Goal: Task Accomplishment & Management: Complete application form

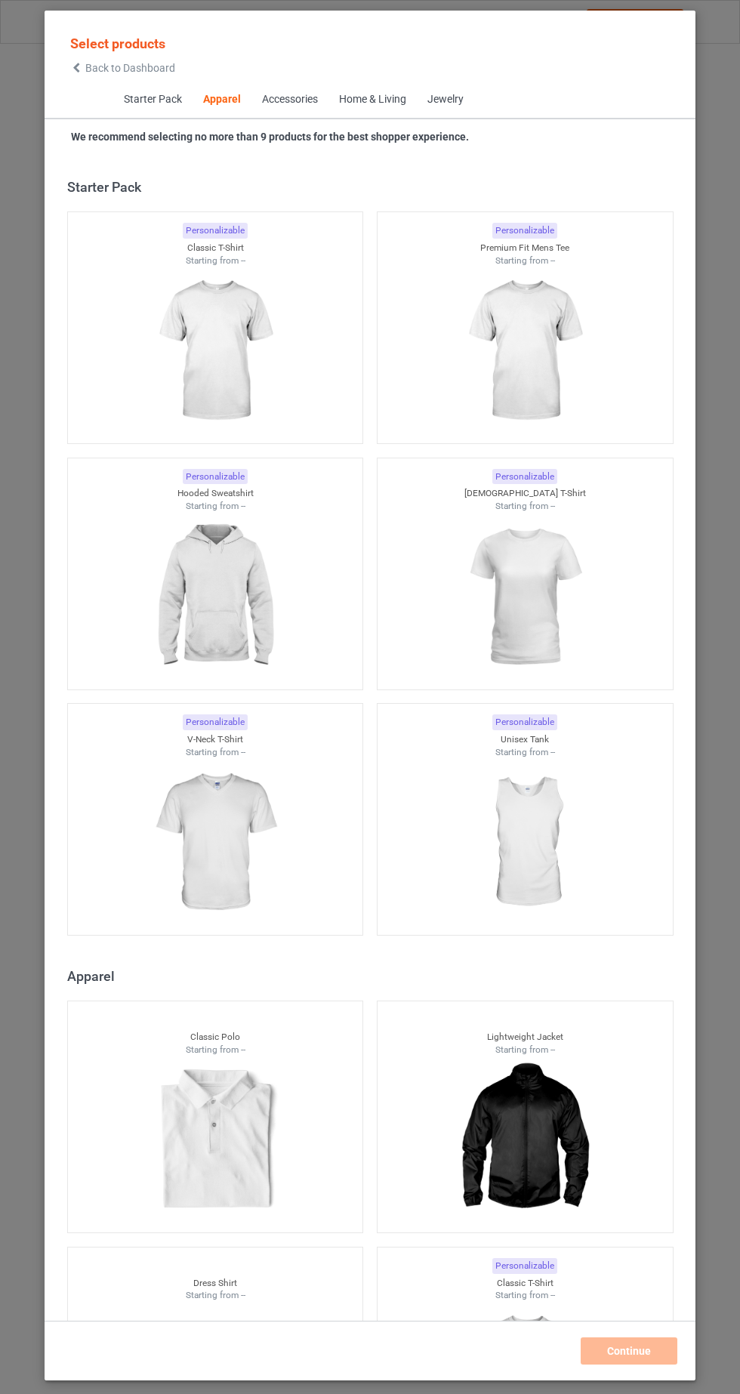
scroll to position [808, 0]
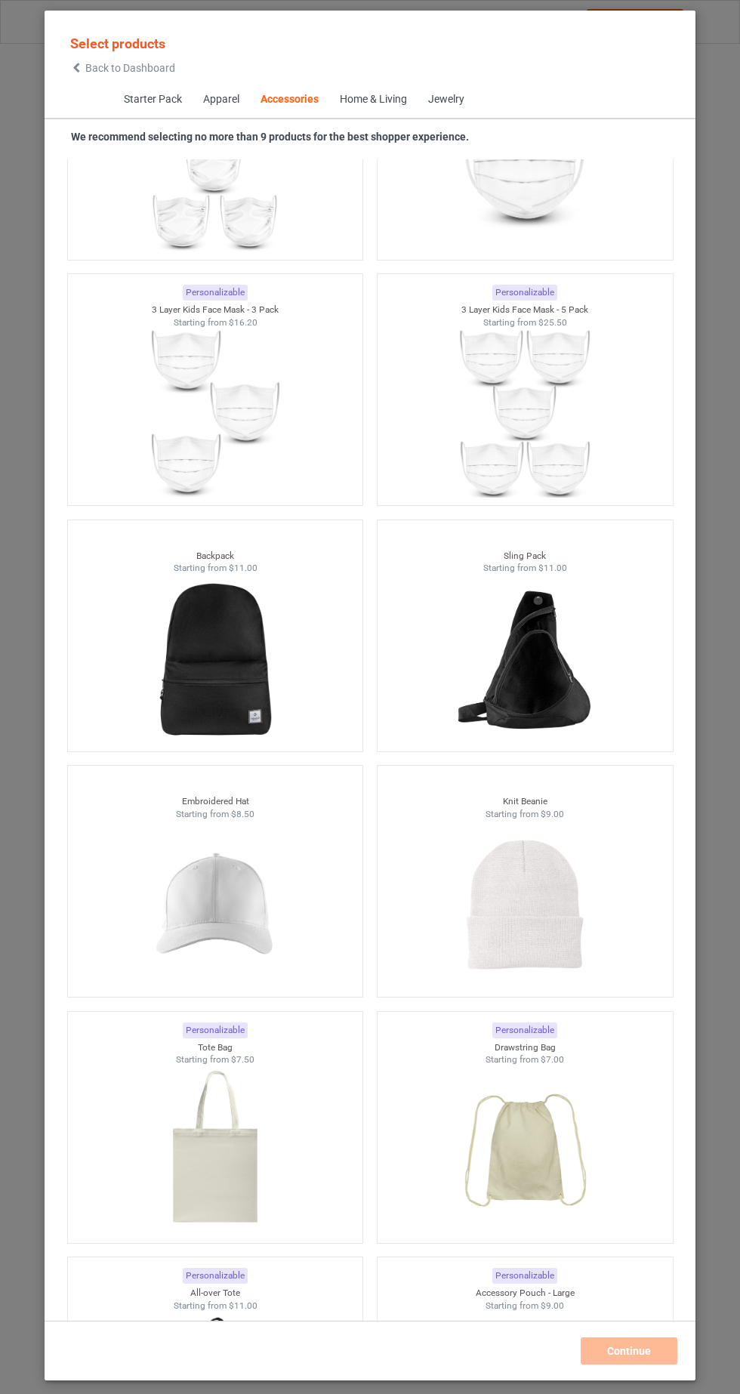
scroll to position [7904, 0]
click at [282, 889] on img at bounding box center [214, 905] width 135 height 169
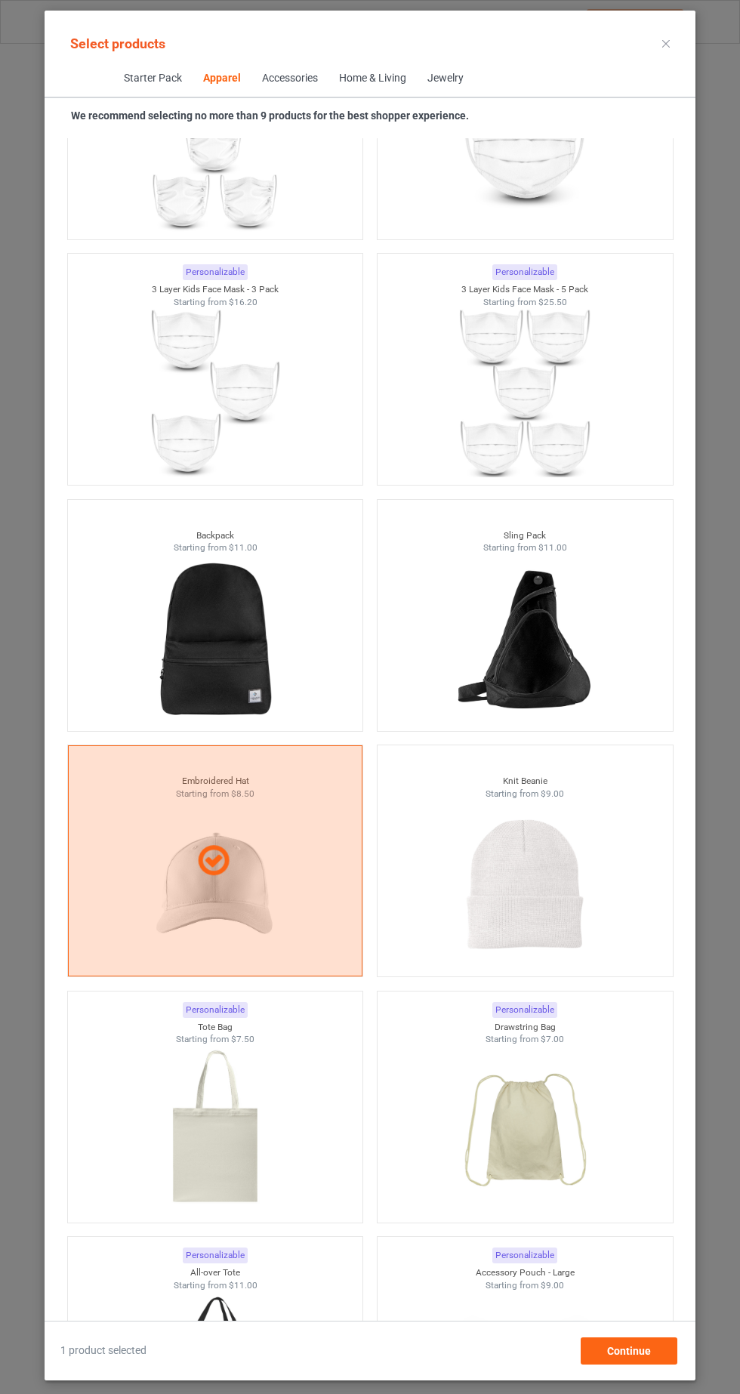
click at [592, 837] on img at bounding box center [524, 883] width 135 height 169
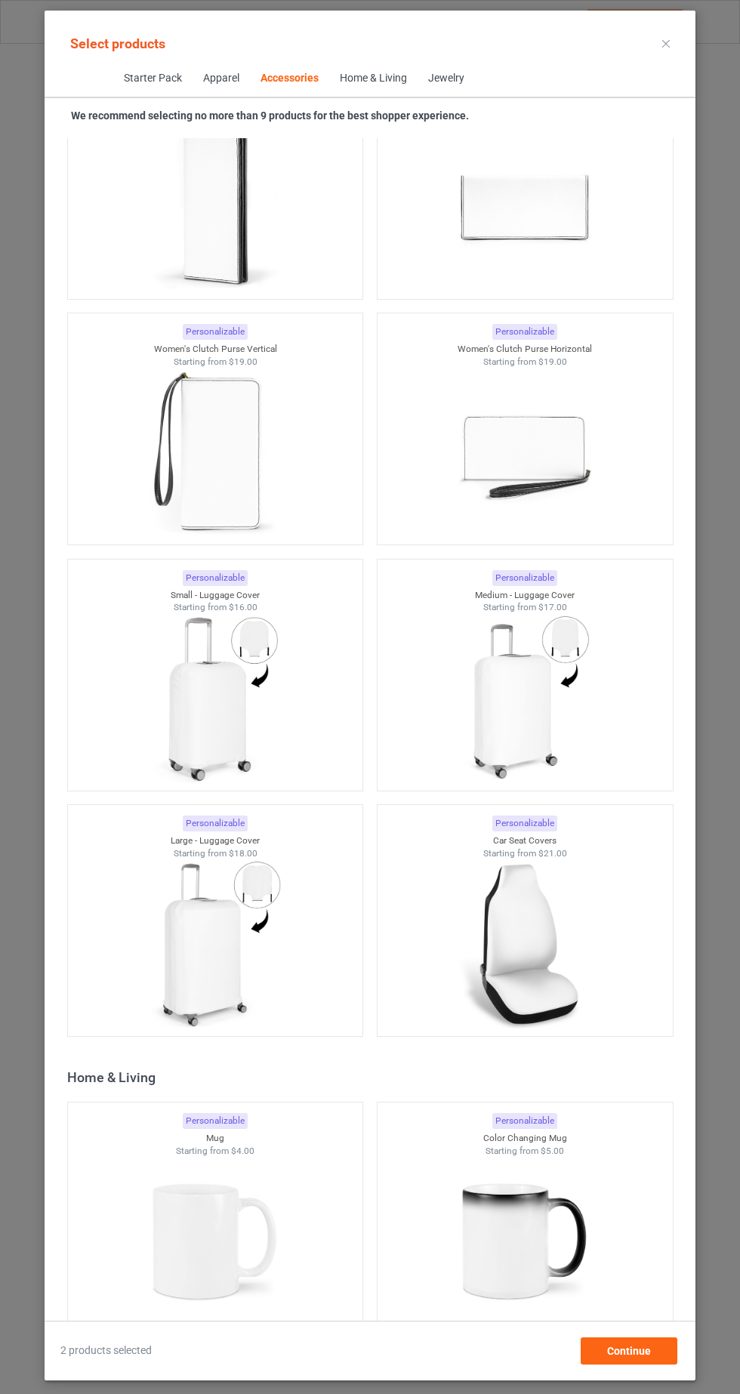
scroll to position [12289, 0]
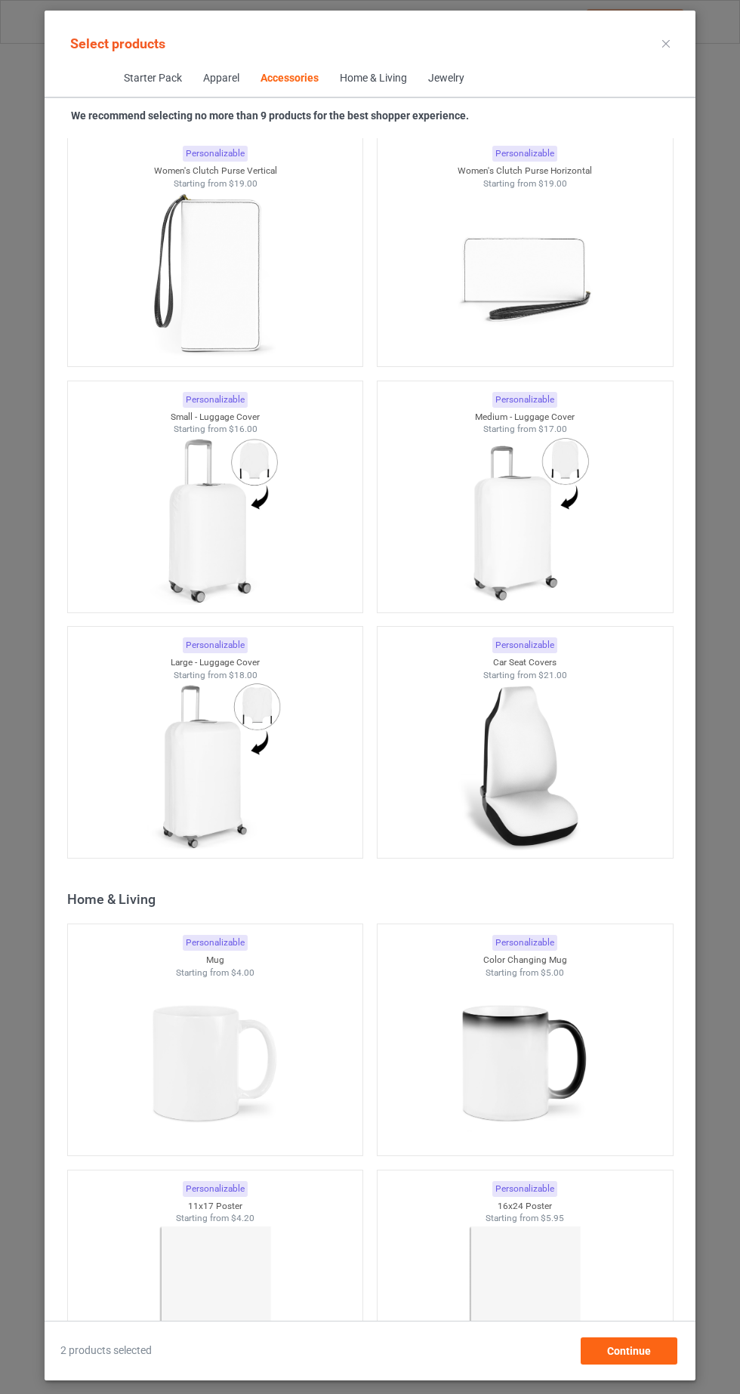
scroll to position [12447, 0]
click at [588, 1068] on img at bounding box center [524, 1061] width 135 height 169
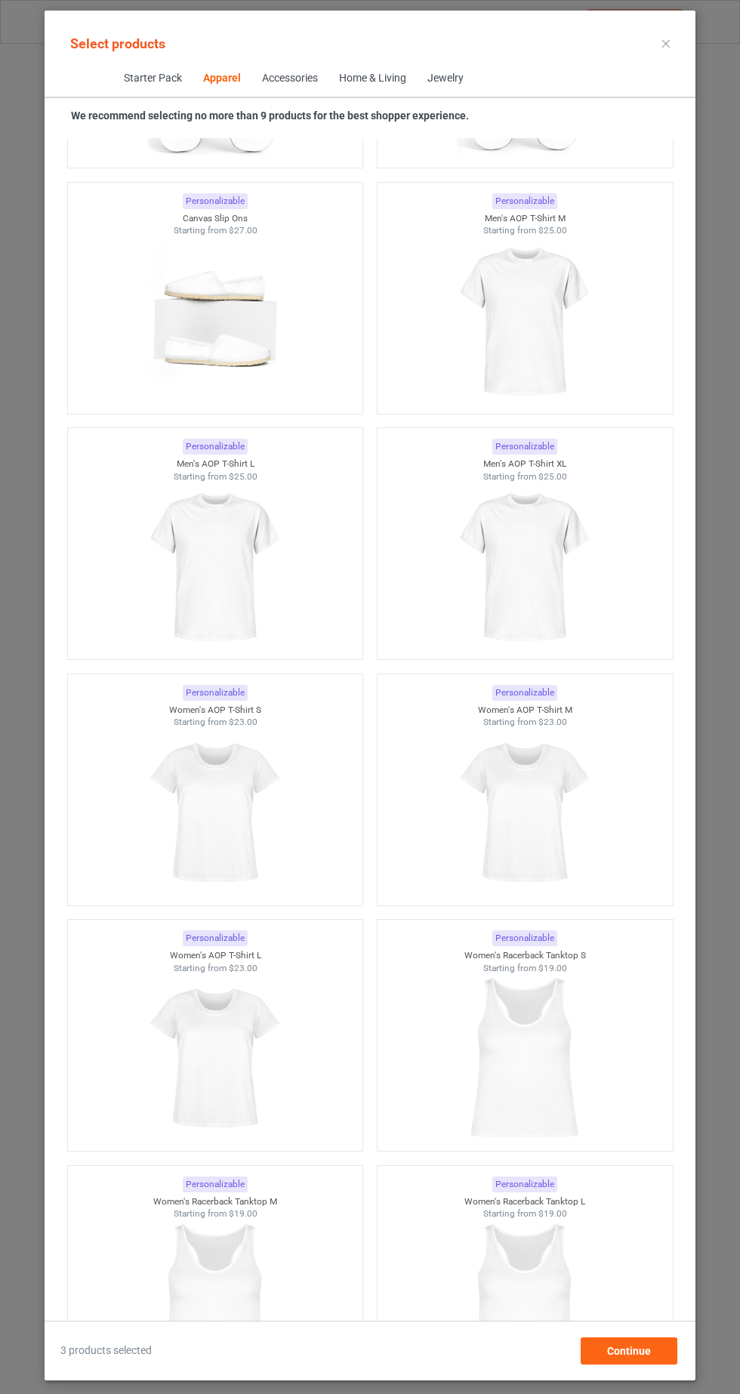
scroll to position [3408, 0]
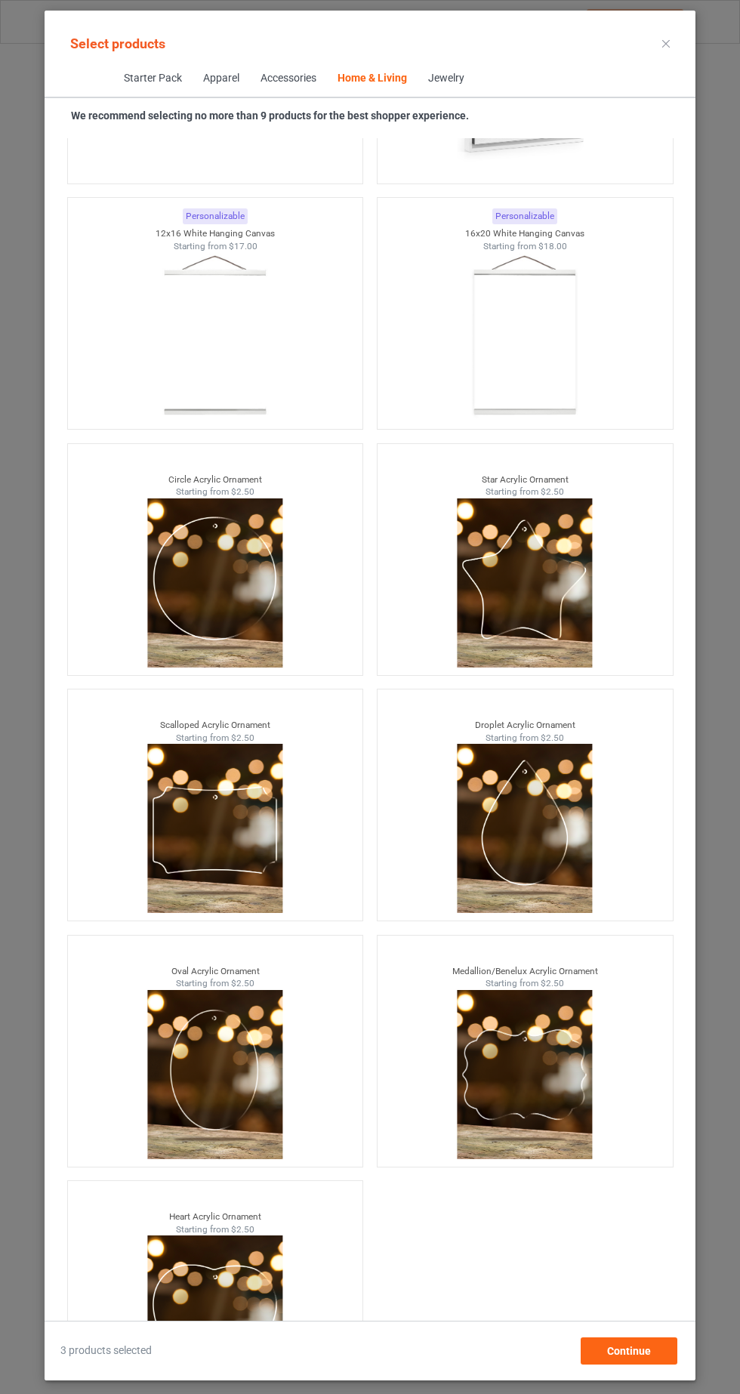
scroll to position [94, 0]
click at [647, 1345] on div "Continue" at bounding box center [629, 1350] width 97 height 27
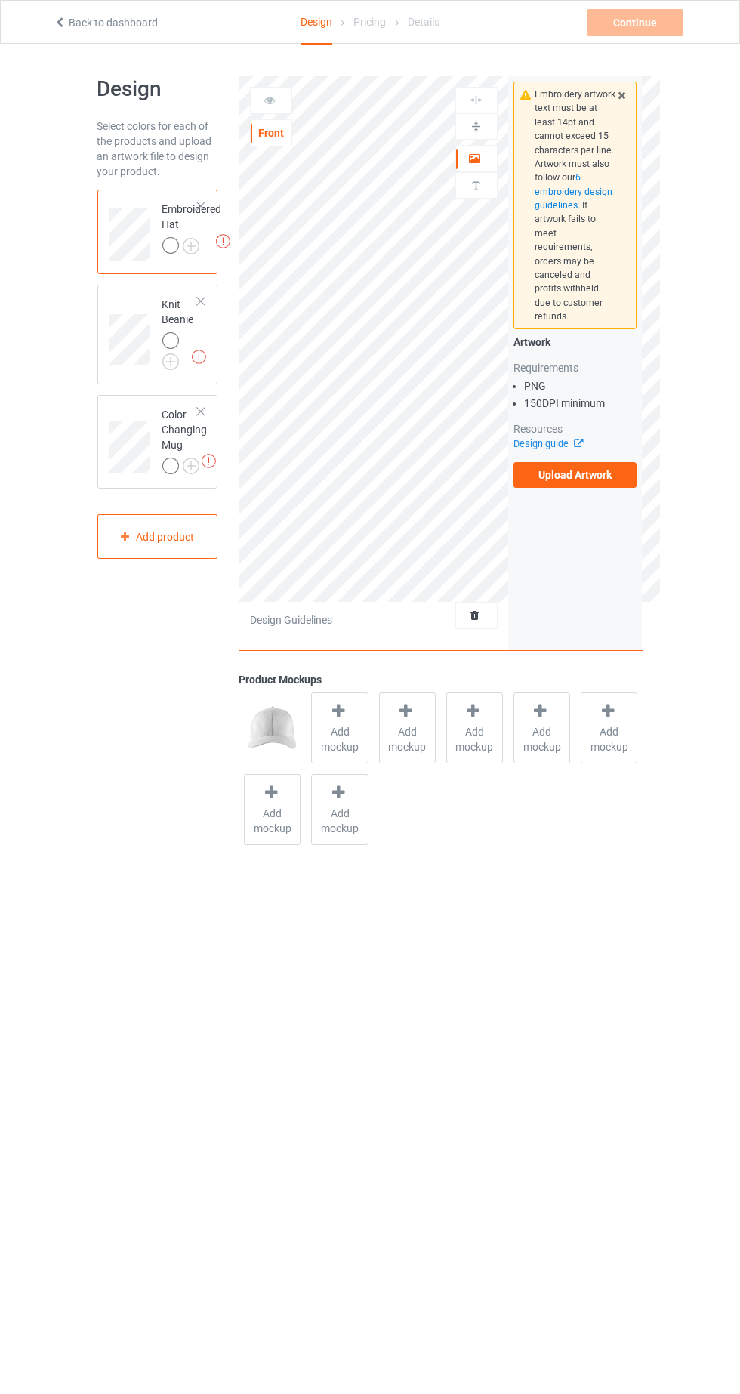
click at [613, 462] on label "Upload Artwork" at bounding box center [575, 475] width 124 height 26
click at [0, 0] on input "Upload Artwork" at bounding box center [0, 0] width 0 height 0
click at [0, 0] on img at bounding box center [0, 0] width 0 height 0
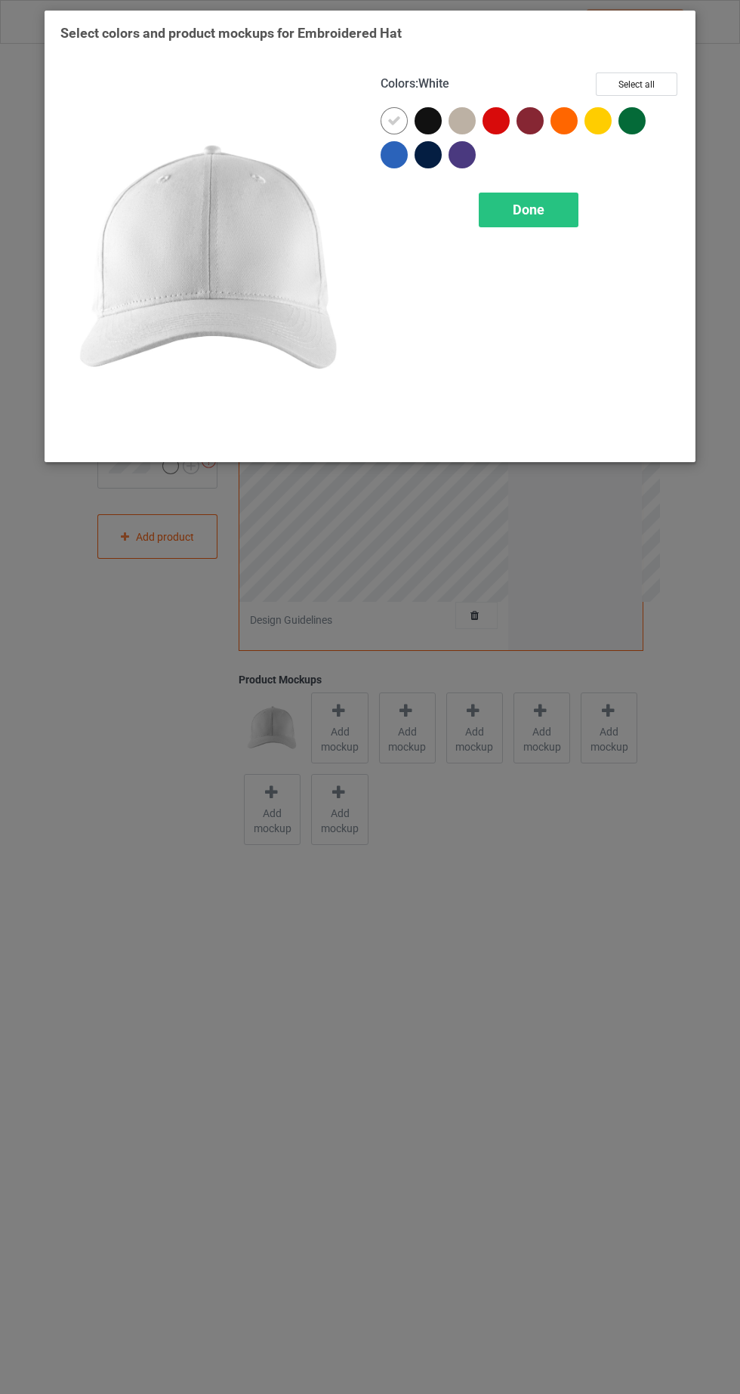
click at [497, 128] on div at bounding box center [495, 120] width 27 height 27
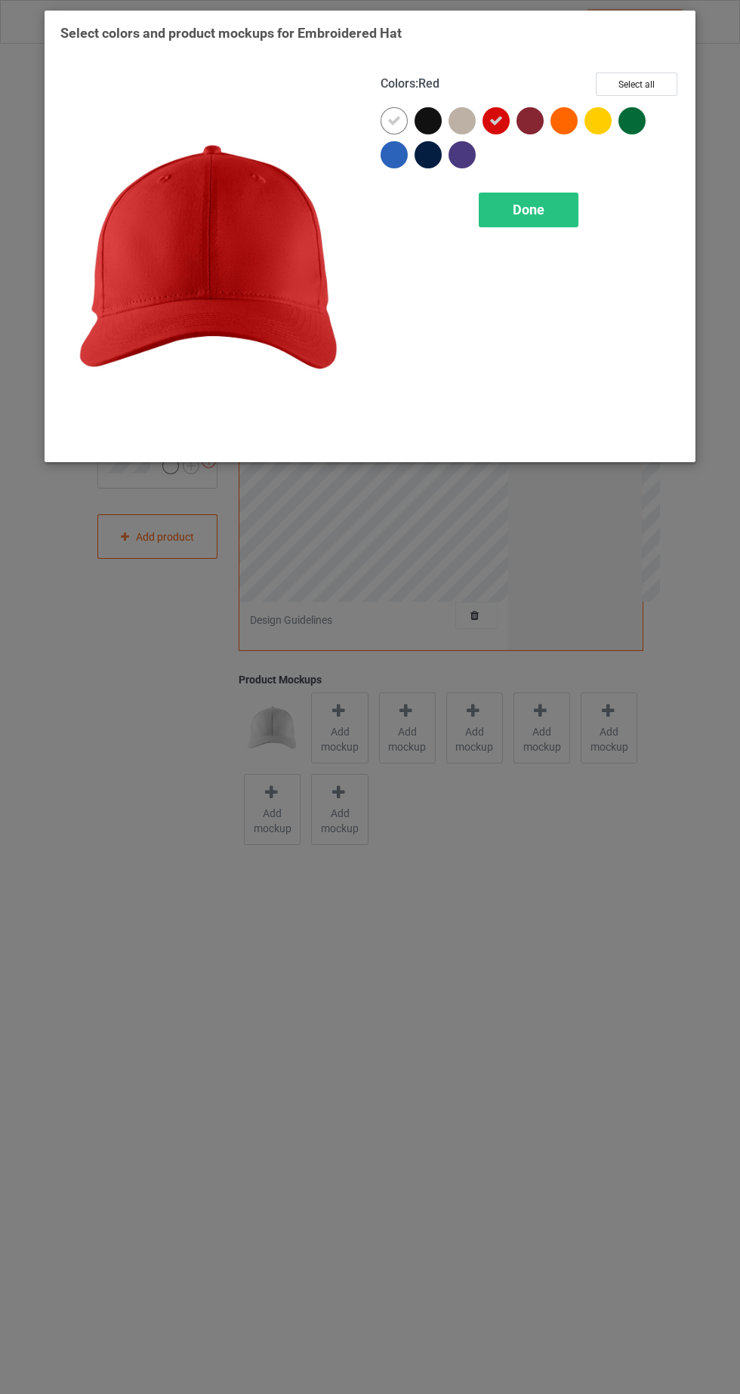
click at [699, 1110] on div "Select colors and product mockups for Embroidered Hat Colors : Red Select all D…" at bounding box center [370, 697] width 740 height 1394
click at [393, 119] on icon at bounding box center [394, 121] width 14 height 14
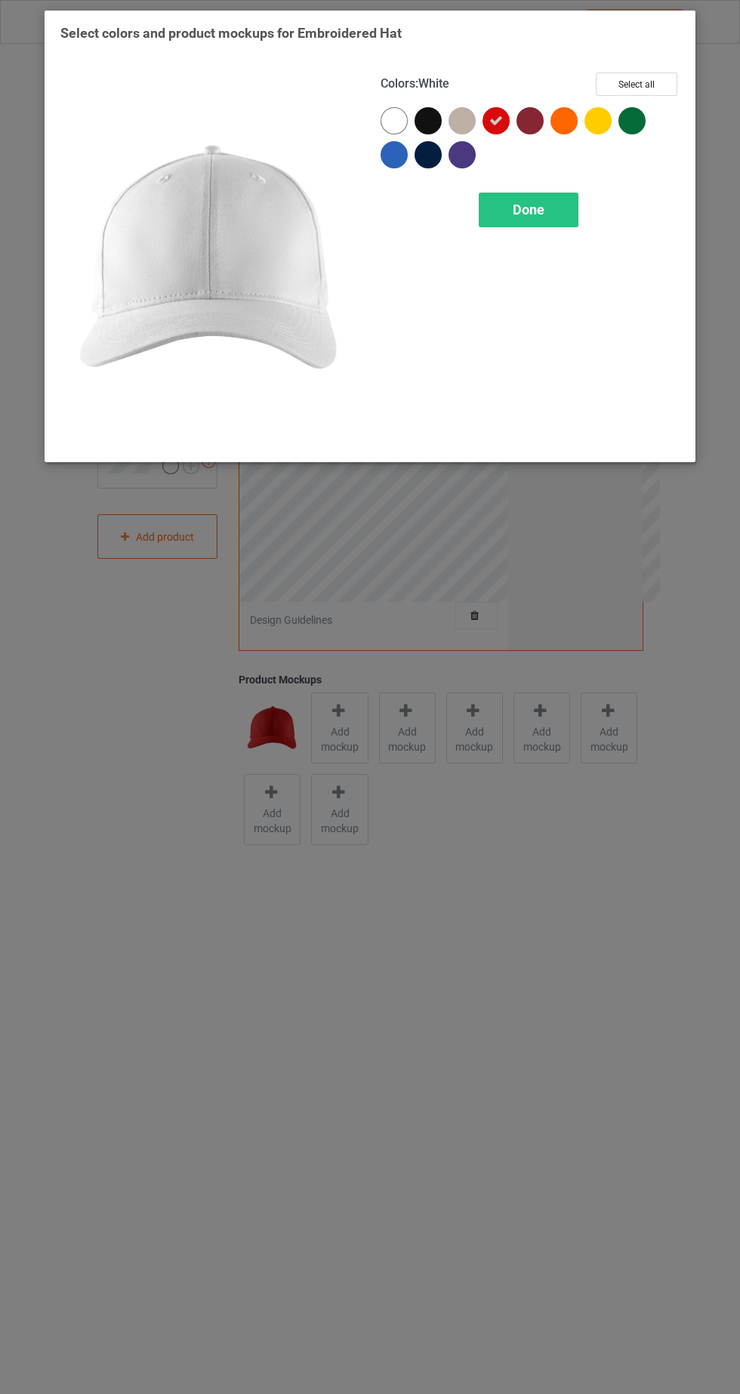
click at [404, 156] on div at bounding box center [393, 154] width 27 height 27
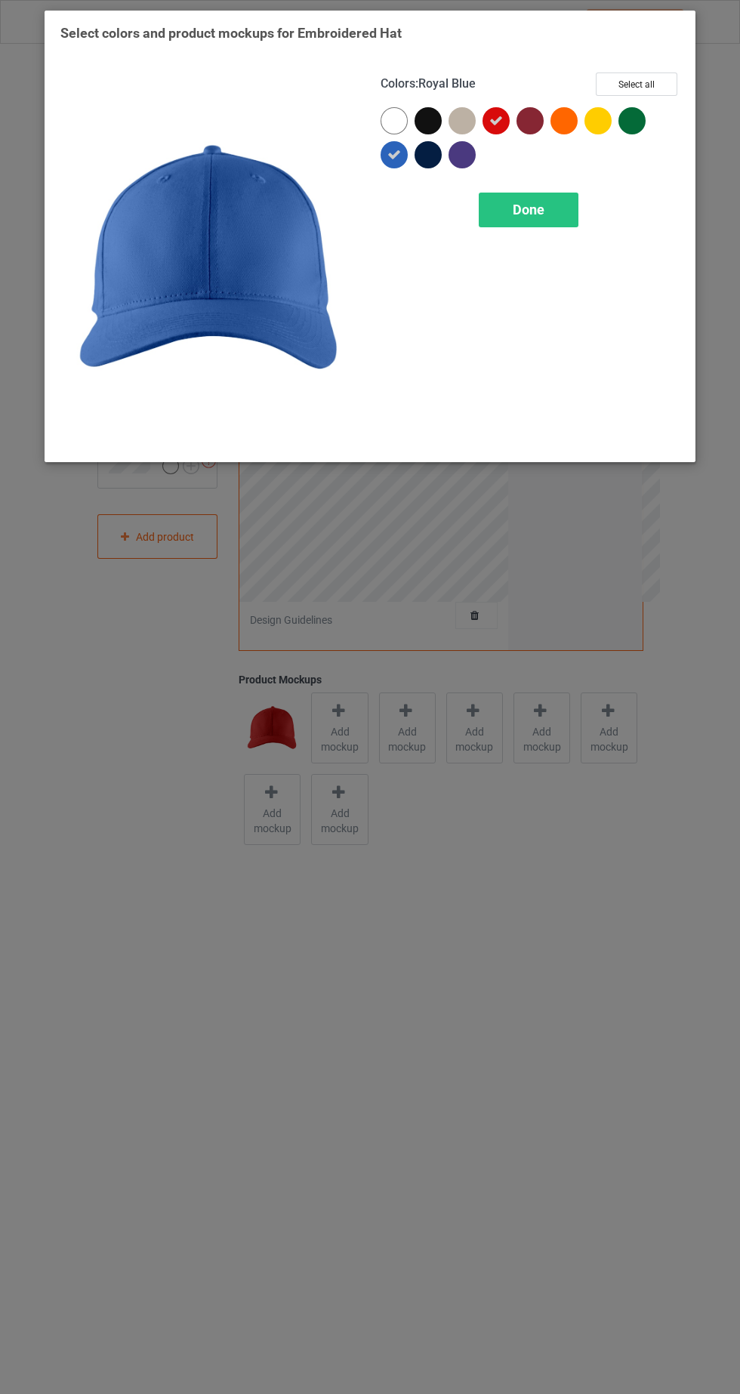
click at [569, 215] on div "Done" at bounding box center [529, 210] width 100 height 35
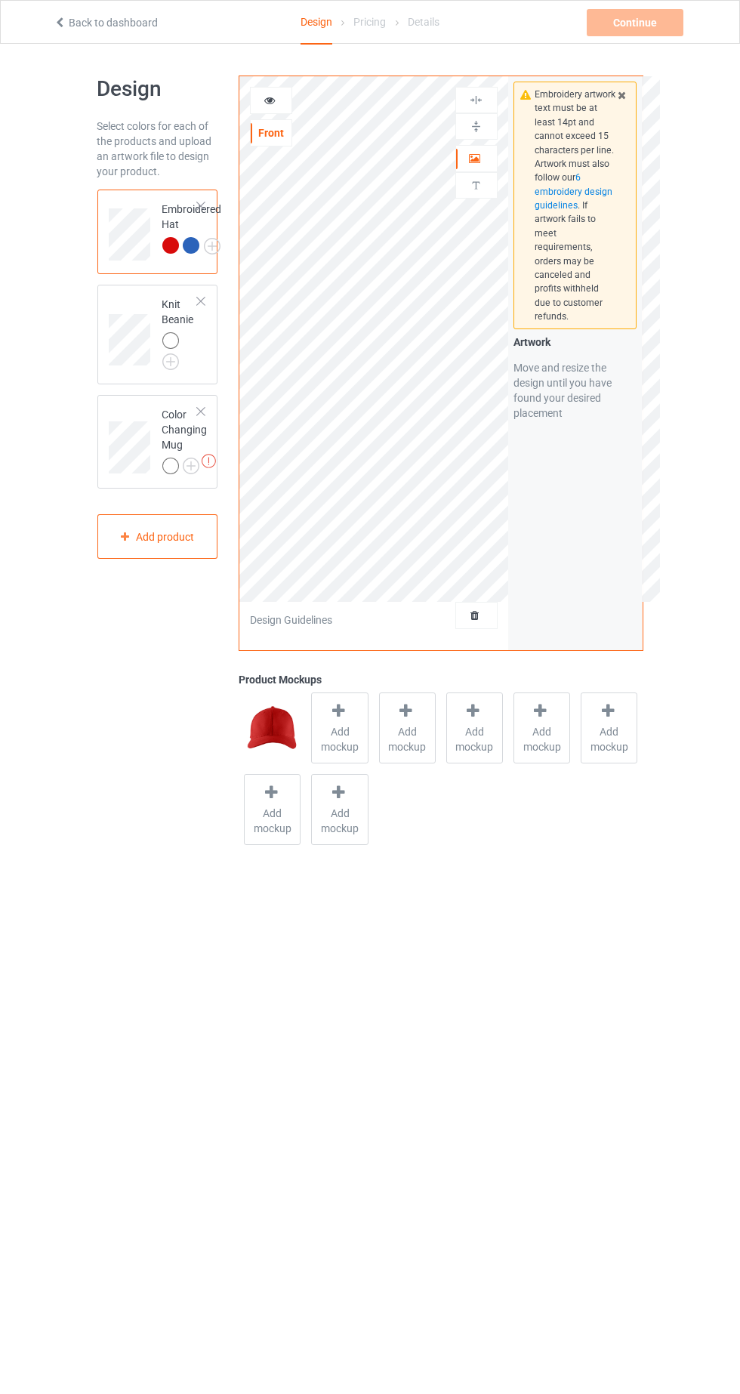
click at [284, 109] on div at bounding box center [271, 100] width 42 height 27
click at [289, 99] on div at bounding box center [271, 100] width 41 height 15
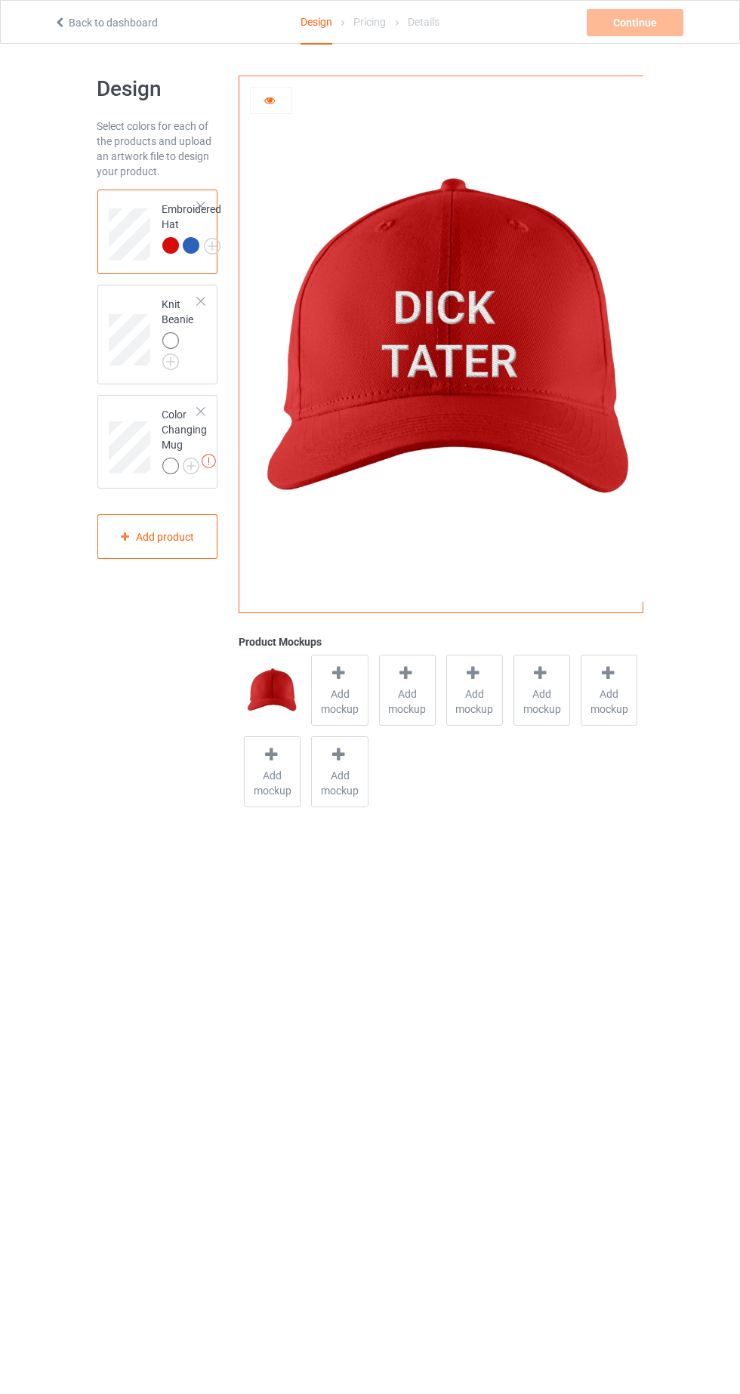
click at [195, 245] on div at bounding box center [191, 245] width 17 height 17
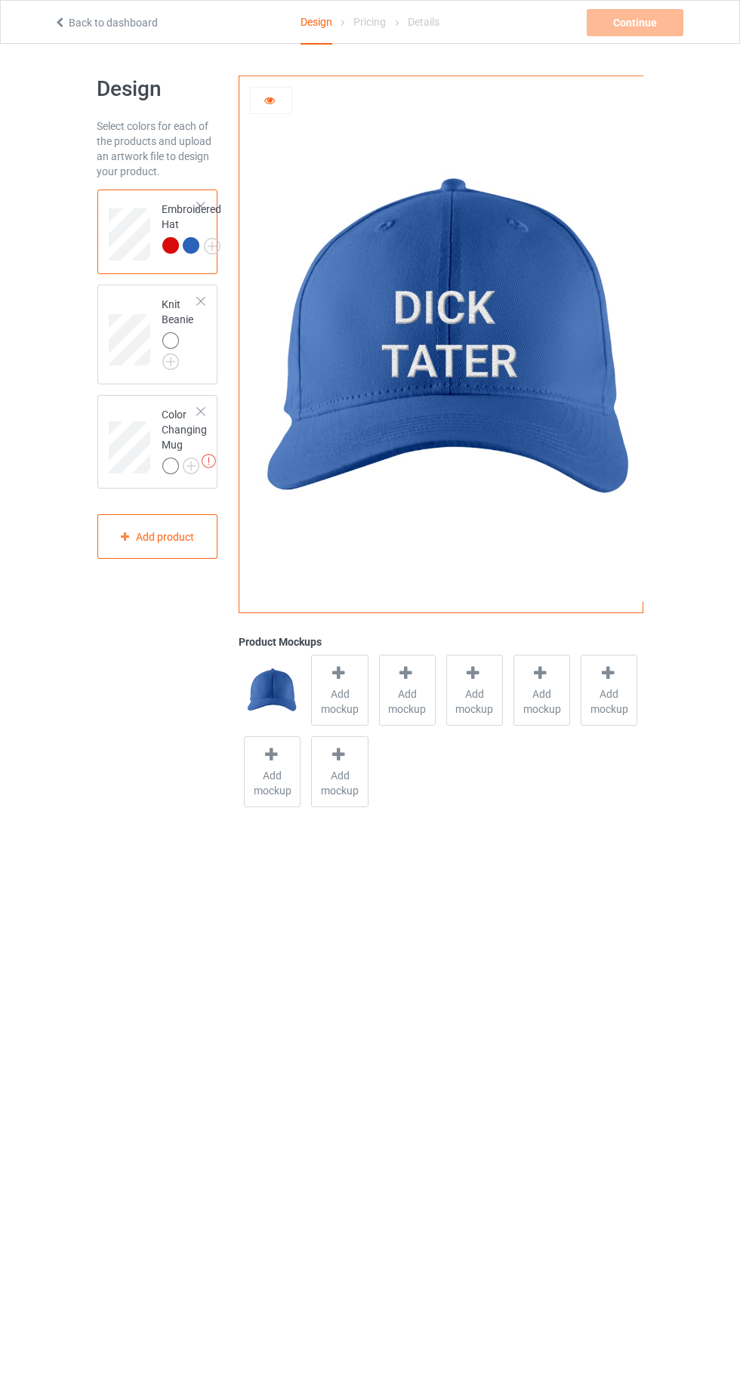
click at [353, 679] on div "Add mockup" at bounding box center [339, 690] width 57 height 71
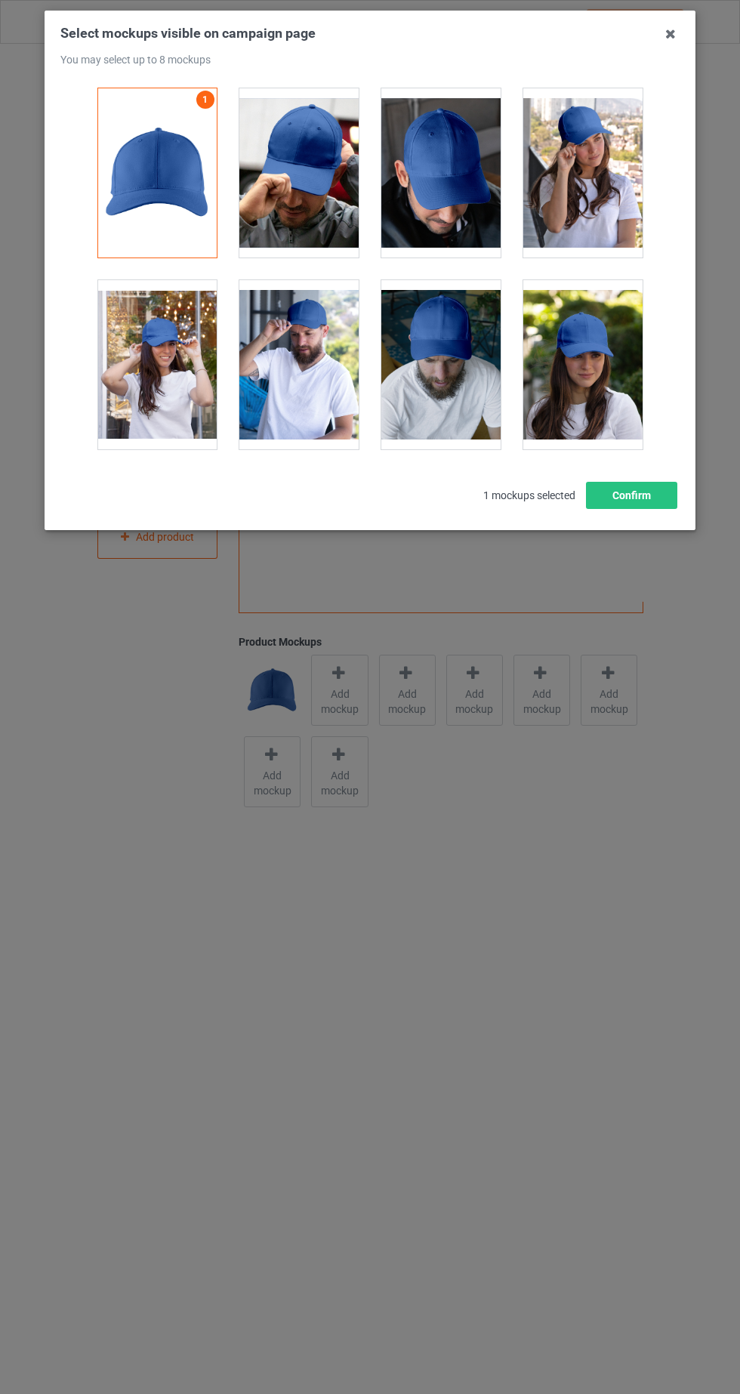
click at [451, 385] on div at bounding box center [440, 364] width 119 height 169
click at [593, 394] on div at bounding box center [582, 364] width 119 height 169
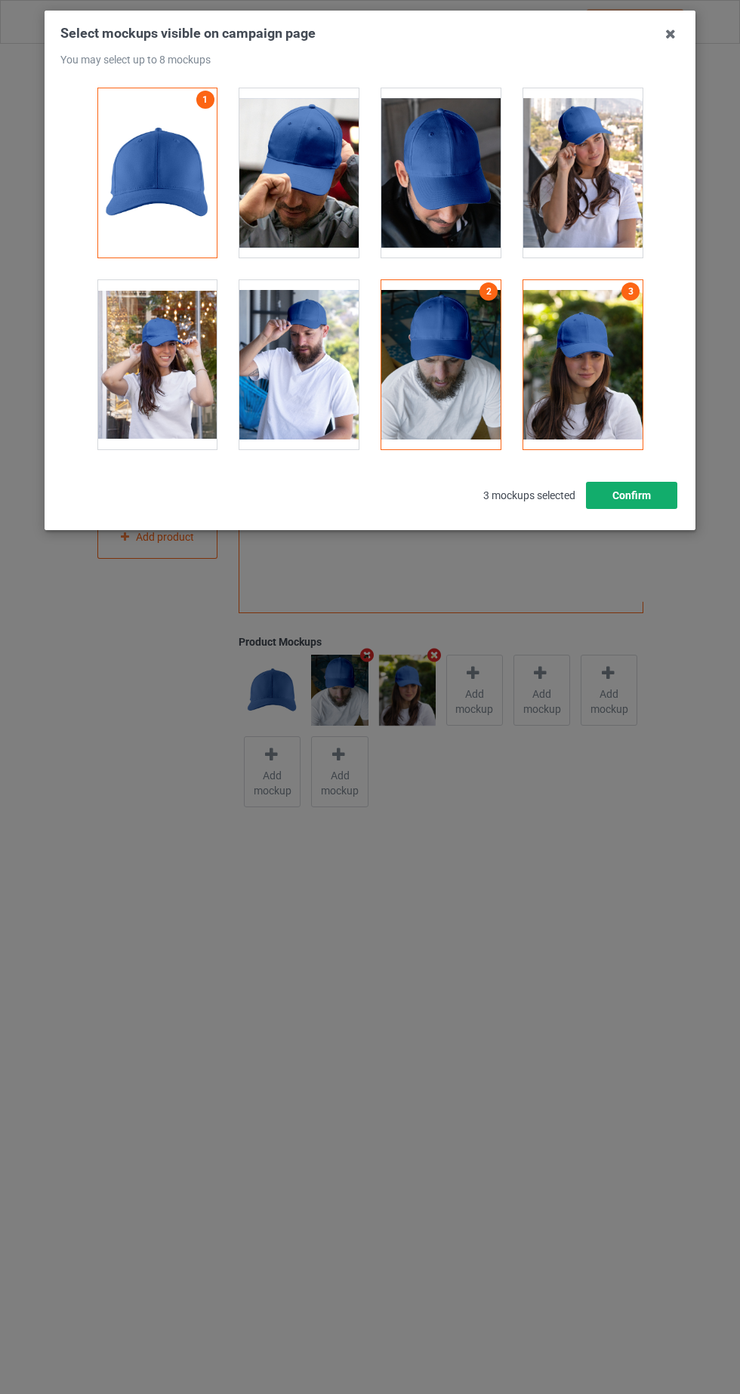
click at [661, 489] on button "Confirm" at bounding box center [631, 495] width 91 height 27
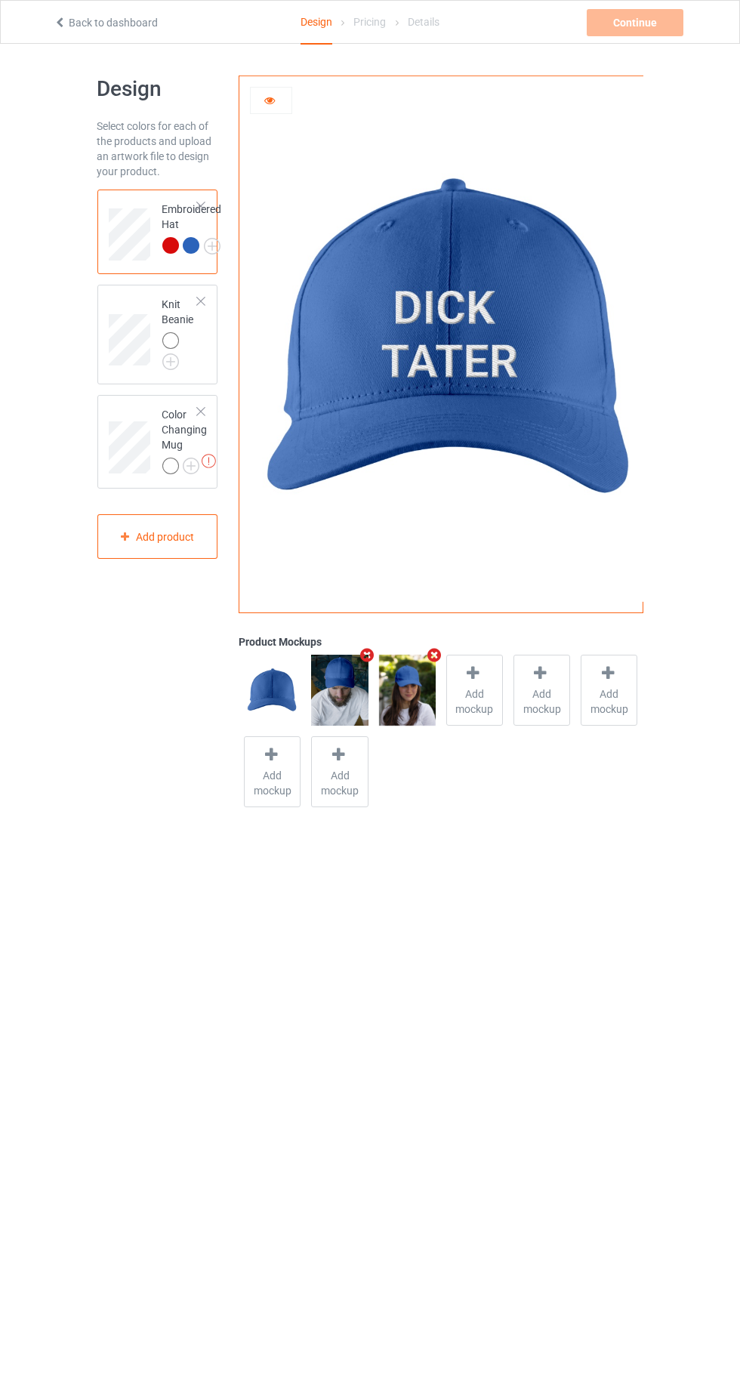
click at [0, 0] on img at bounding box center [0, 0] width 0 height 0
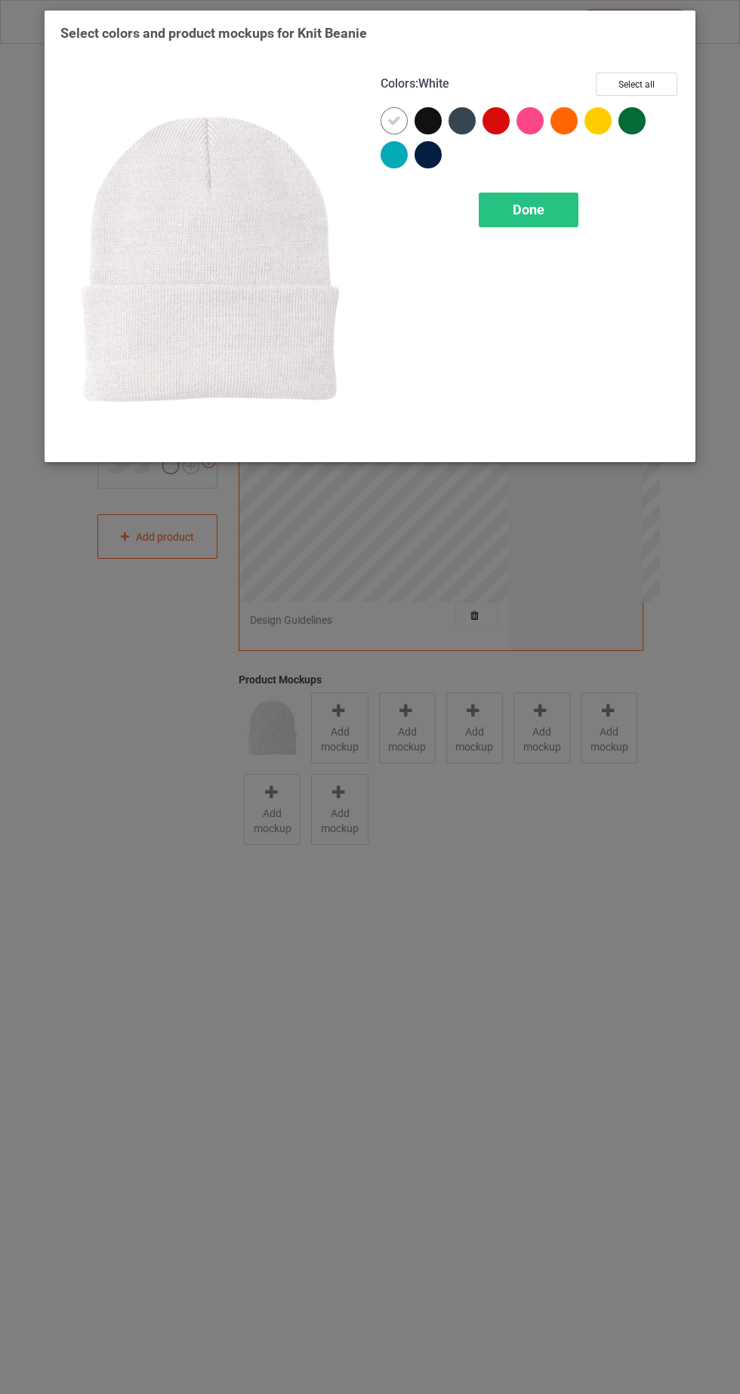
click at [496, 131] on div at bounding box center [495, 120] width 27 height 27
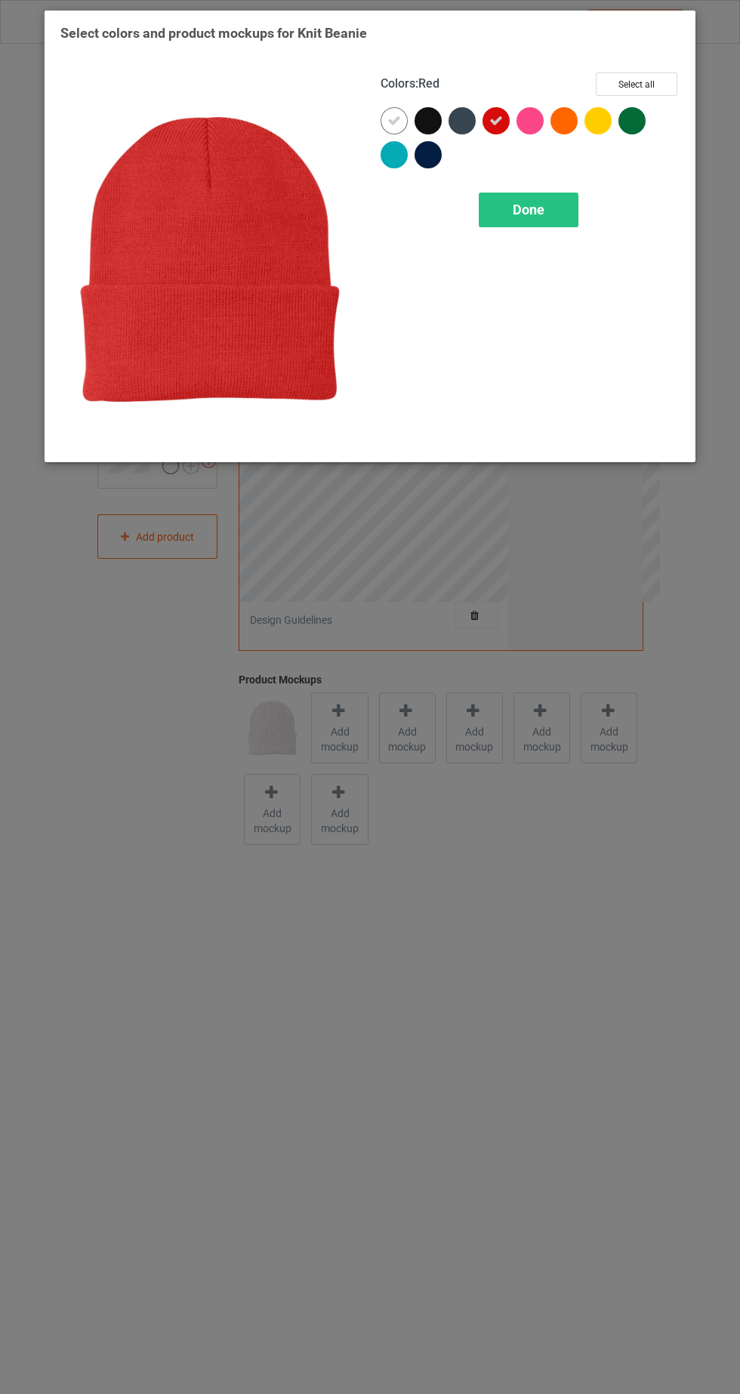
click at [393, 119] on icon at bounding box center [394, 121] width 14 height 14
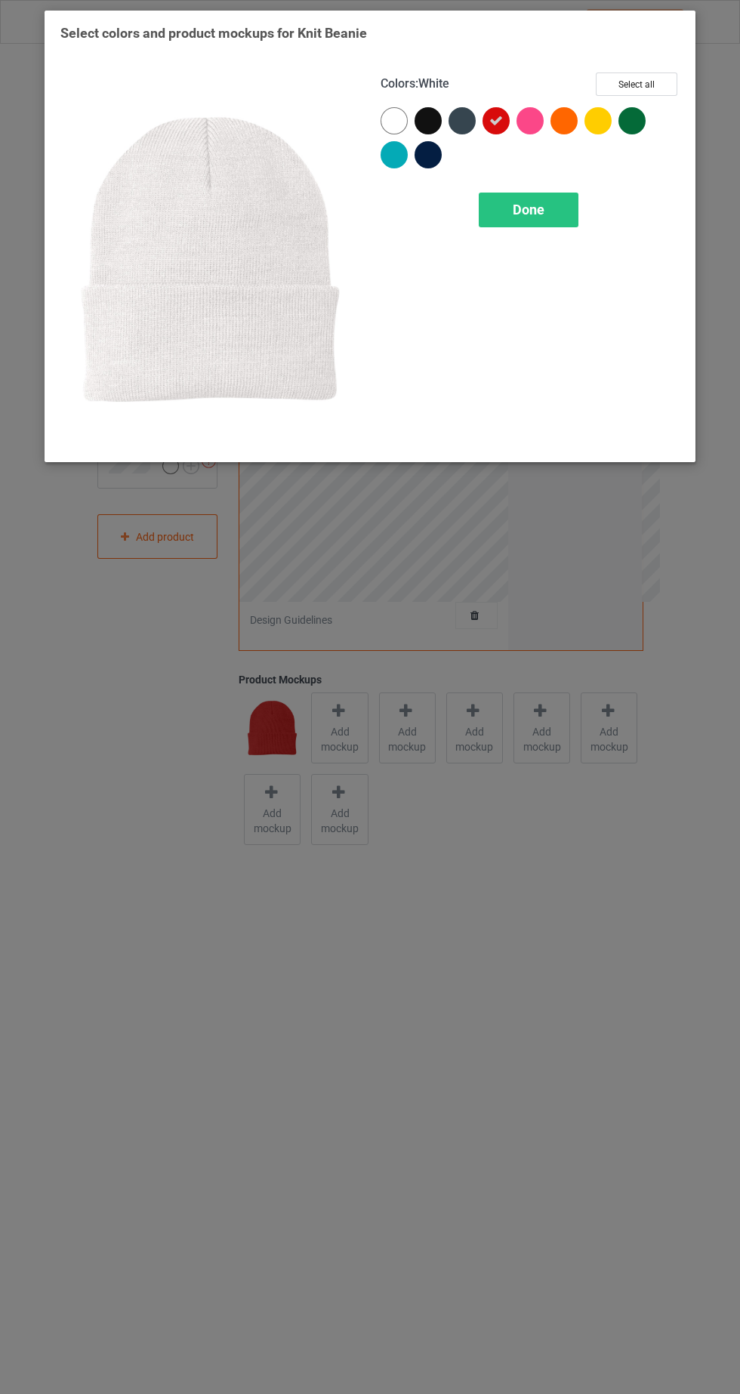
click at [435, 126] on div at bounding box center [427, 120] width 27 height 27
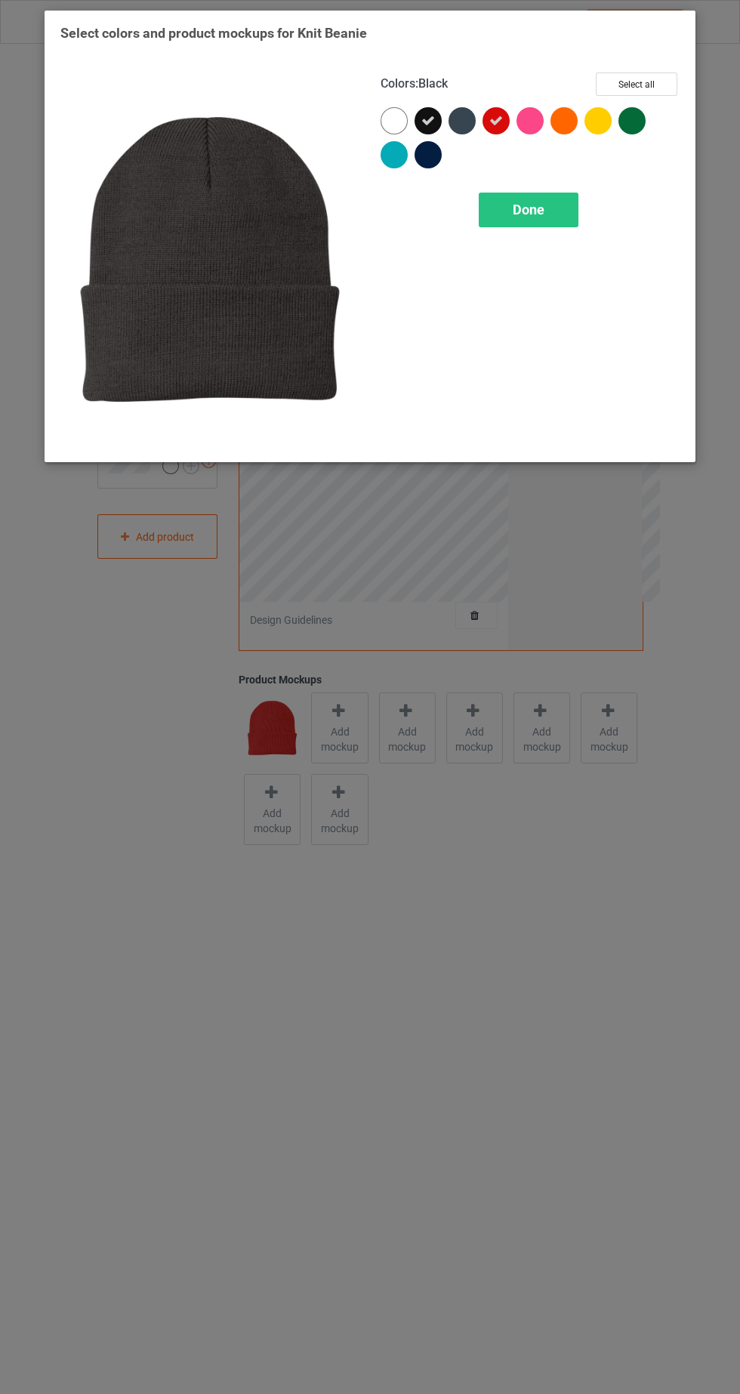
click at [444, 166] on div at bounding box center [431, 158] width 34 height 34
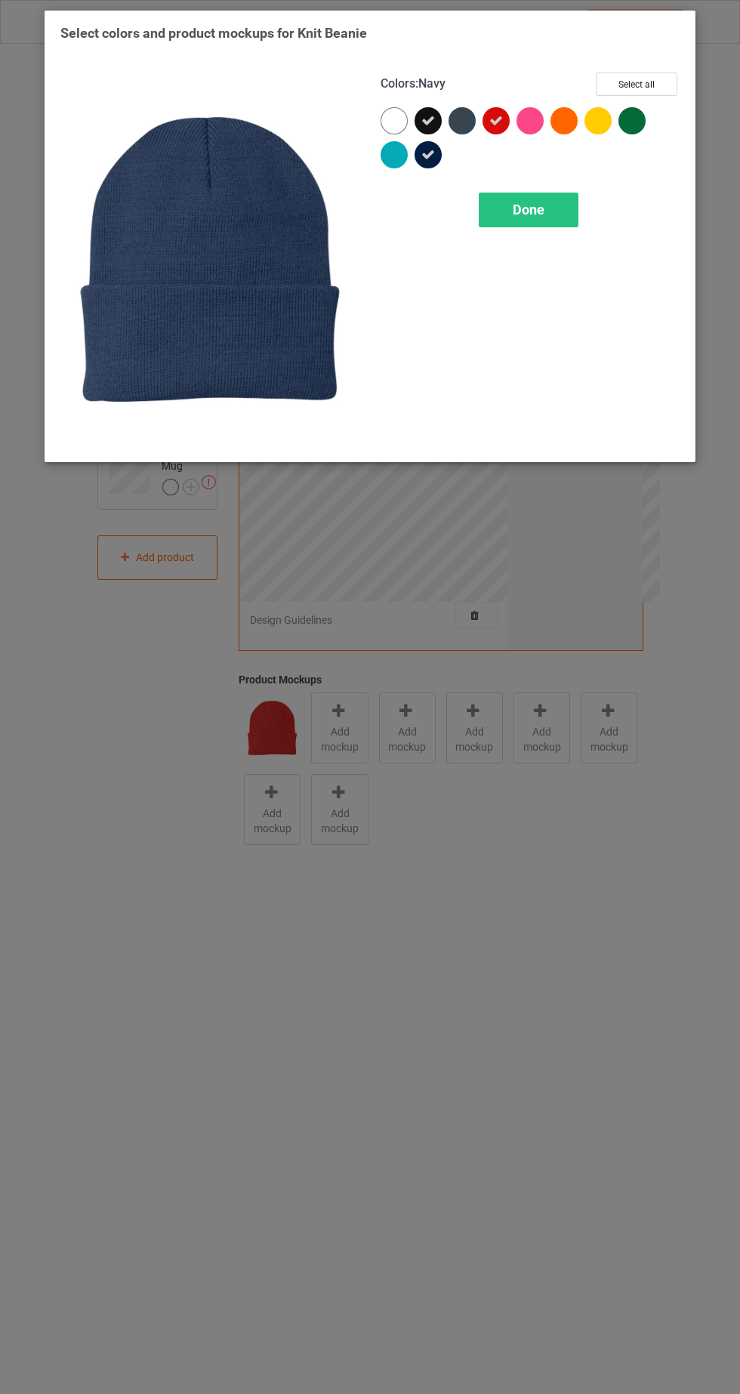
click at [439, 166] on div at bounding box center [431, 158] width 34 height 34
click at [559, 211] on div "Done" at bounding box center [529, 210] width 100 height 35
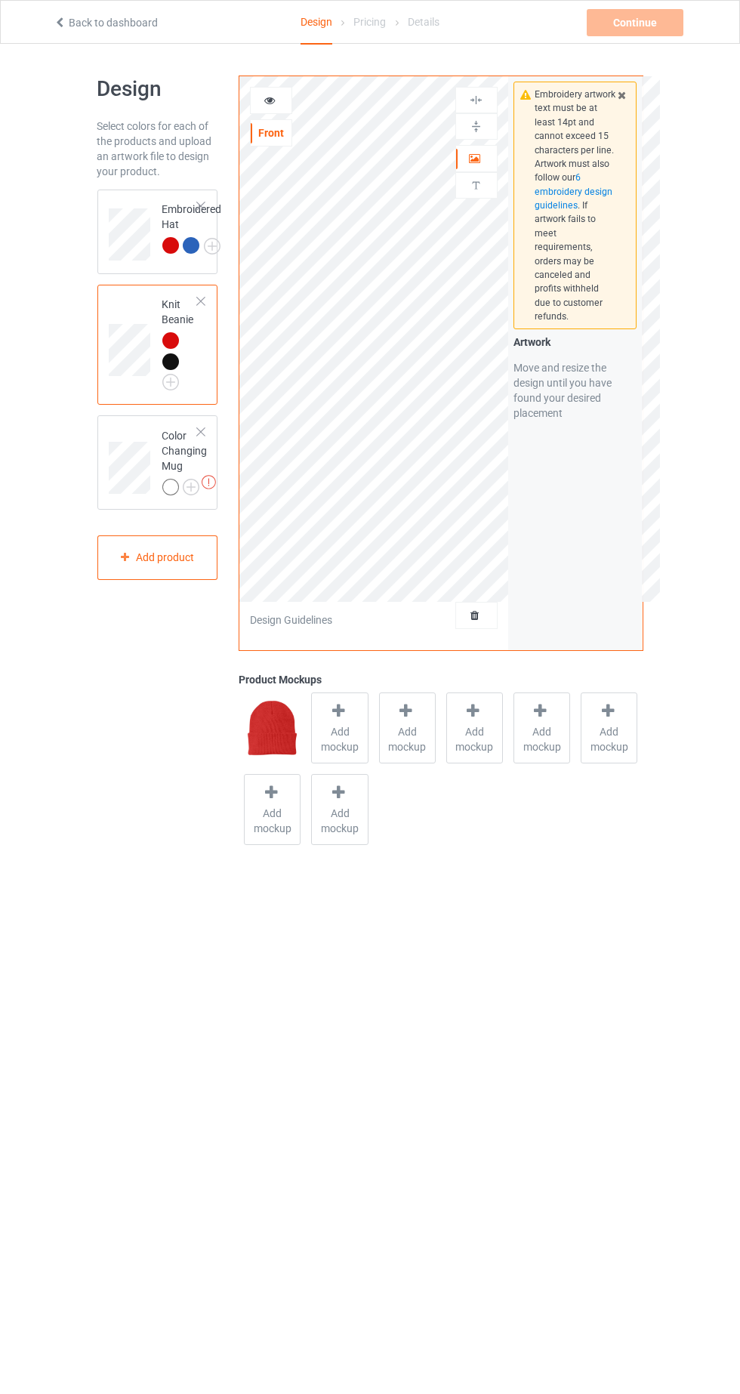
click at [289, 103] on div at bounding box center [271, 100] width 41 height 15
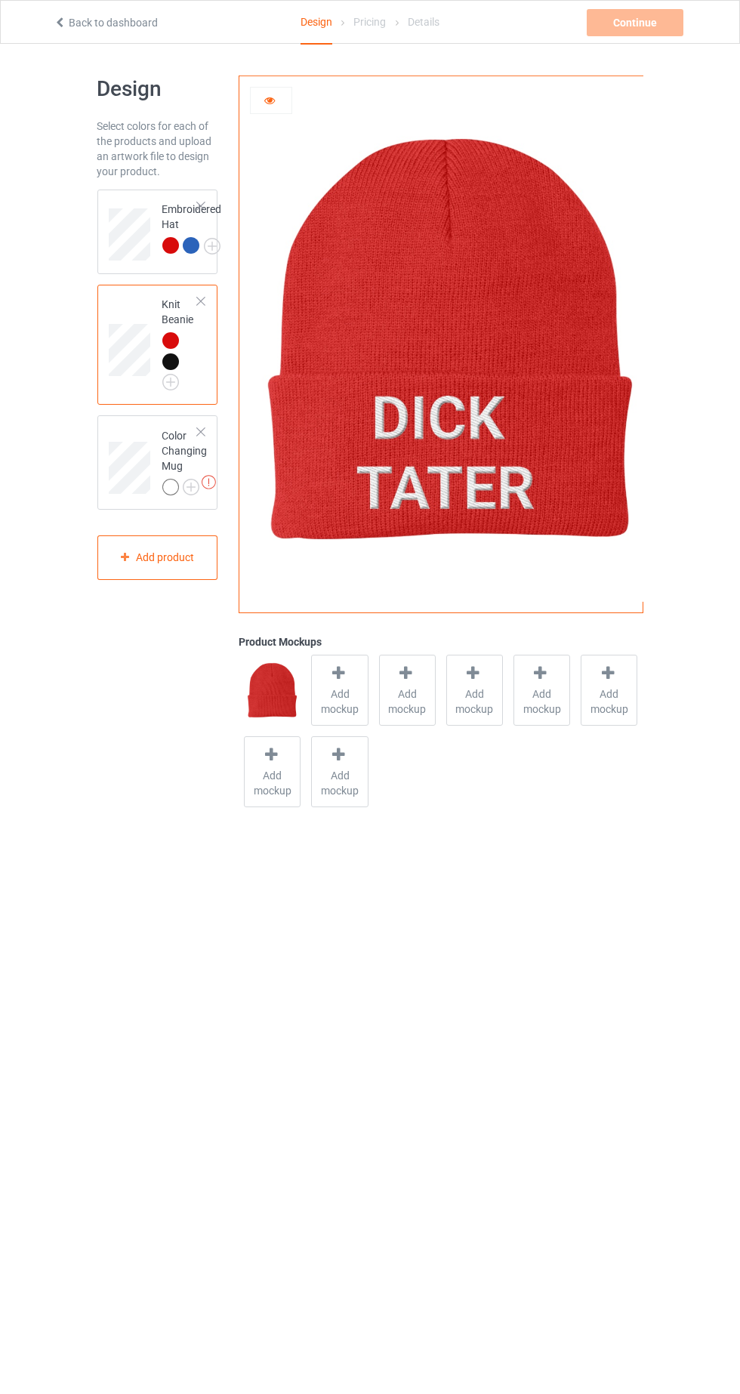
click at [0, 0] on img at bounding box center [0, 0] width 0 height 0
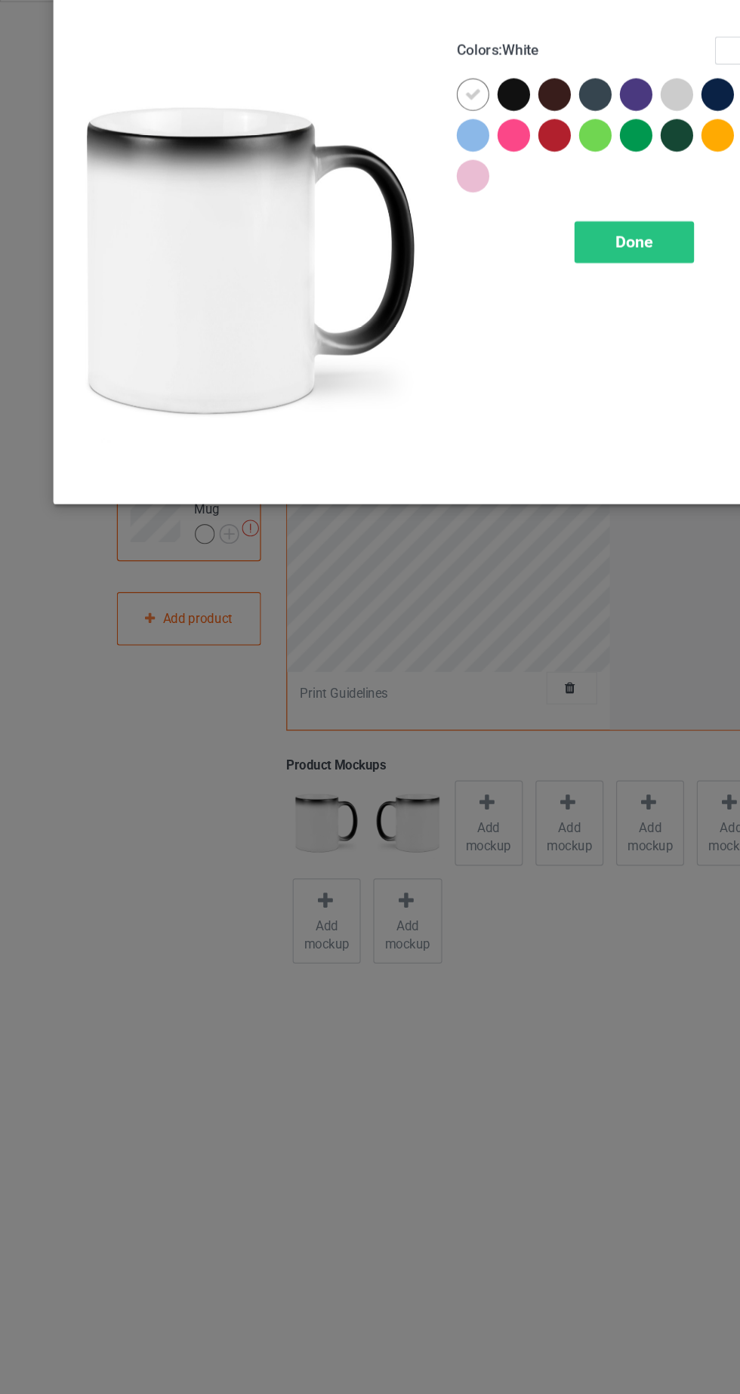
click at [531, 248] on span "Done" at bounding box center [529, 244] width 32 height 16
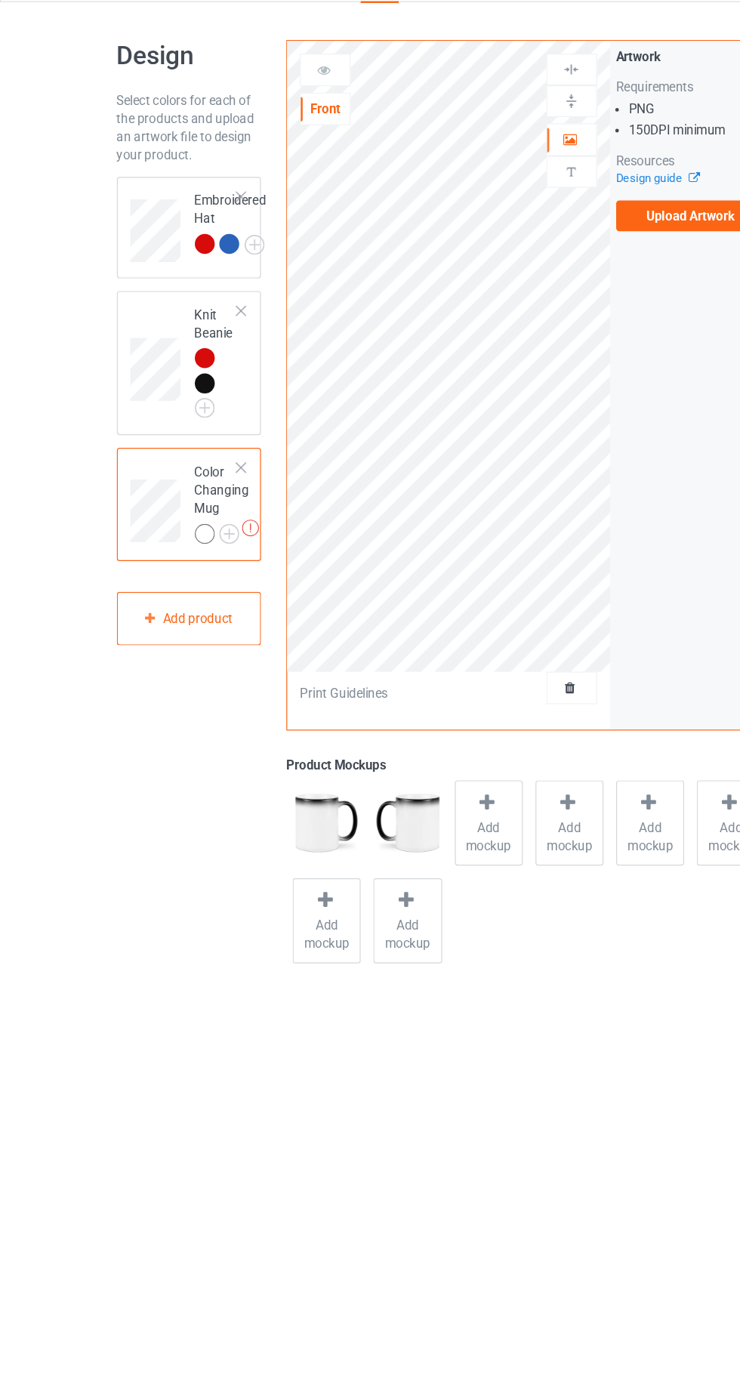
click at [0, 0] on img at bounding box center [0, 0] width 0 height 0
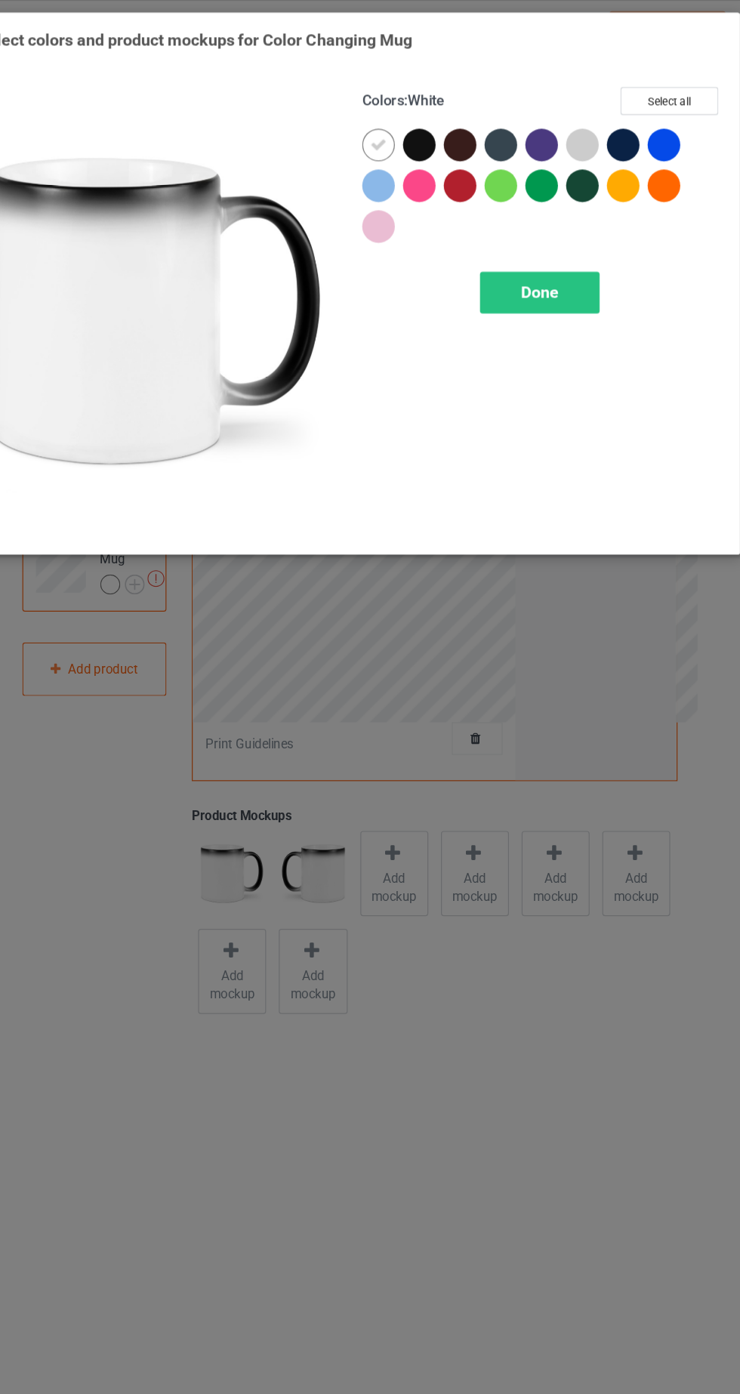
click at [433, 156] on div at bounding box center [427, 154] width 27 height 27
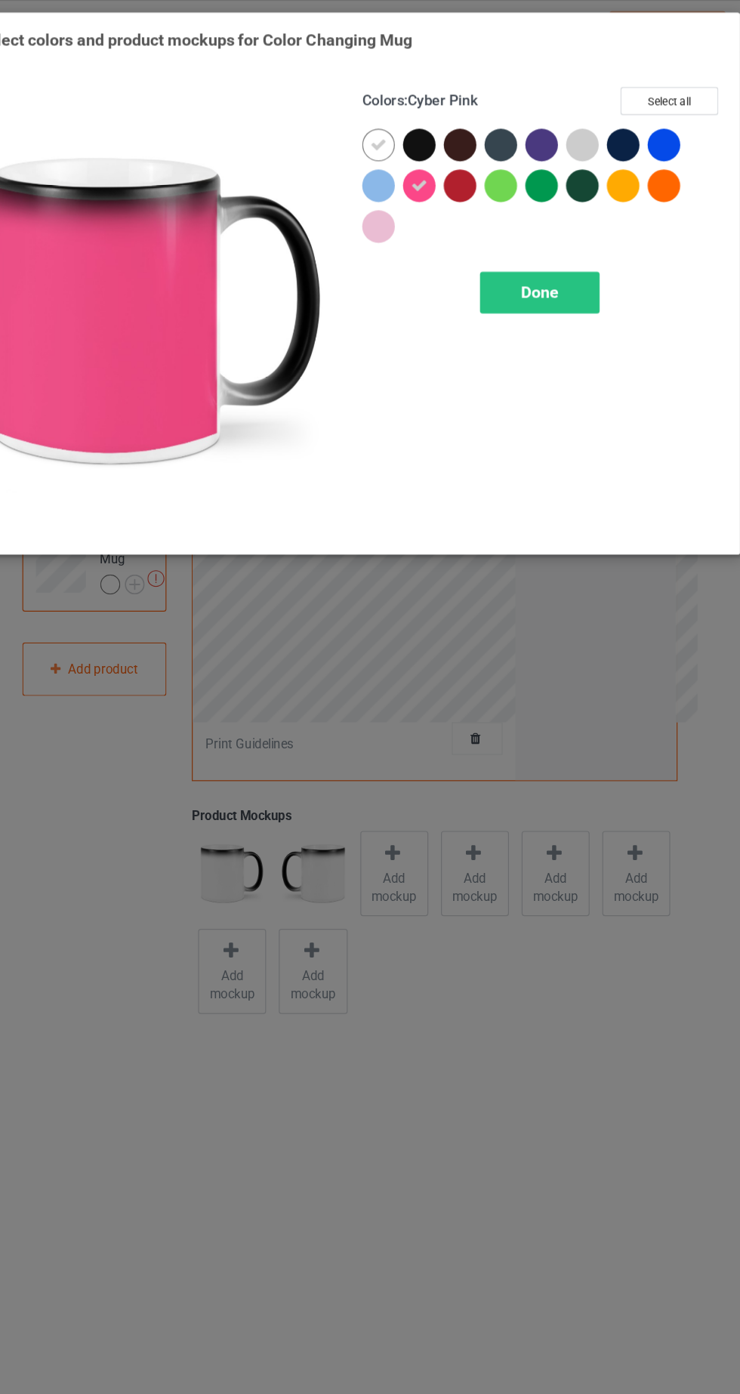
click at [455, 157] on div at bounding box center [461, 154] width 27 height 27
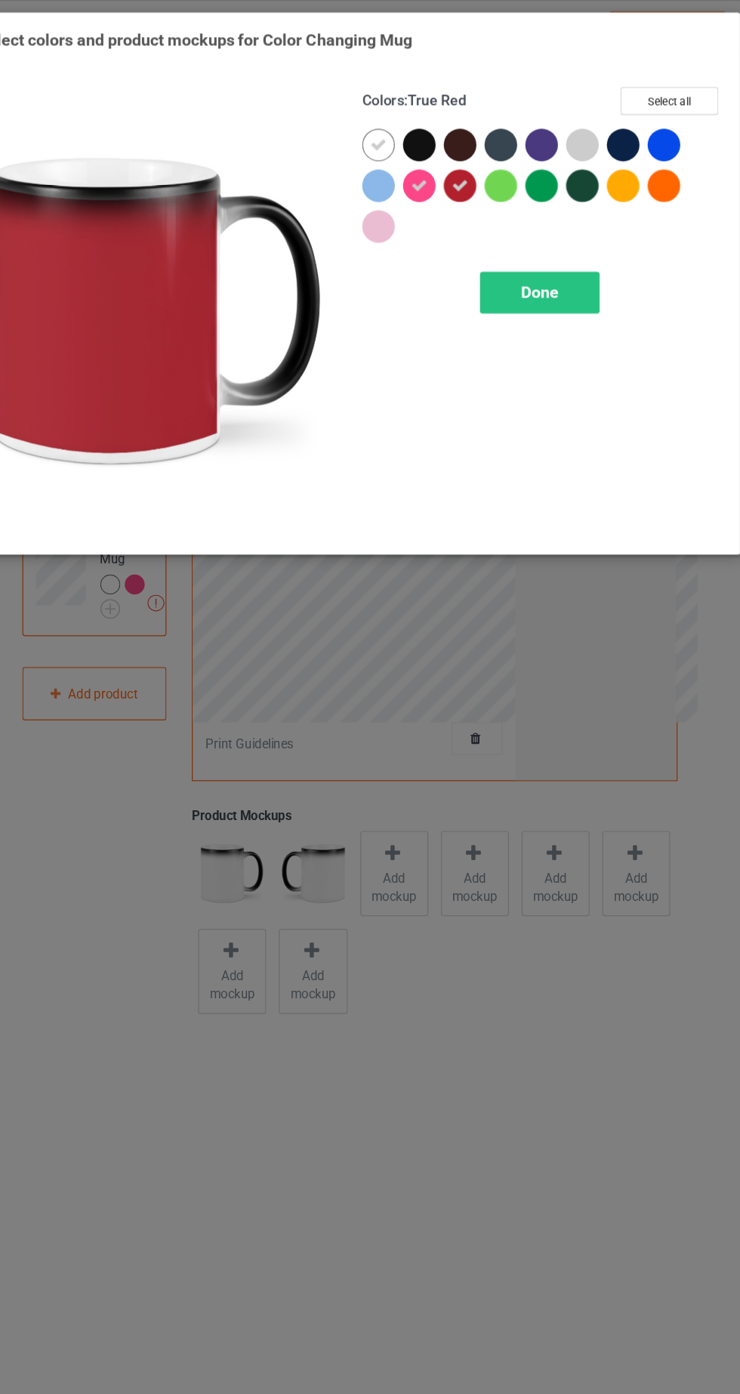
click at [422, 158] on icon at bounding box center [428, 155] width 14 height 14
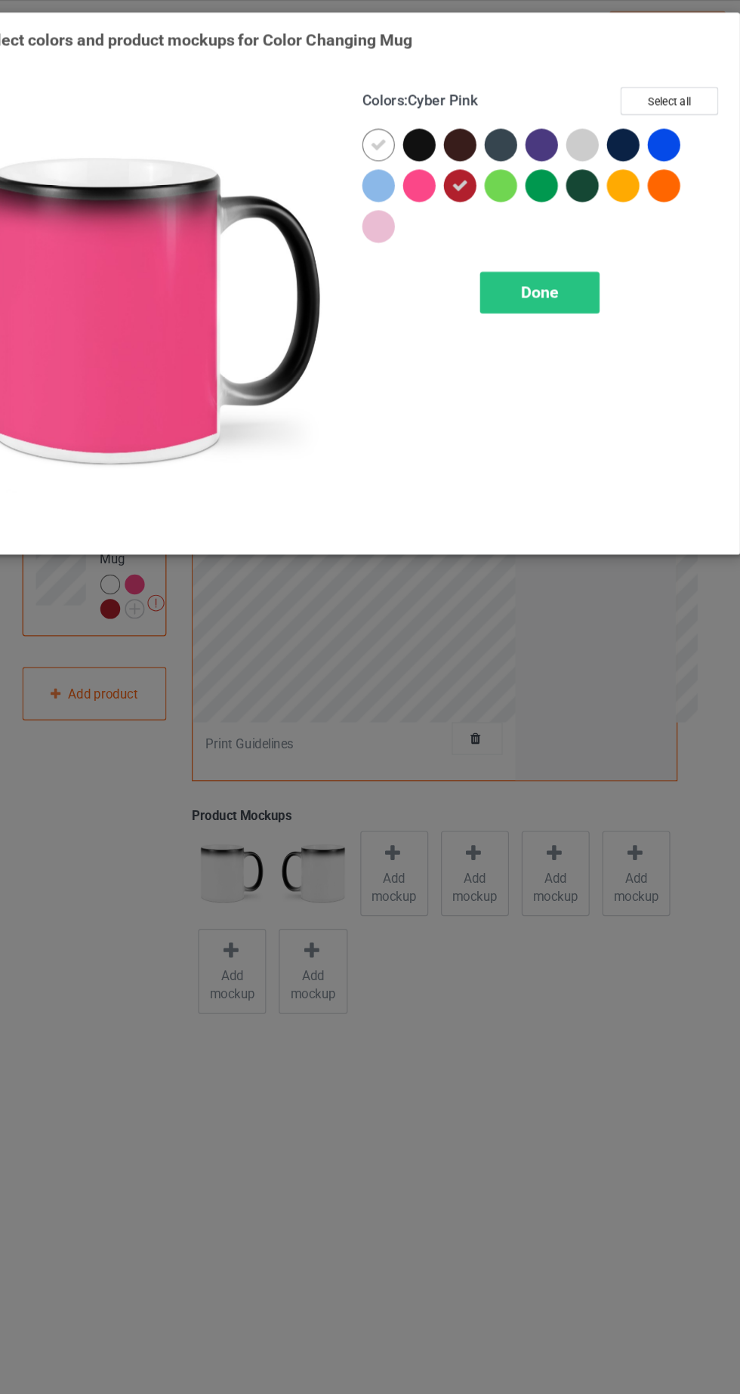
click at [395, 119] on icon at bounding box center [394, 121] width 14 height 14
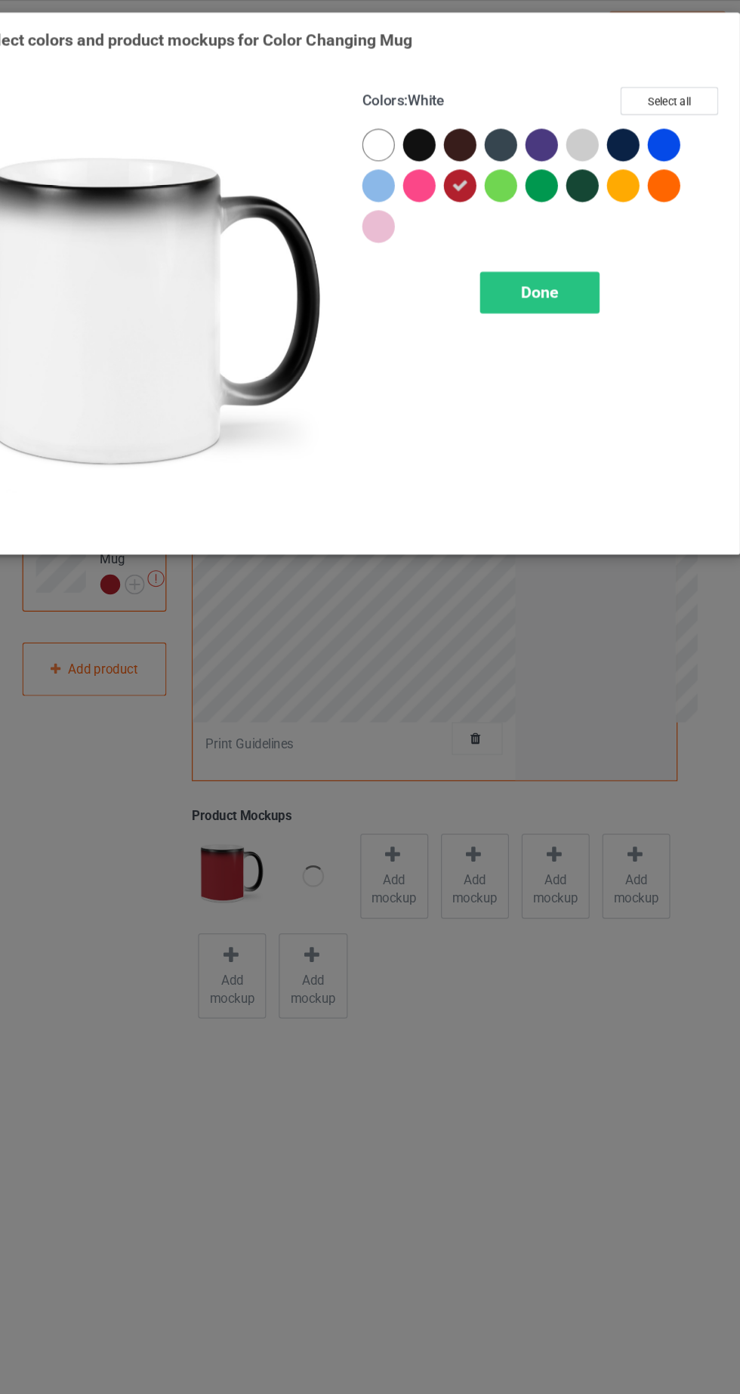
click at [418, 127] on div at bounding box center [427, 120] width 27 height 27
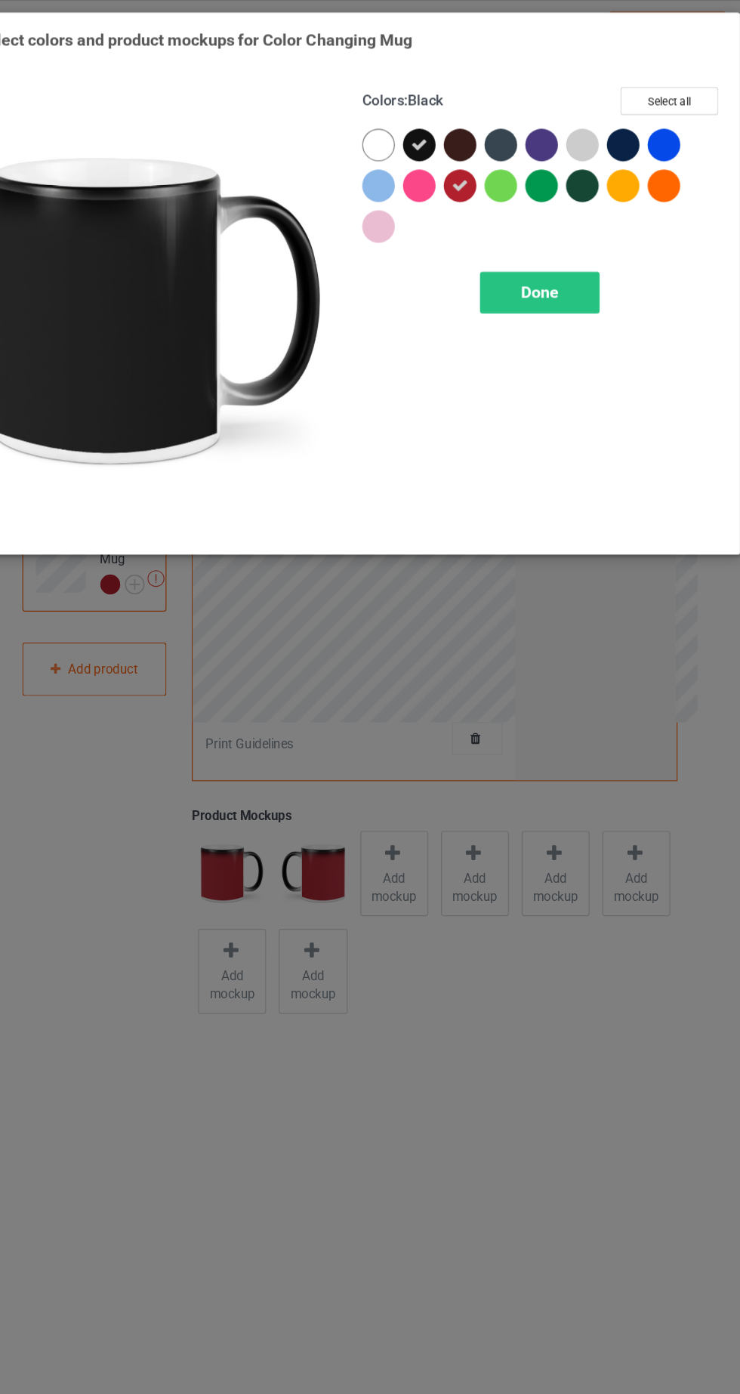
click at [636, 121] on div at bounding box center [631, 120] width 27 height 27
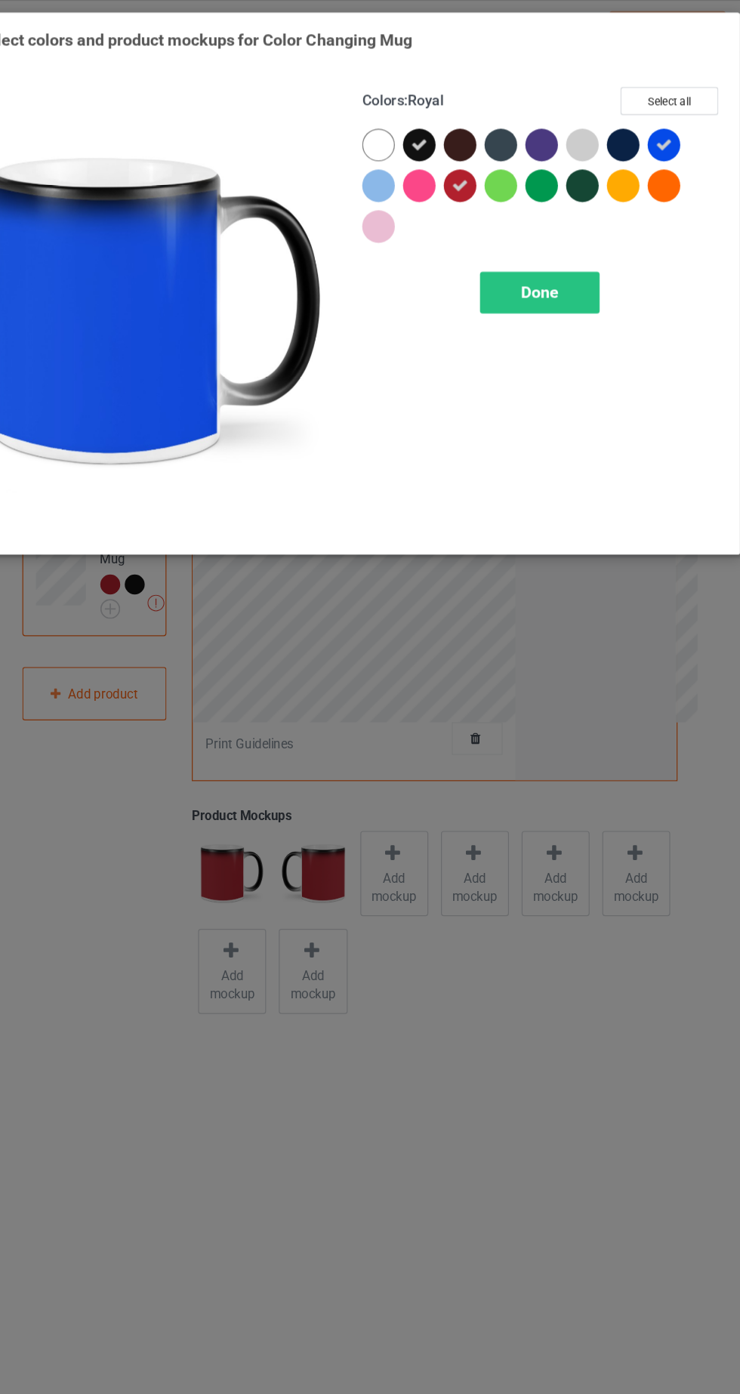
click at [642, 159] on div at bounding box center [631, 154] width 27 height 27
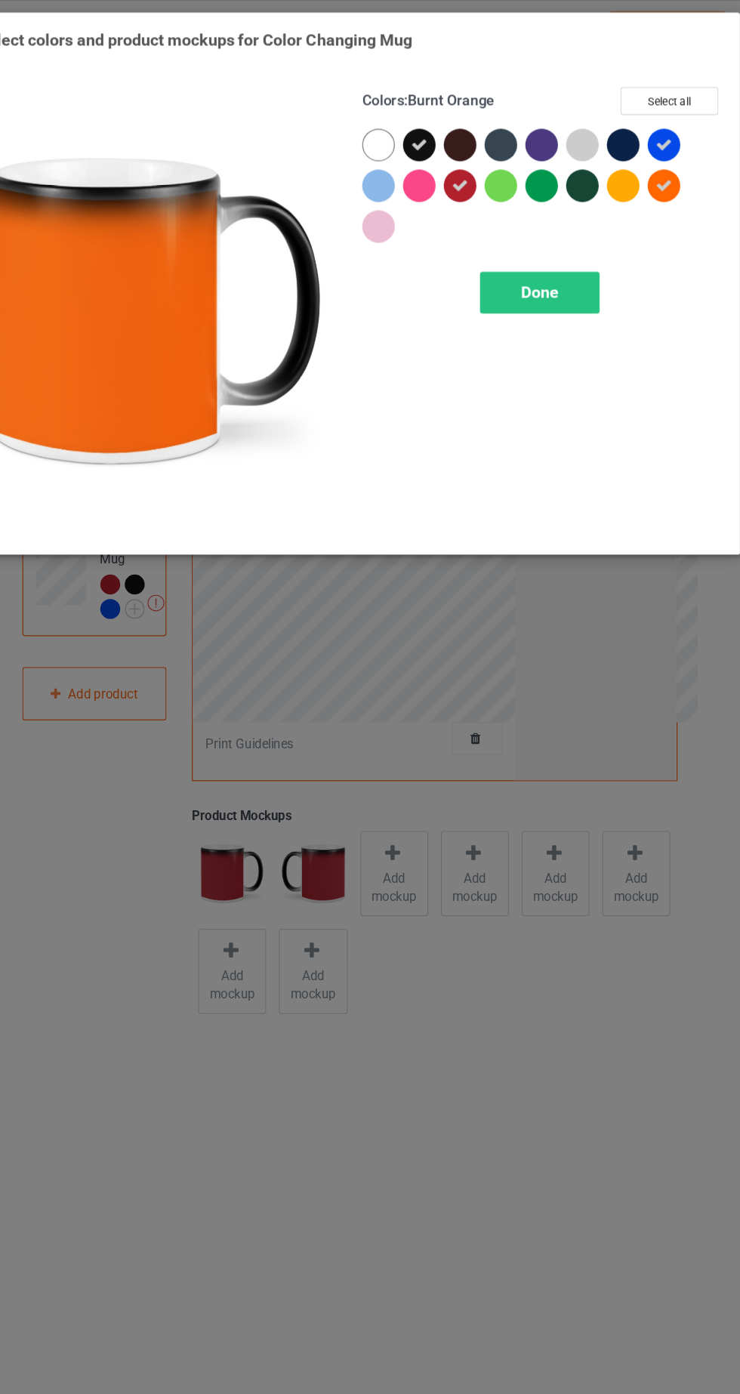
click at [567, 162] on div at bounding box center [563, 154] width 27 height 27
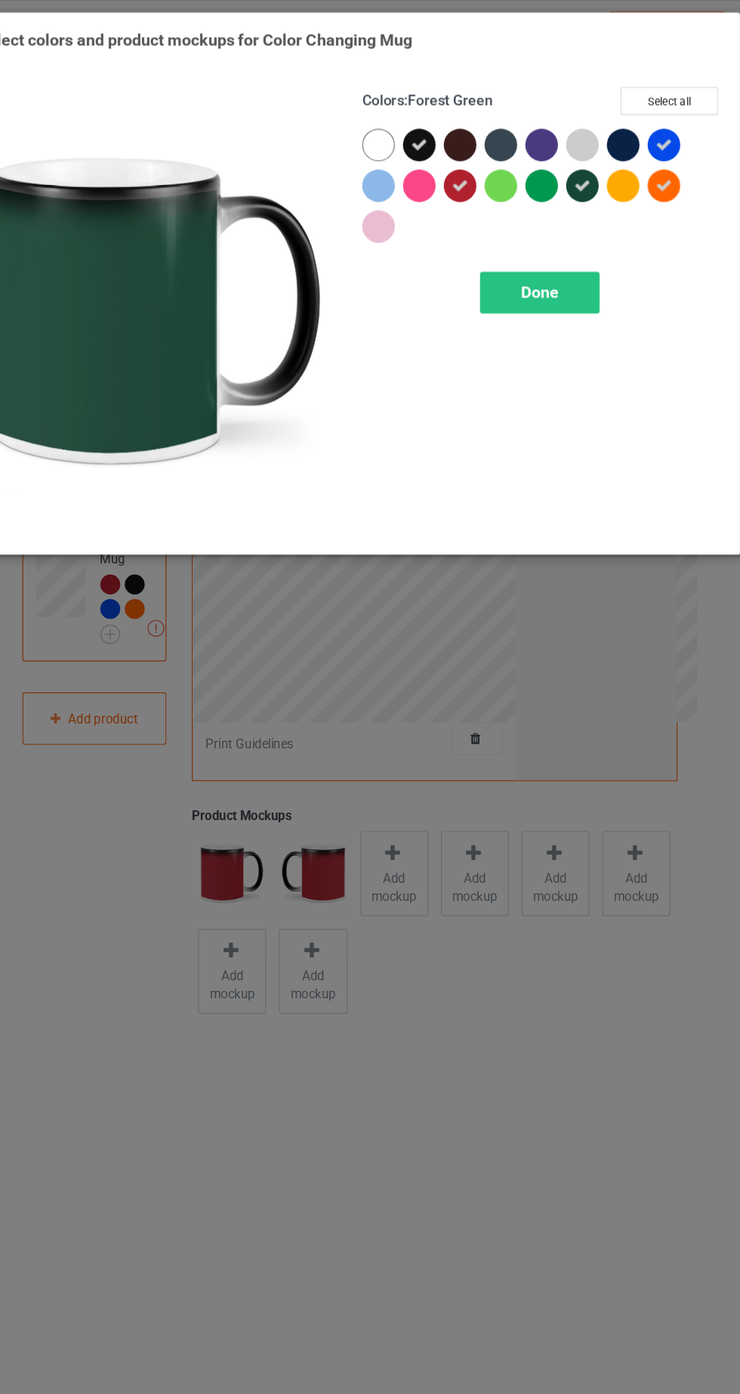
click at [437, 168] on div at bounding box center [431, 158] width 34 height 34
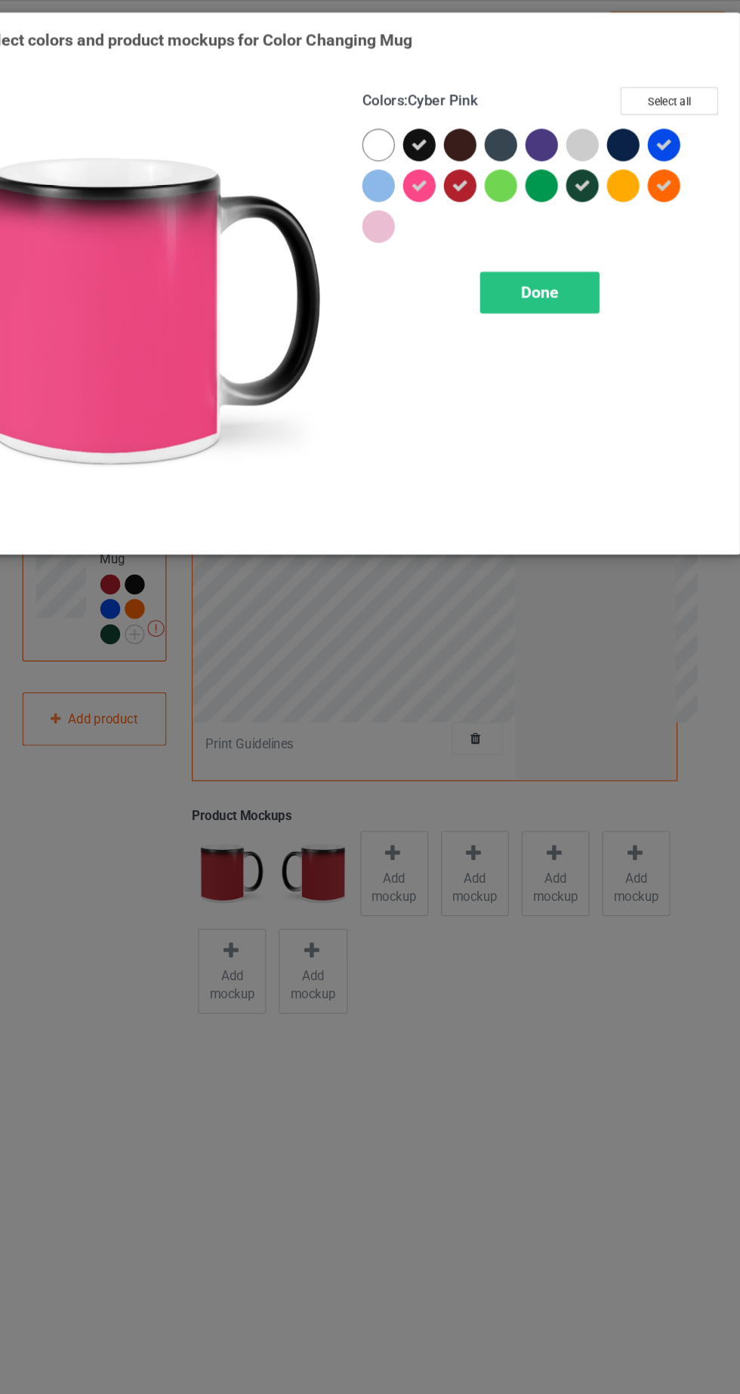
click at [562, 123] on div at bounding box center [563, 120] width 27 height 27
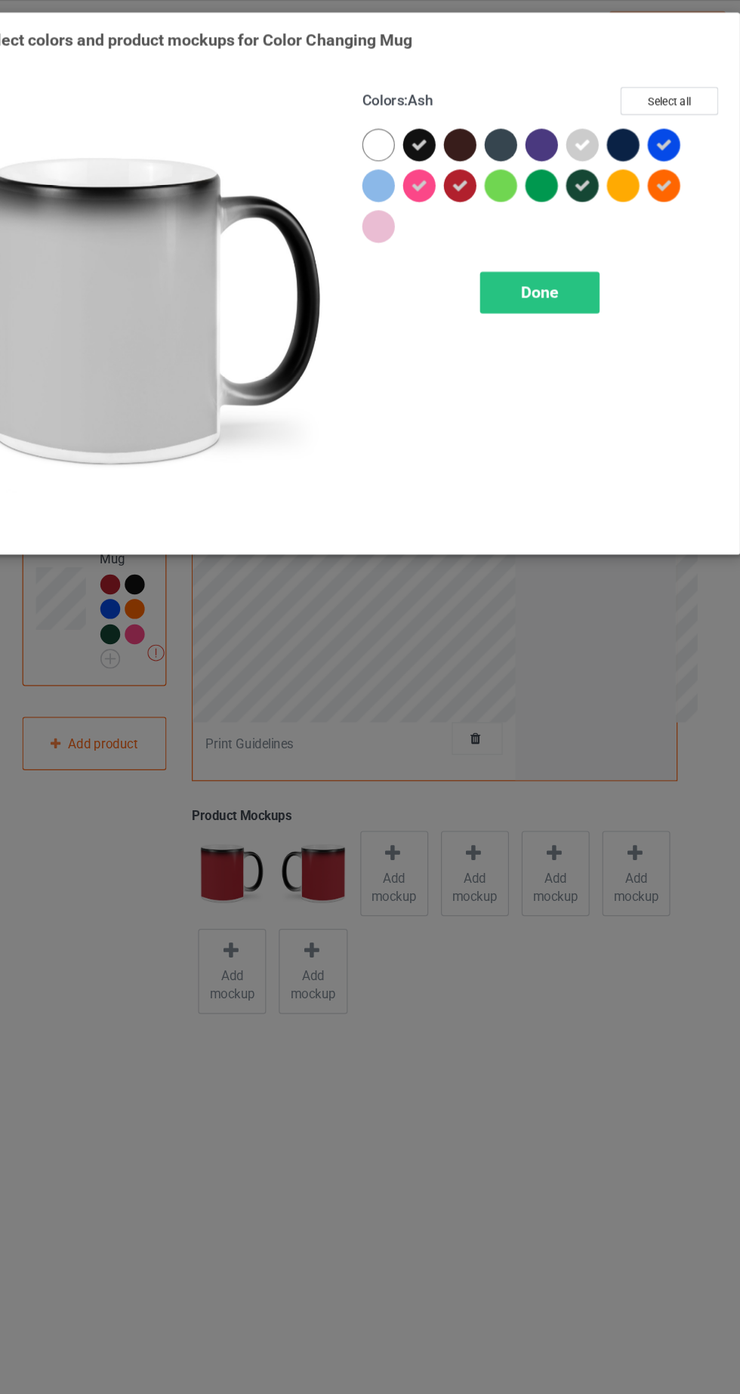
click at [534, 127] on div at bounding box center [529, 120] width 27 height 27
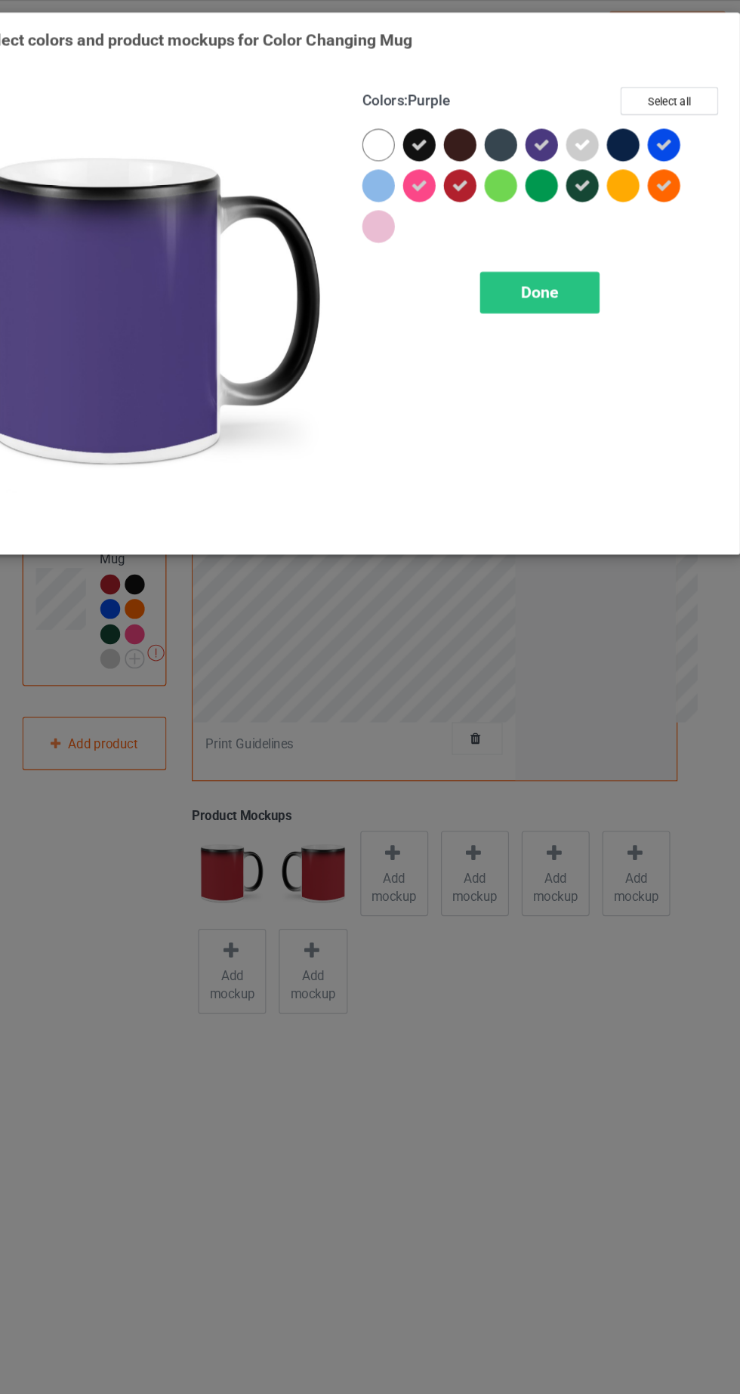
click at [538, 163] on div at bounding box center [529, 154] width 27 height 27
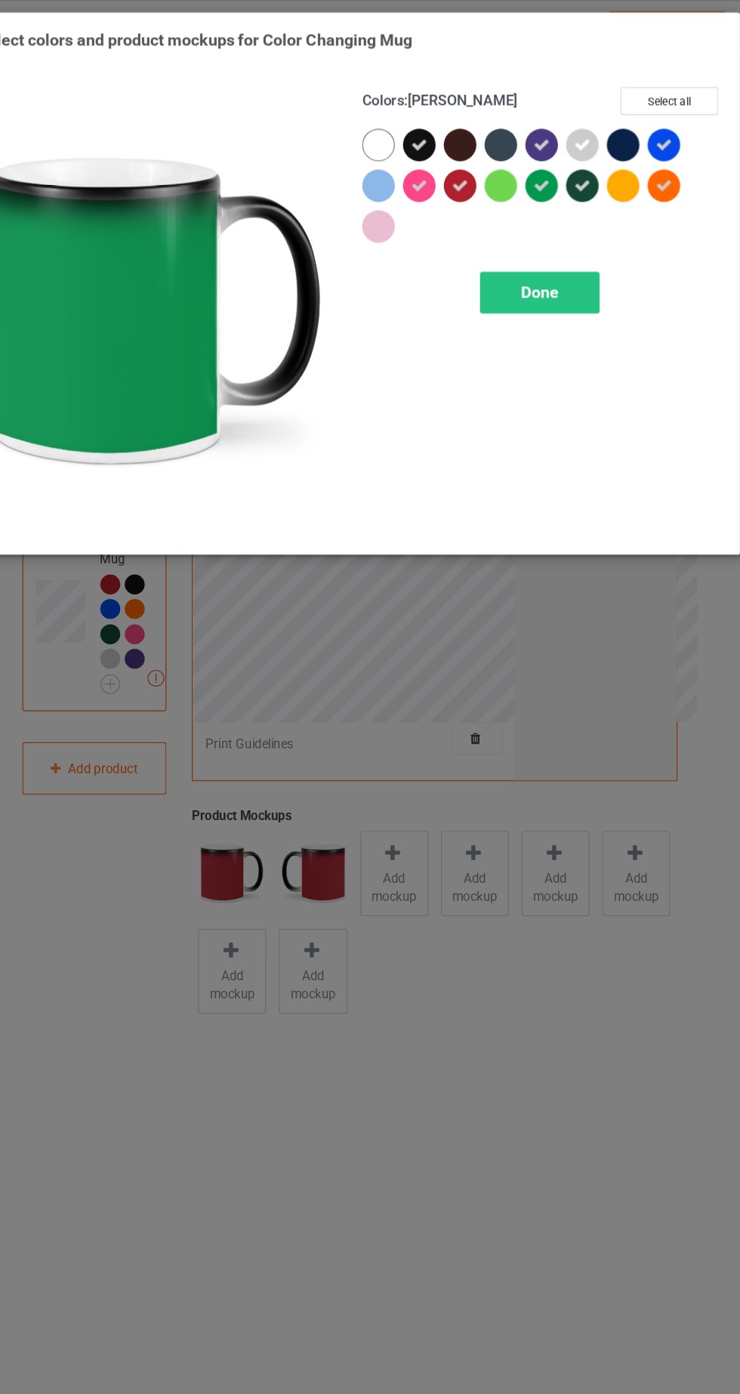
click at [504, 166] on div at bounding box center [499, 158] width 34 height 34
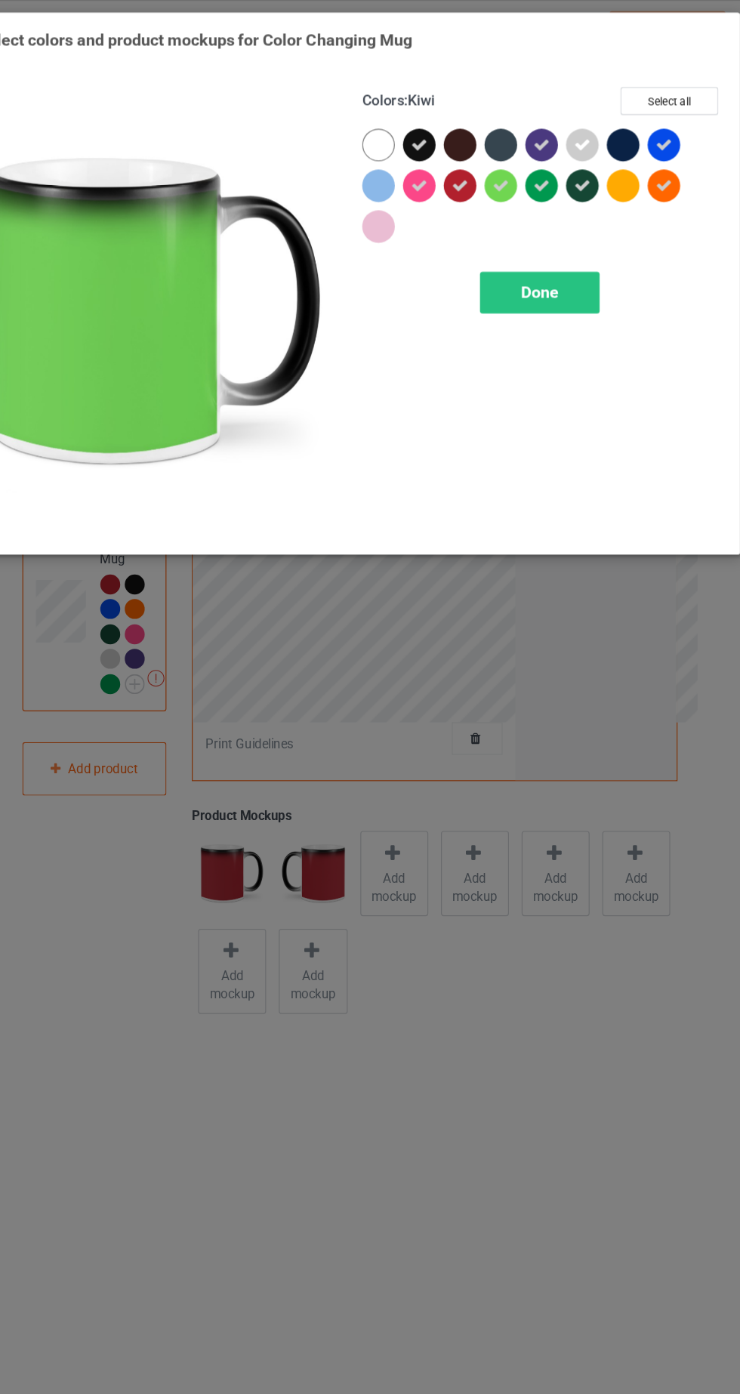
click at [596, 156] on div at bounding box center [597, 154] width 27 height 27
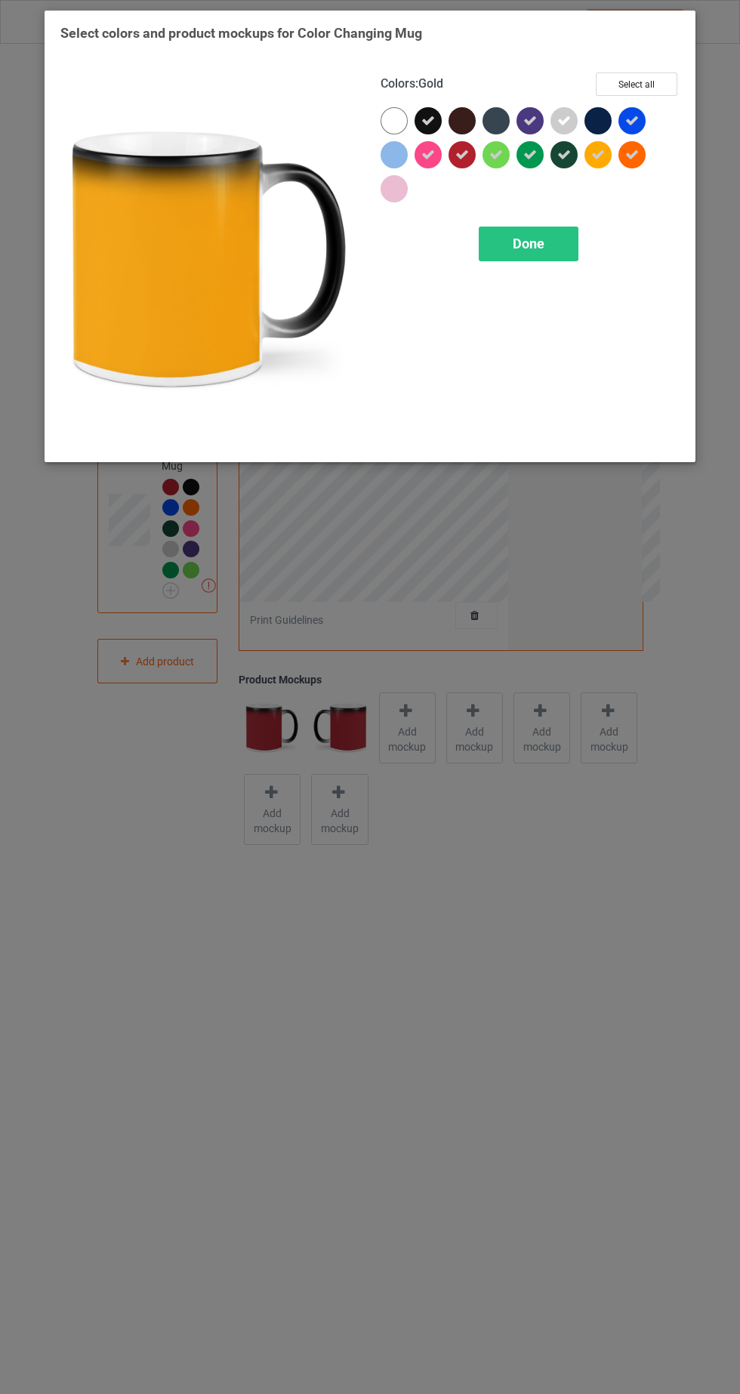
click at [574, 285] on div "Colors : Gold Select all Done" at bounding box center [530, 259] width 320 height 395
click at [464, 114] on div at bounding box center [461, 120] width 27 height 27
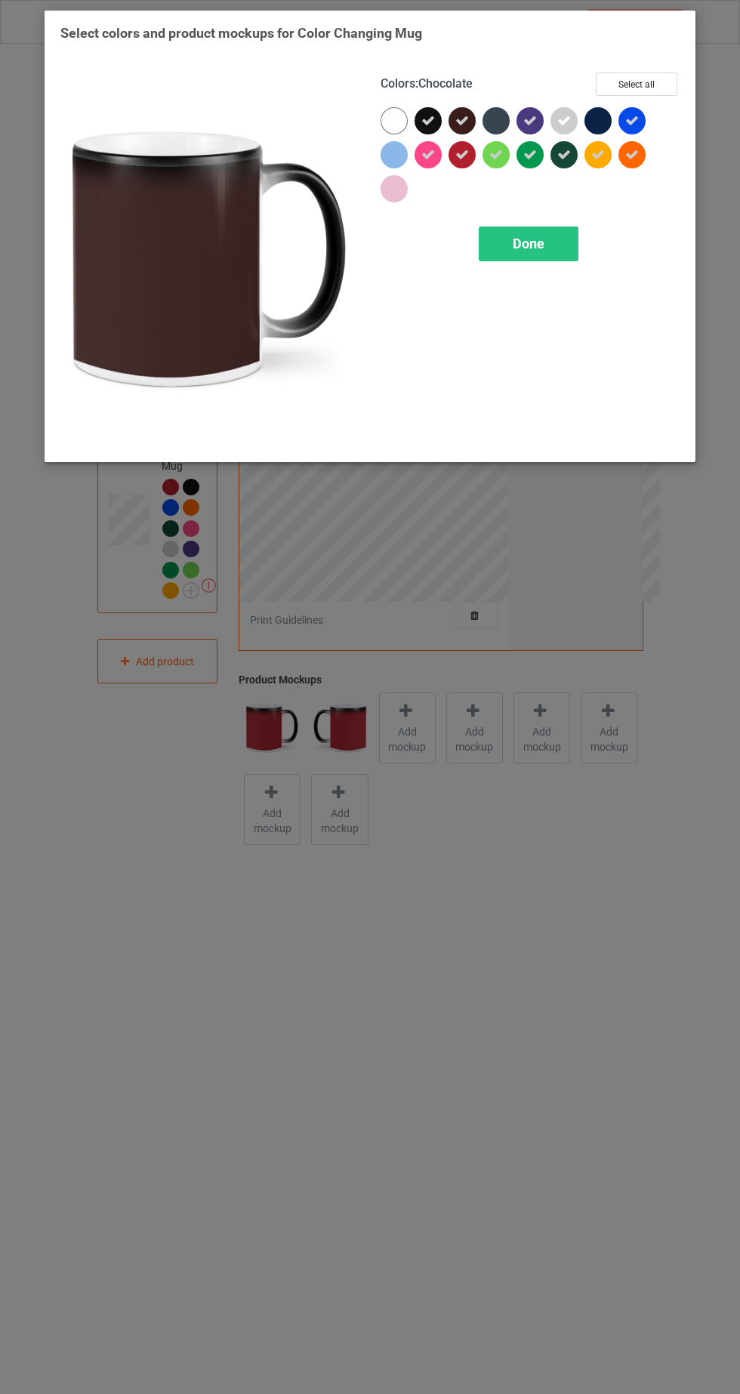
click at [552, 242] on div "Done" at bounding box center [529, 243] width 100 height 35
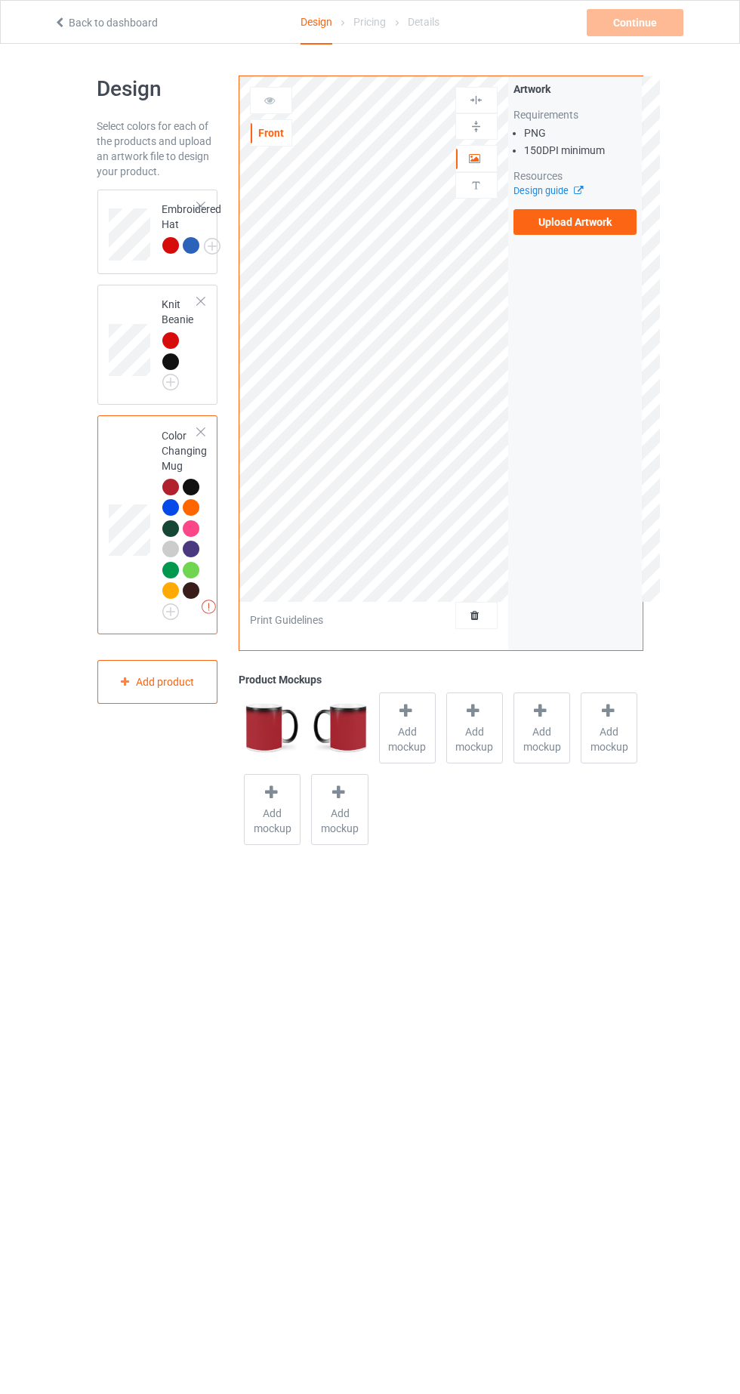
click at [593, 221] on label "Upload Artwork" at bounding box center [575, 222] width 124 height 26
click at [0, 0] on input "Upload Artwork" at bounding box center [0, 0] width 0 height 0
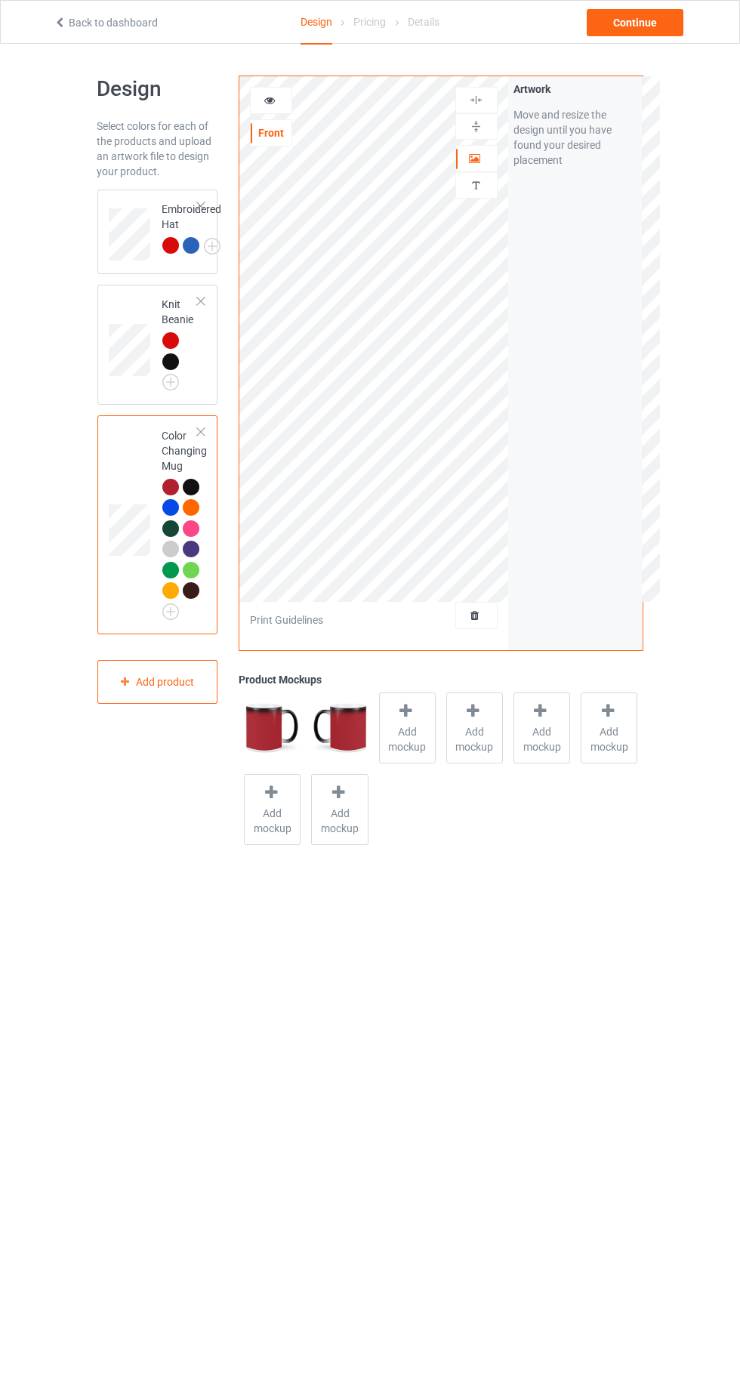
click at [290, 99] on div at bounding box center [271, 100] width 41 height 15
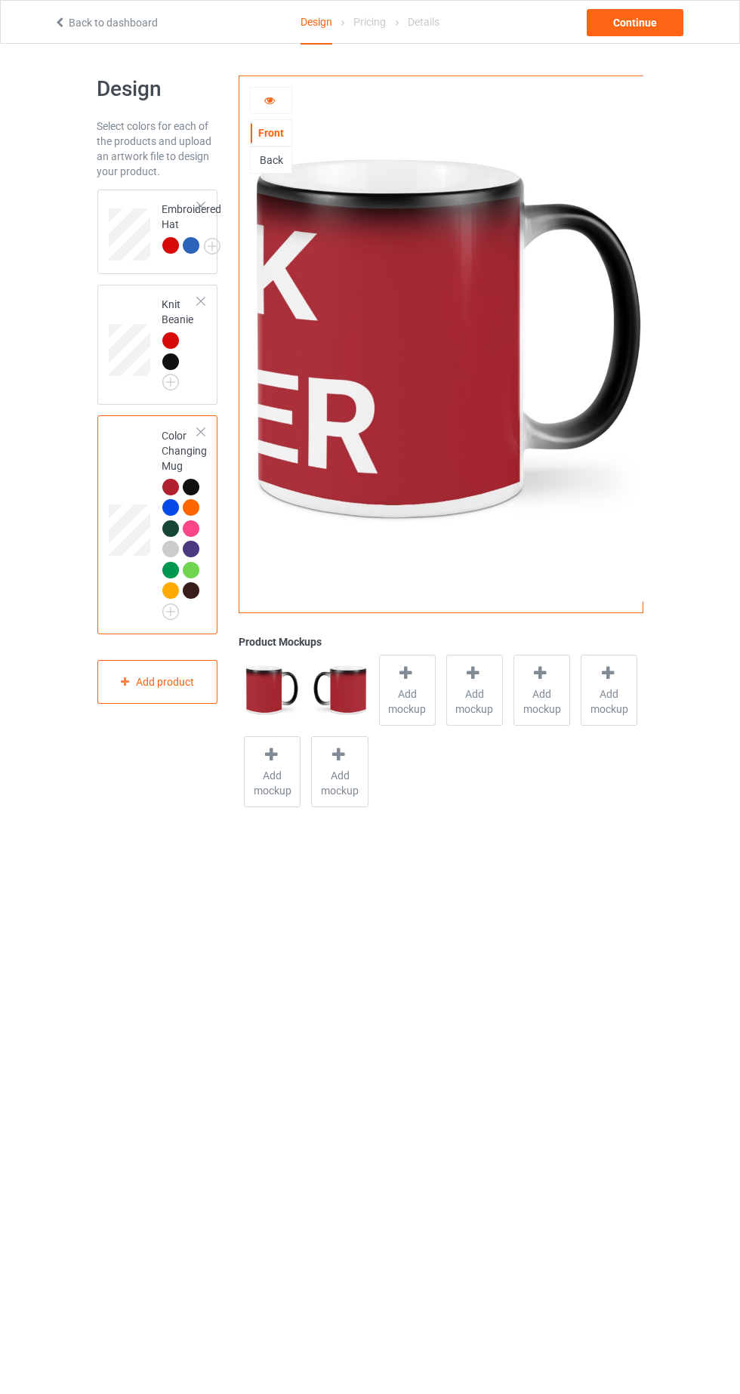
click at [270, 100] on icon at bounding box center [269, 98] width 13 height 11
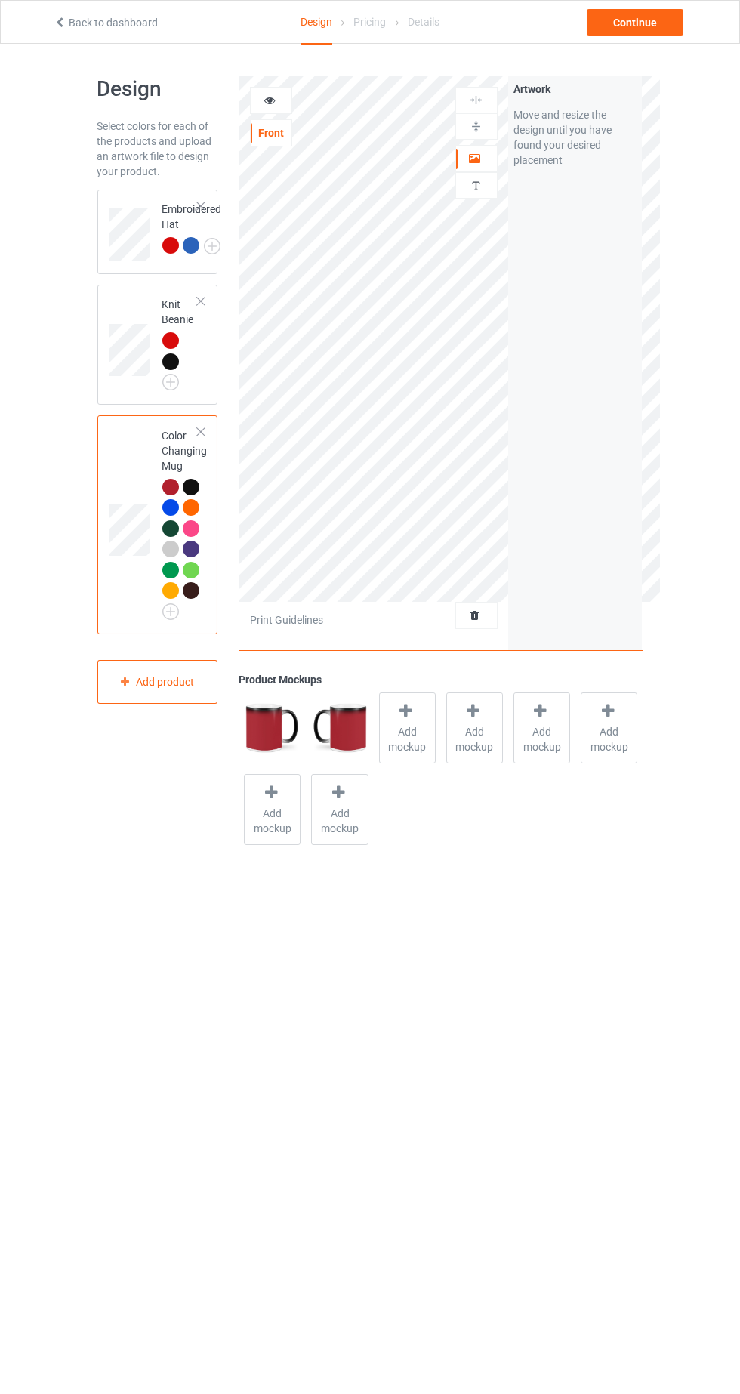
click at [486, 159] on div at bounding box center [476, 158] width 41 height 15
click at [490, 97] on div at bounding box center [476, 100] width 41 height 14
click at [291, 102] on div at bounding box center [271, 100] width 41 height 15
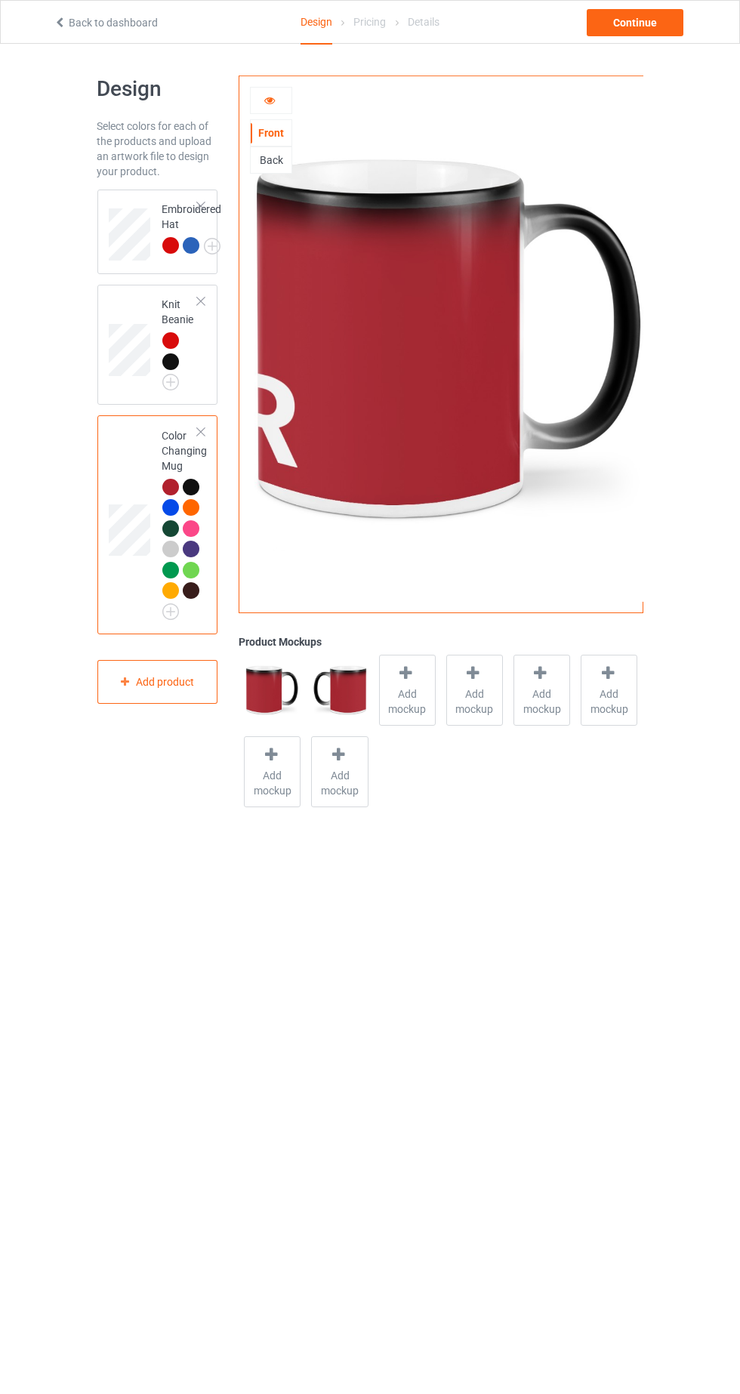
click at [284, 100] on div at bounding box center [271, 100] width 41 height 15
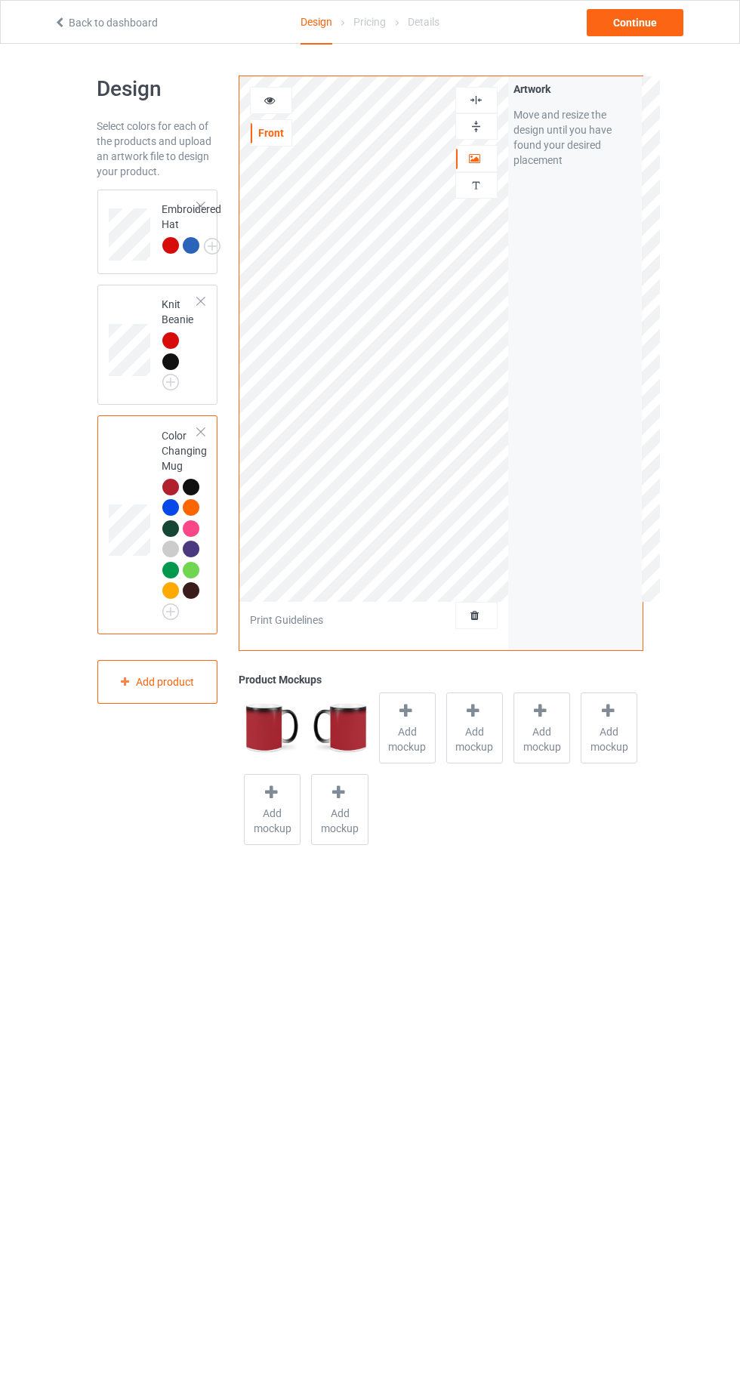
click at [285, 104] on div at bounding box center [271, 100] width 41 height 15
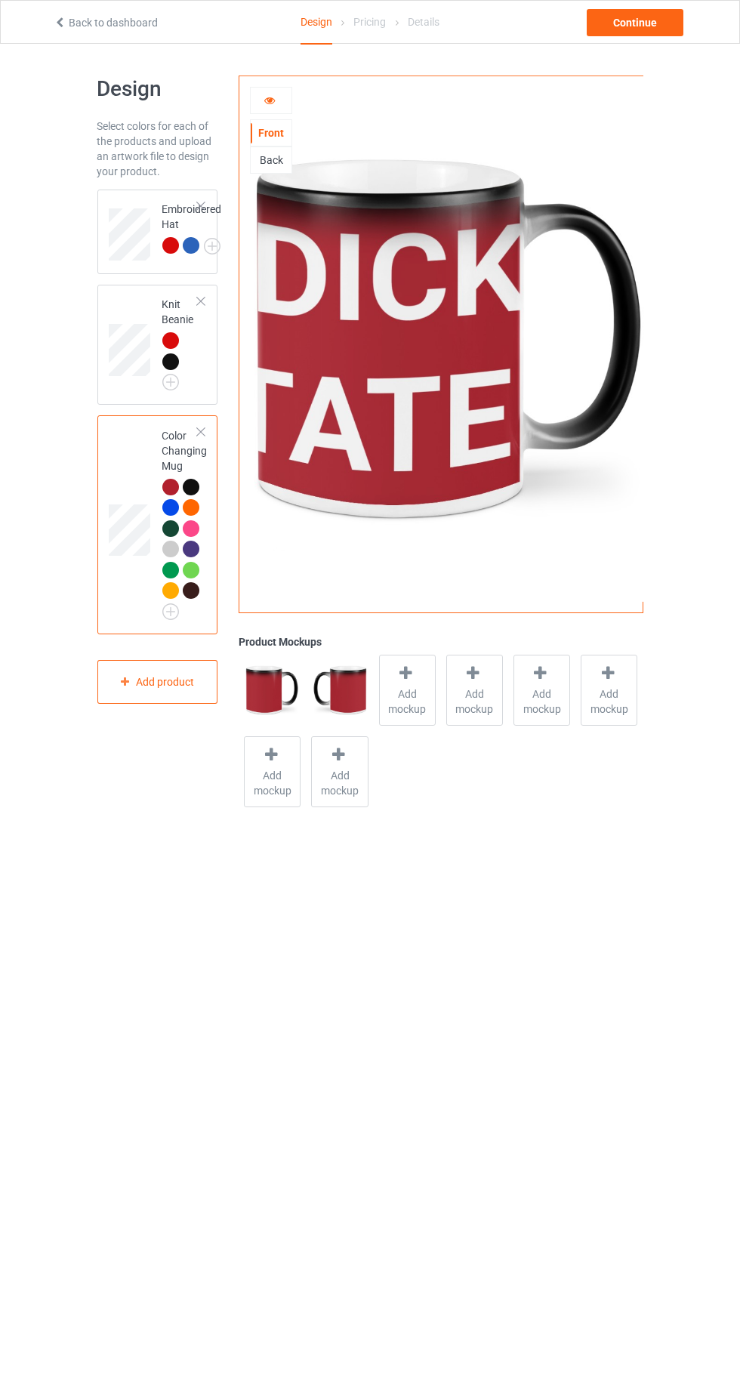
click at [285, 100] on div at bounding box center [271, 100] width 41 height 15
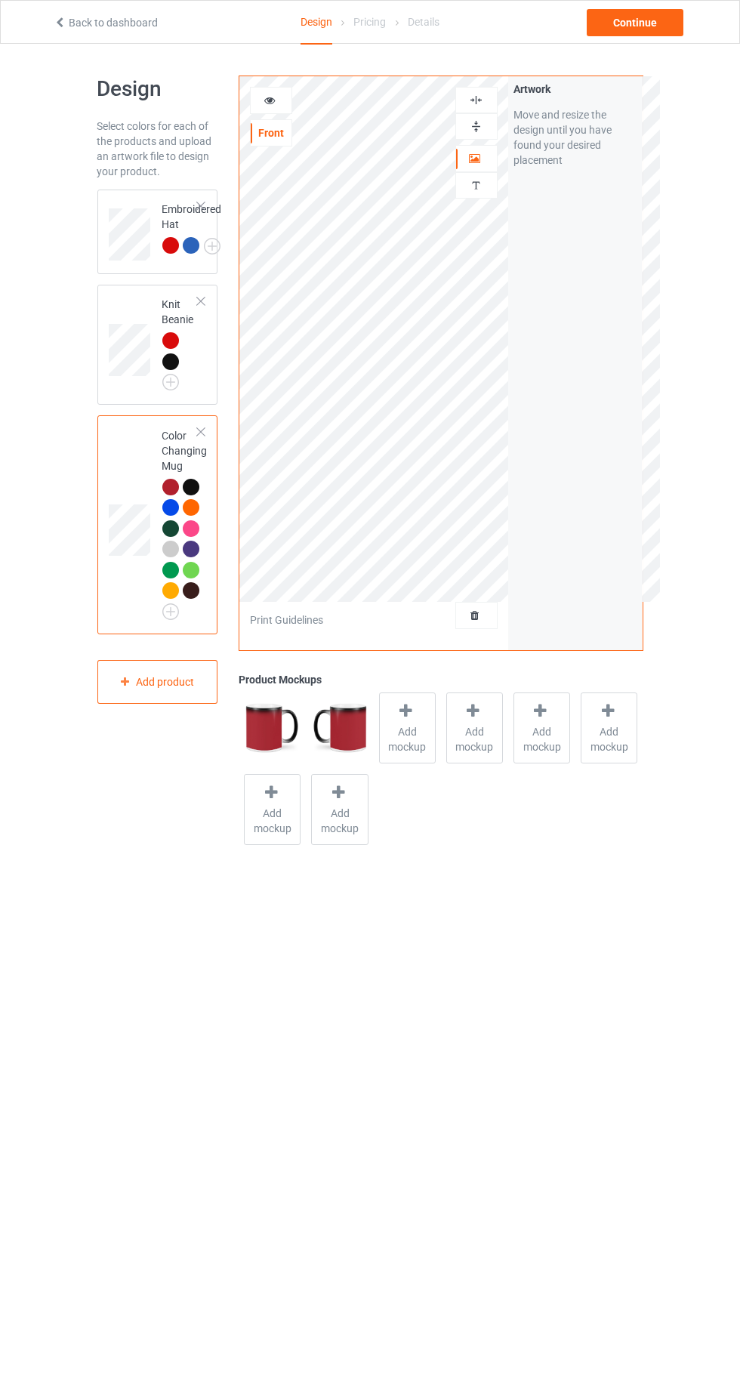
click at [282, 105] on div at bounding box center [271, 100] width 41 height 15
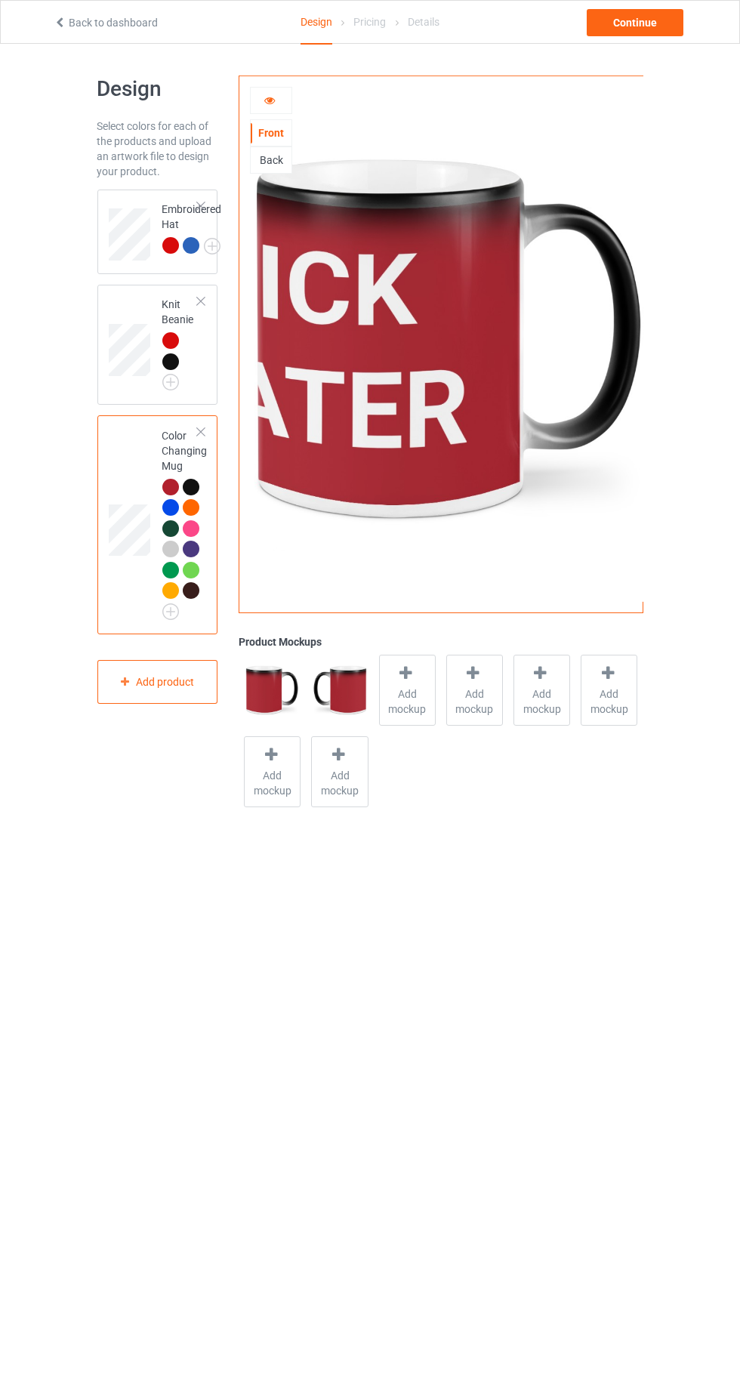
click at [282, 130] on div "Front" at bounding box center [271, 132] width 41 height 15
click at [270, 97] on icon at bounding box center [269, 98] width 13 height 11
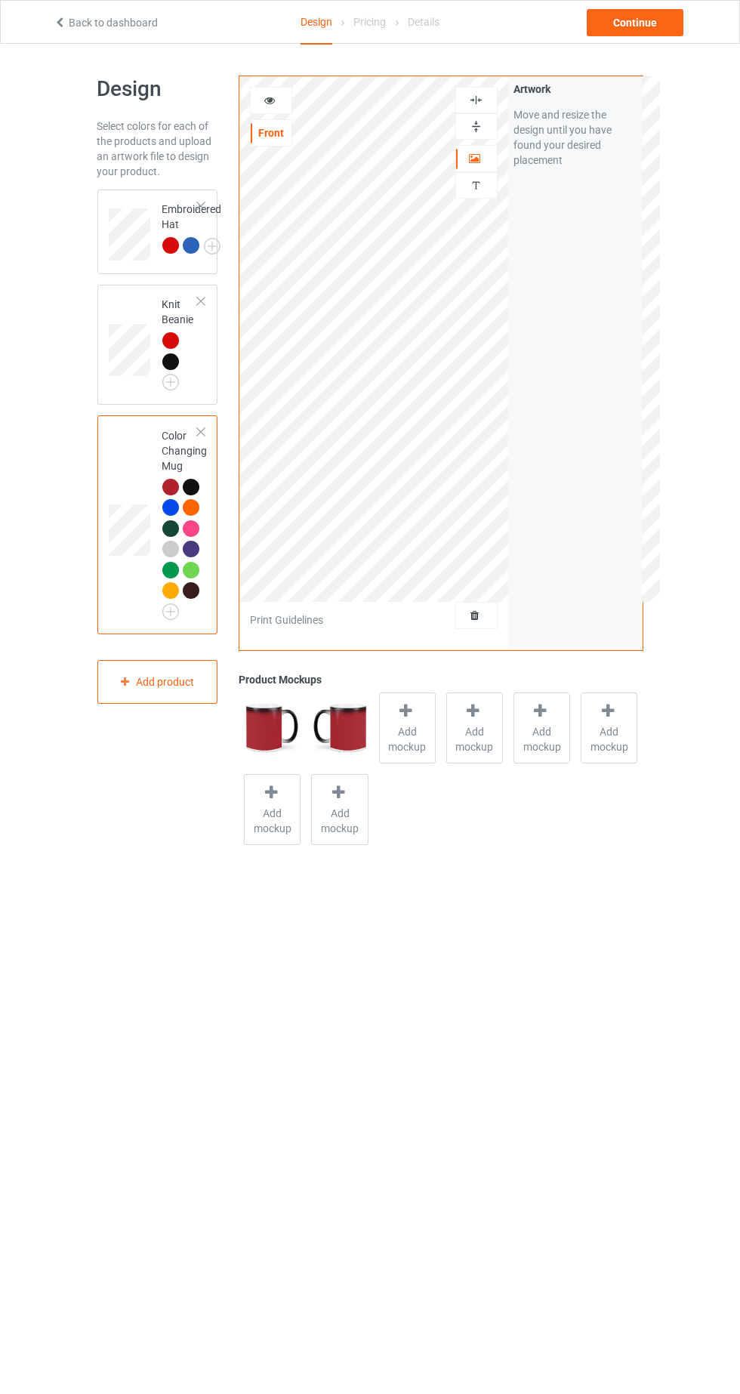
click at [280, 100] on div at bounding box center [271, 100] width 41 height 15
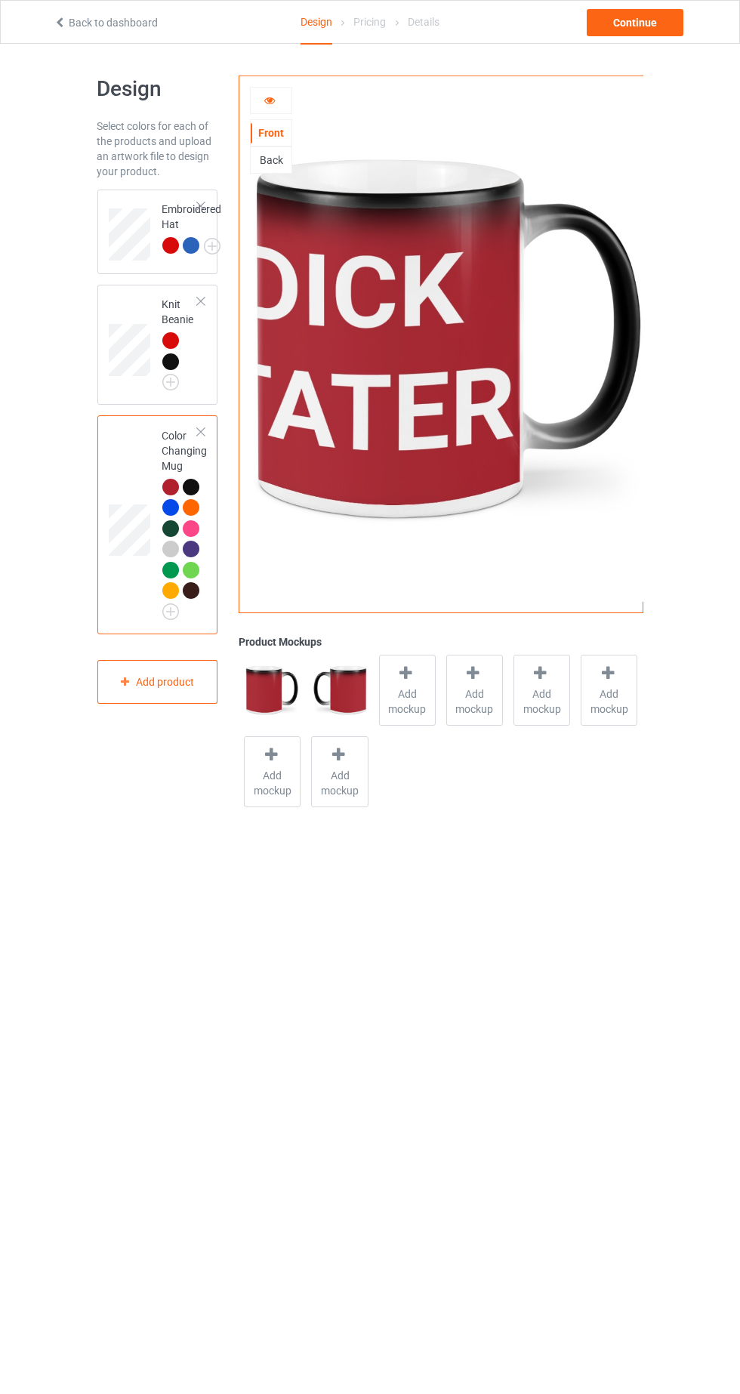
click at [270, 97] on icon at bounding box center [269, 98] width 13 height 11
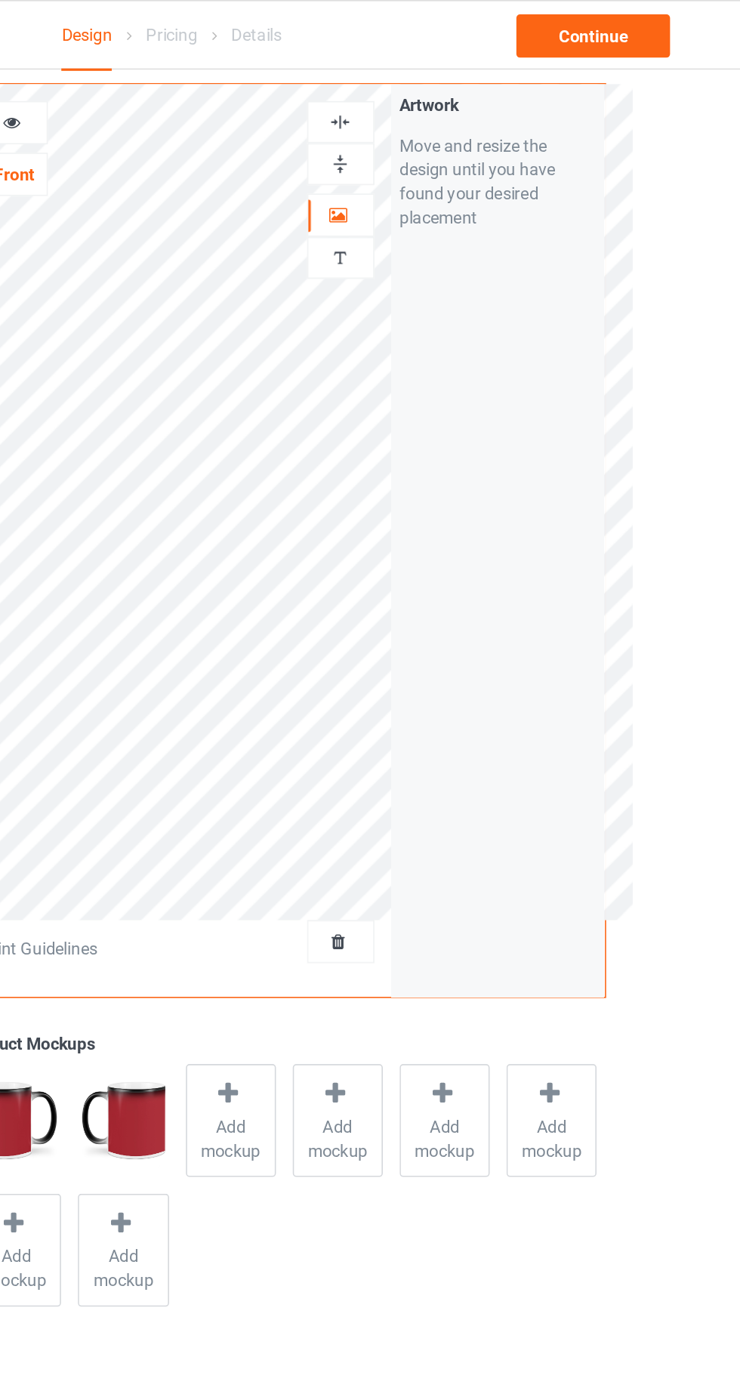
scroll to position [23, 0]
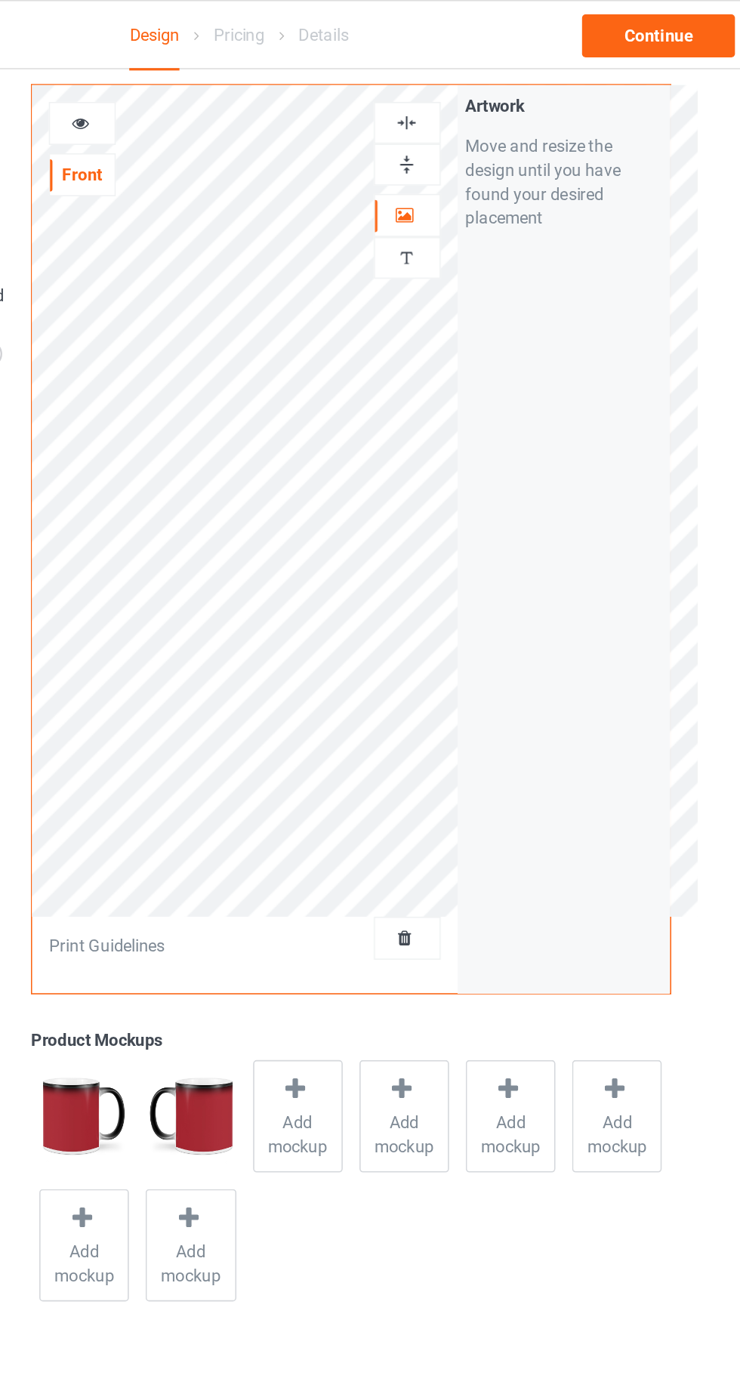
click at [281, 82] on div at bounding box center [271, 77] width 41 height 15
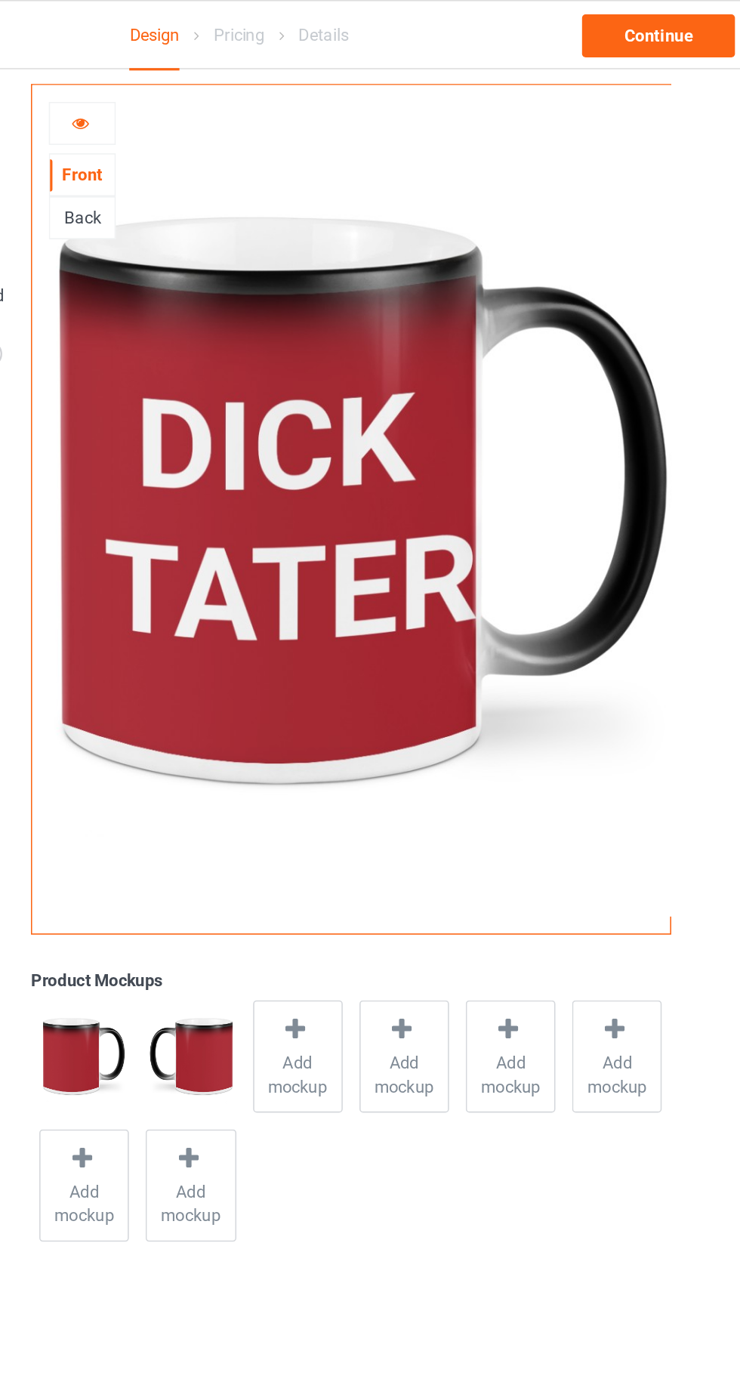
click at [281, 78] on div at bounding box center [271, 77] width 41 height 15
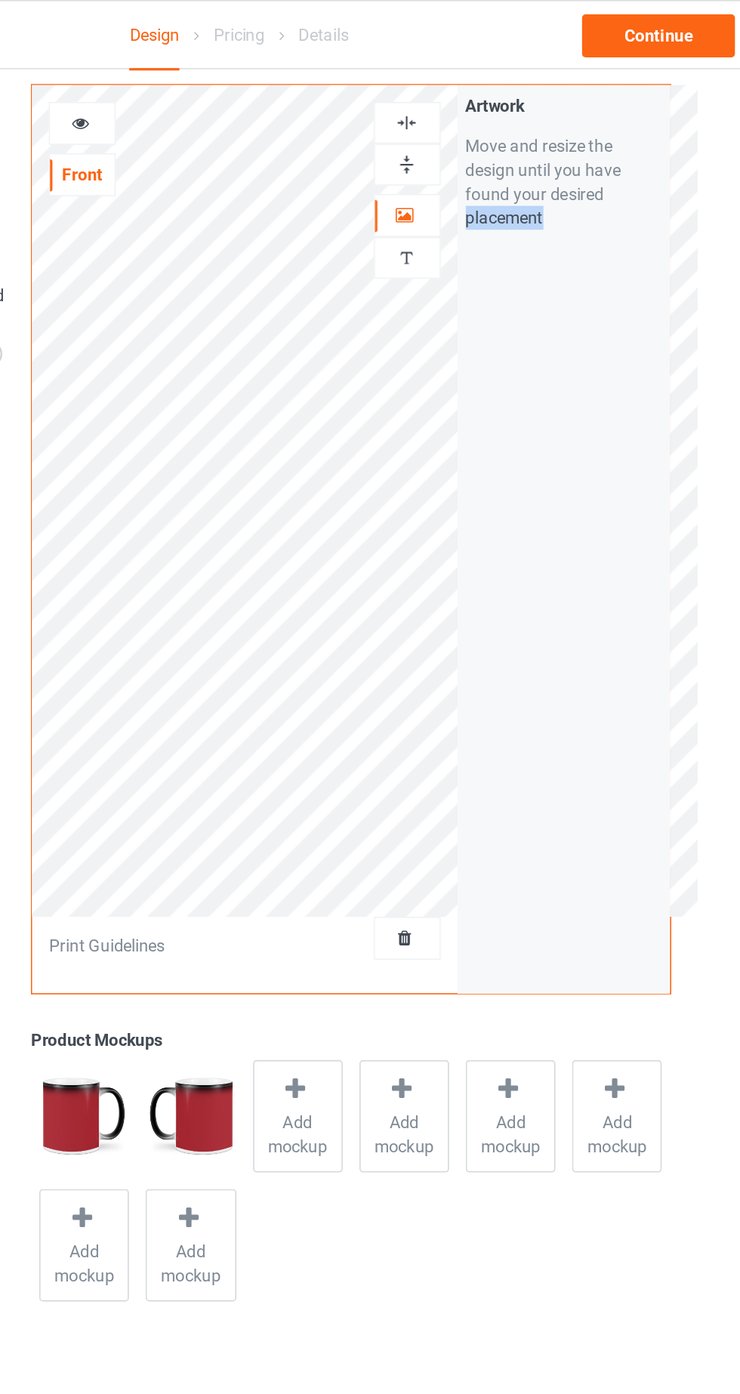
click at [270, 76] on icon at bounding box center [269, 75] width 13 height 11
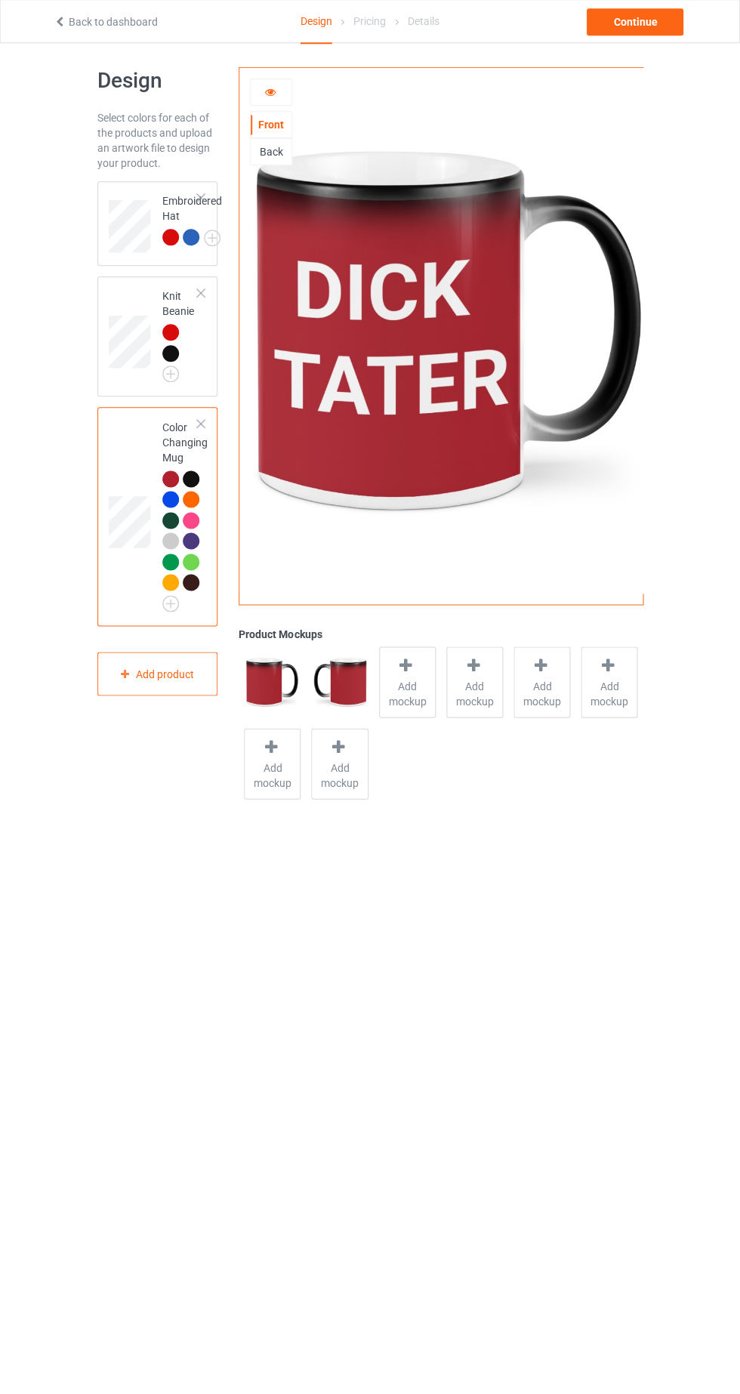
scroll to position [0, 0]
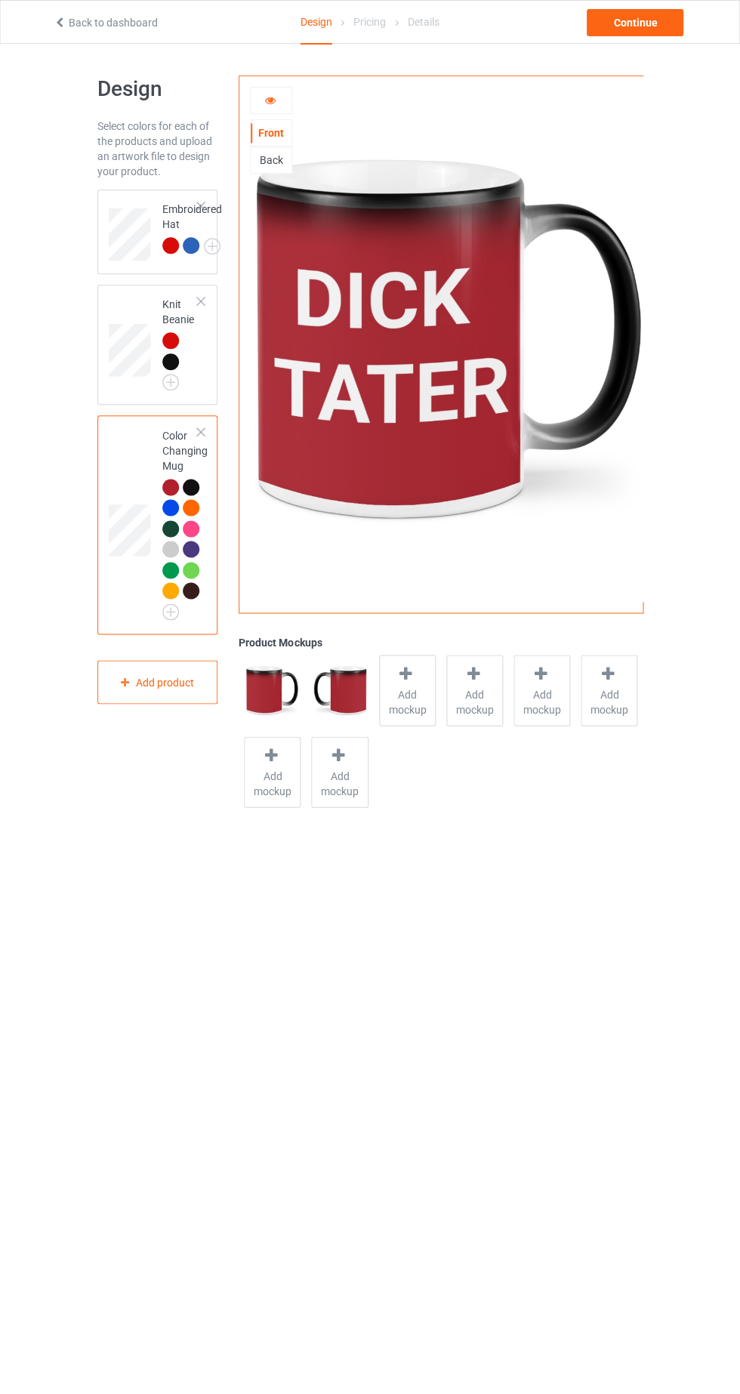
click at [202, 432] on div at bounding box center [201, 432] width 11 height 11
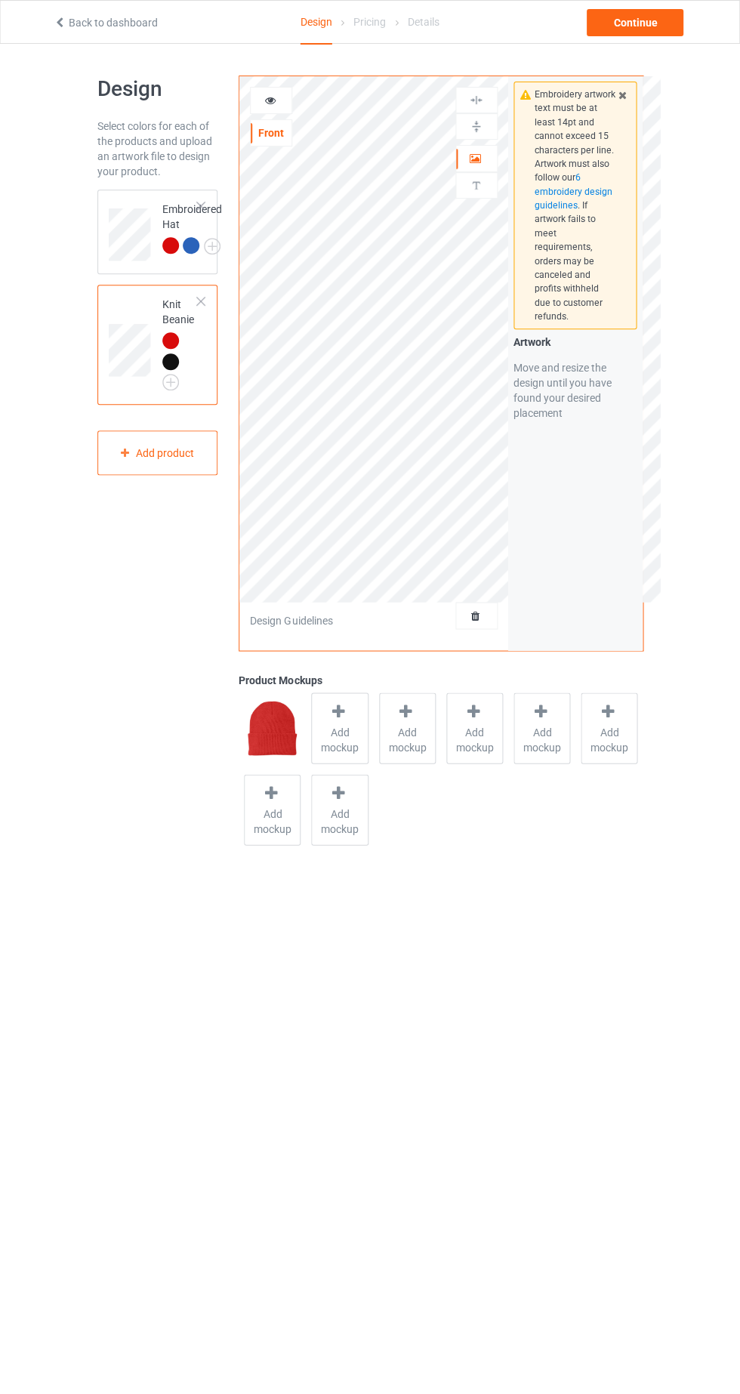
click at [202, 300] on div at bounding box center [201, 301] width 11 height 11
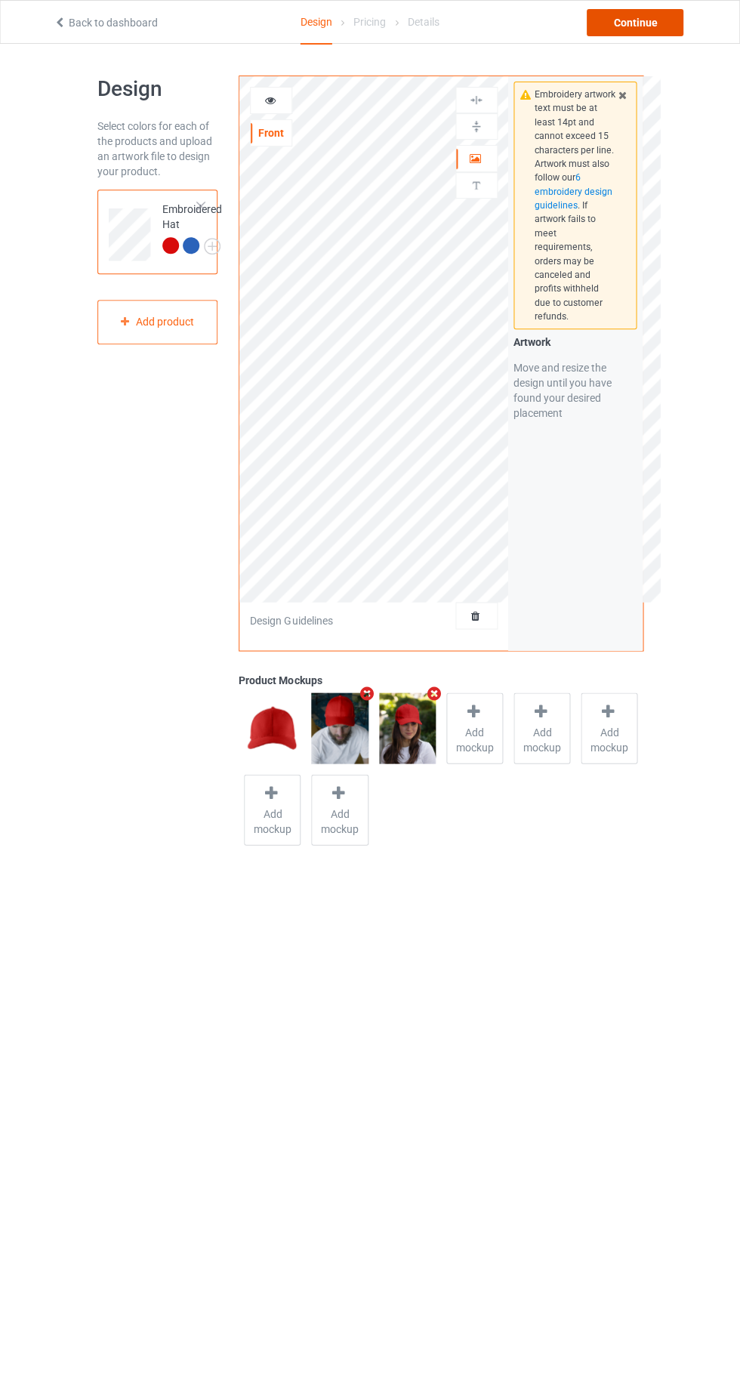
click at [634, 22] on div "Continue" at bounding box center [635, 22] width 97 height 27
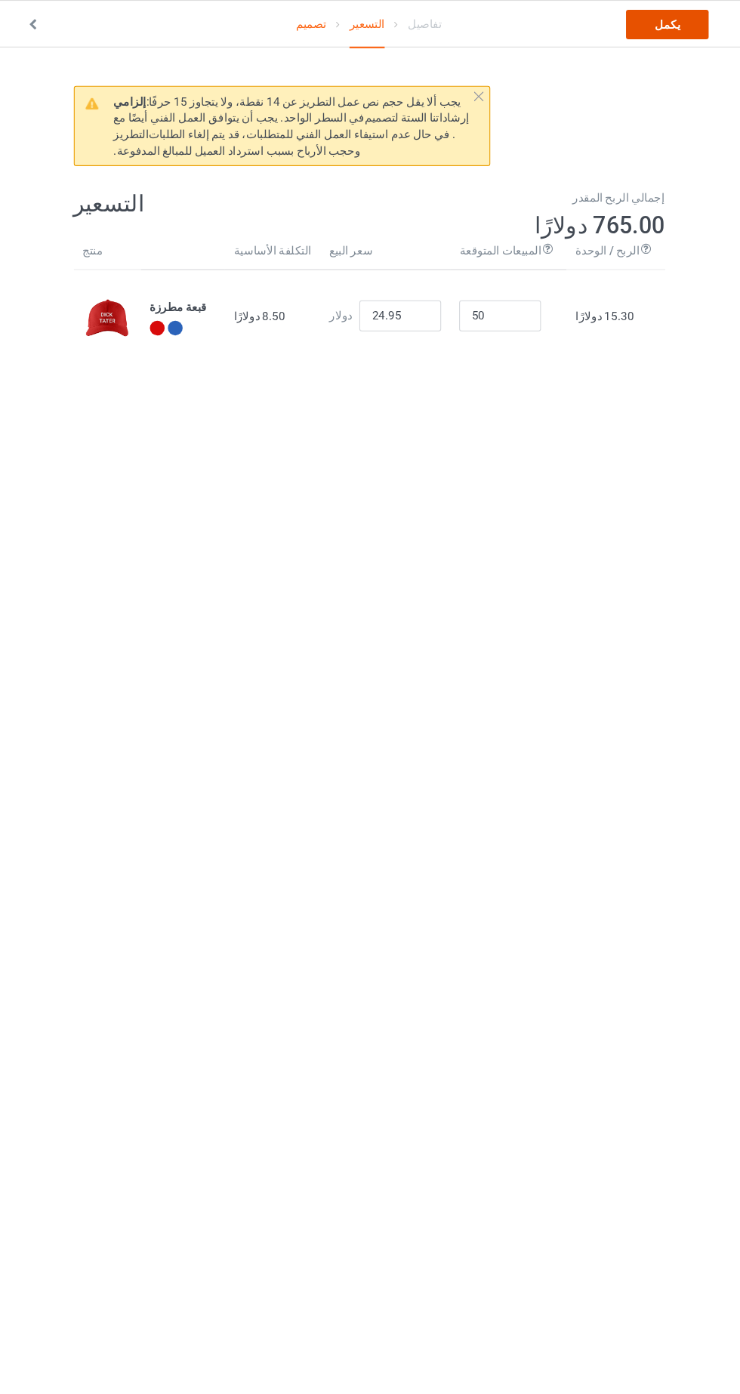
click at [667, 30] on link "يكمل" at bounding box center [645, 22] width 76 height 27
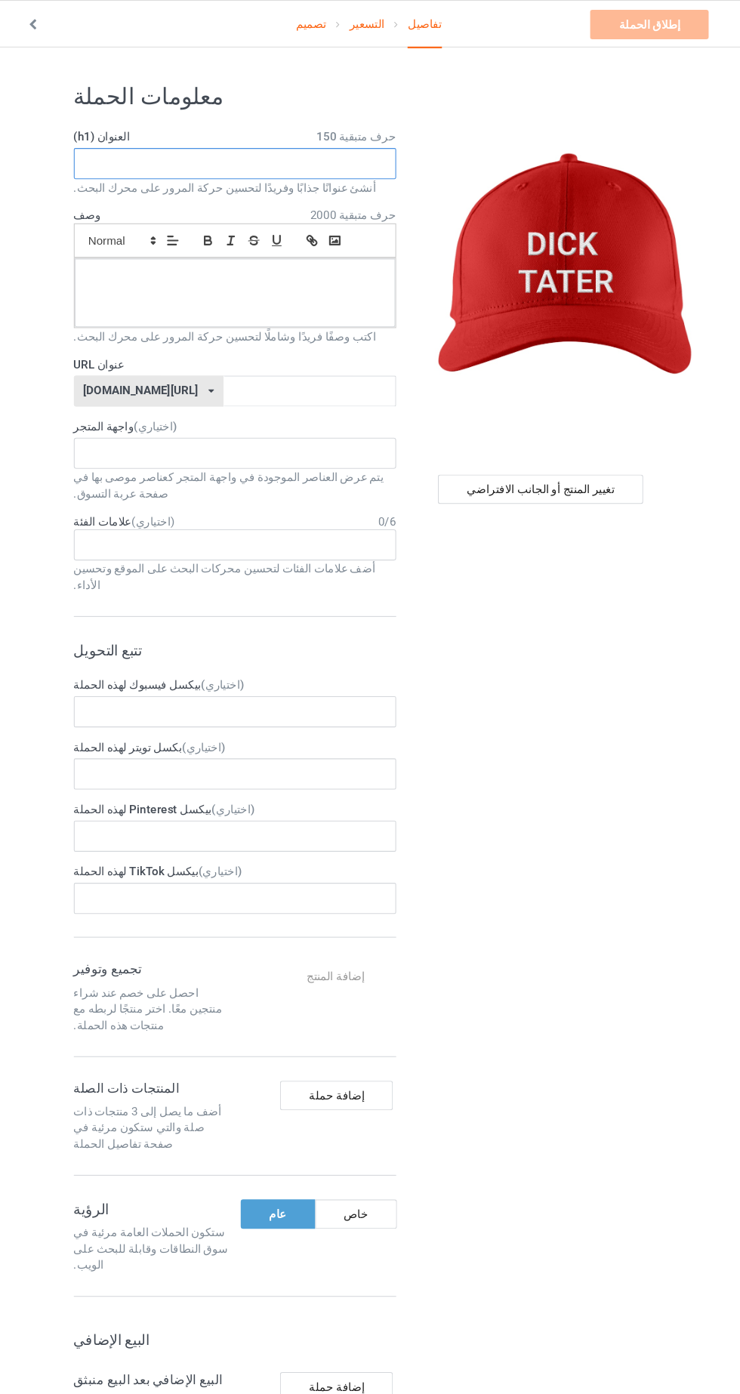
click at [359, 154] on input "text" at bounding box center [245, 151] width 297 height 29
type input "[PERSON_NAME]"
click at [367, 266] on div at bounding box center [246, 270] width 296 height 63
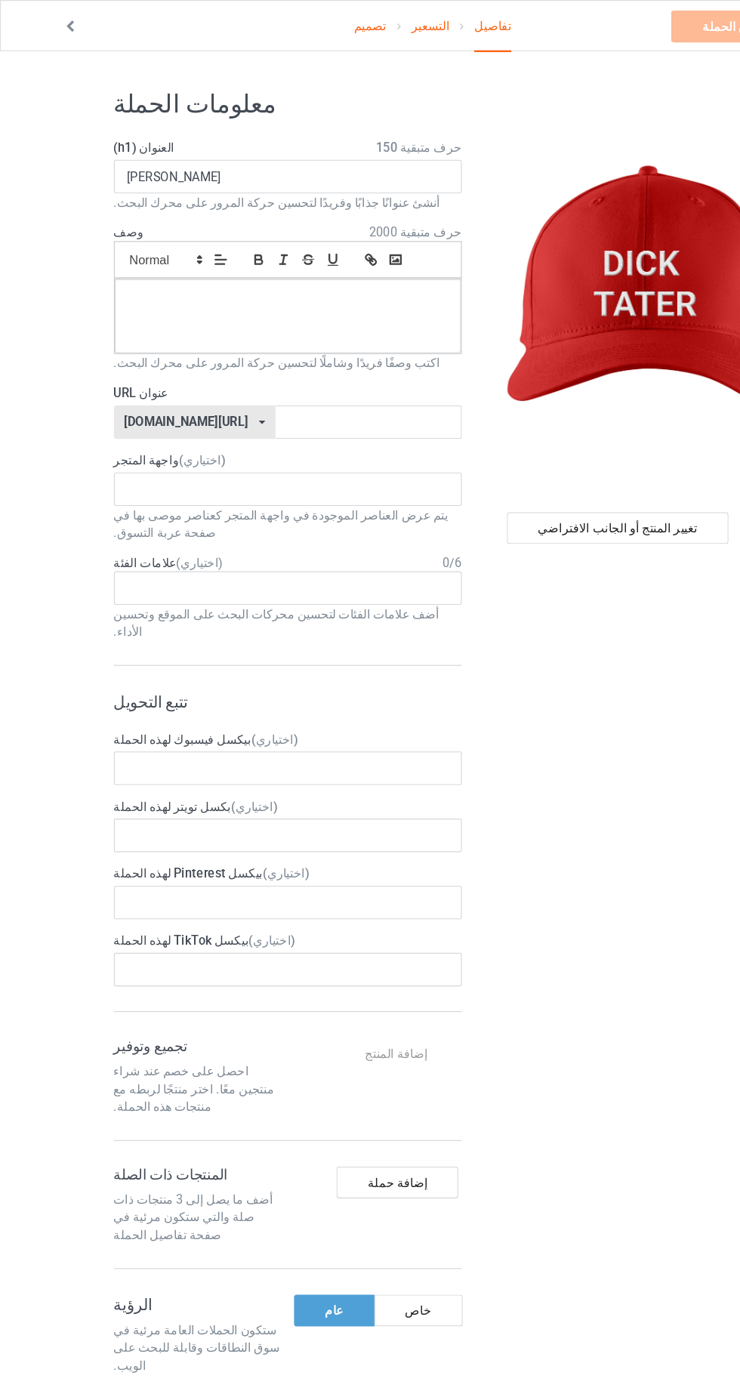
click at [374, 19] on font "التسعير" at bounding box center [368, 22] width 32 height 12
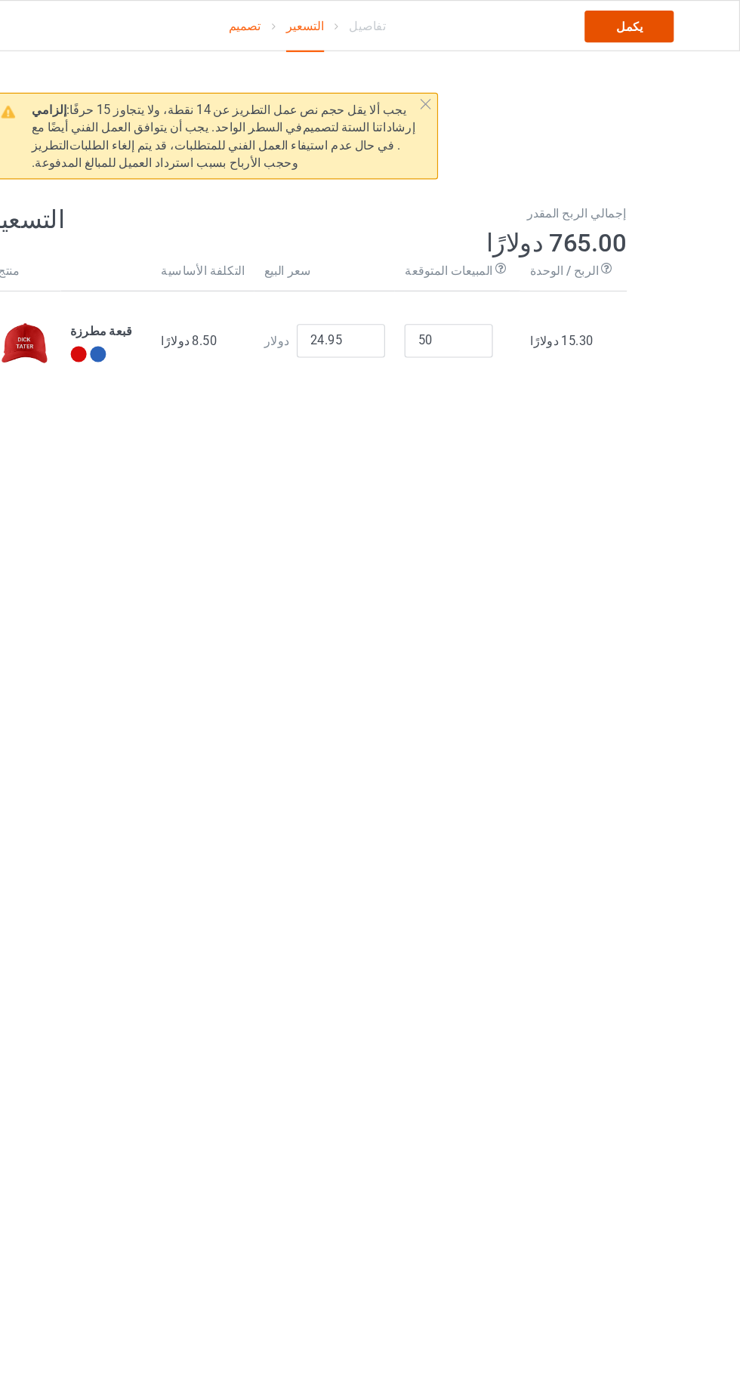
click at [669, 17] on link "يكمل" at bounding box center [645, 22] width 76 height 27
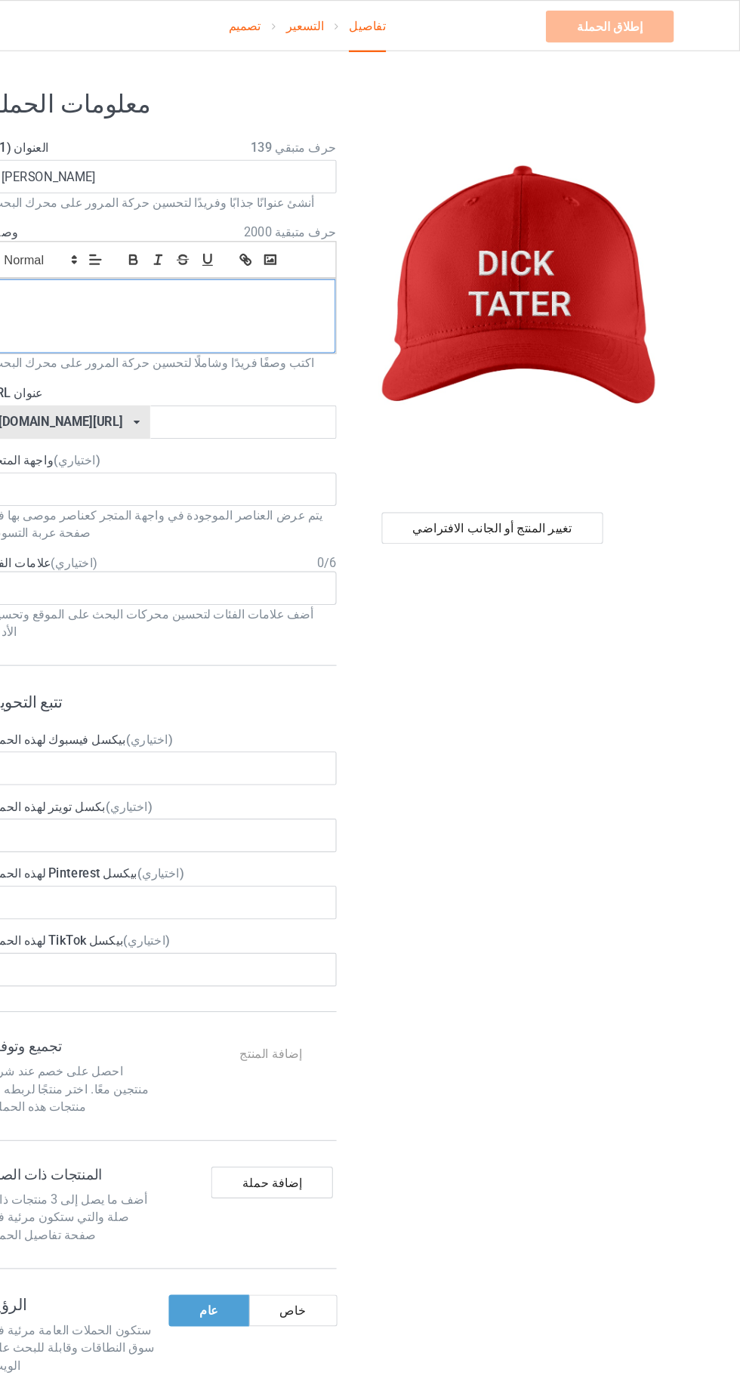
click at [328, 266] on div at bounding box center [246, 270] width 296 height 63
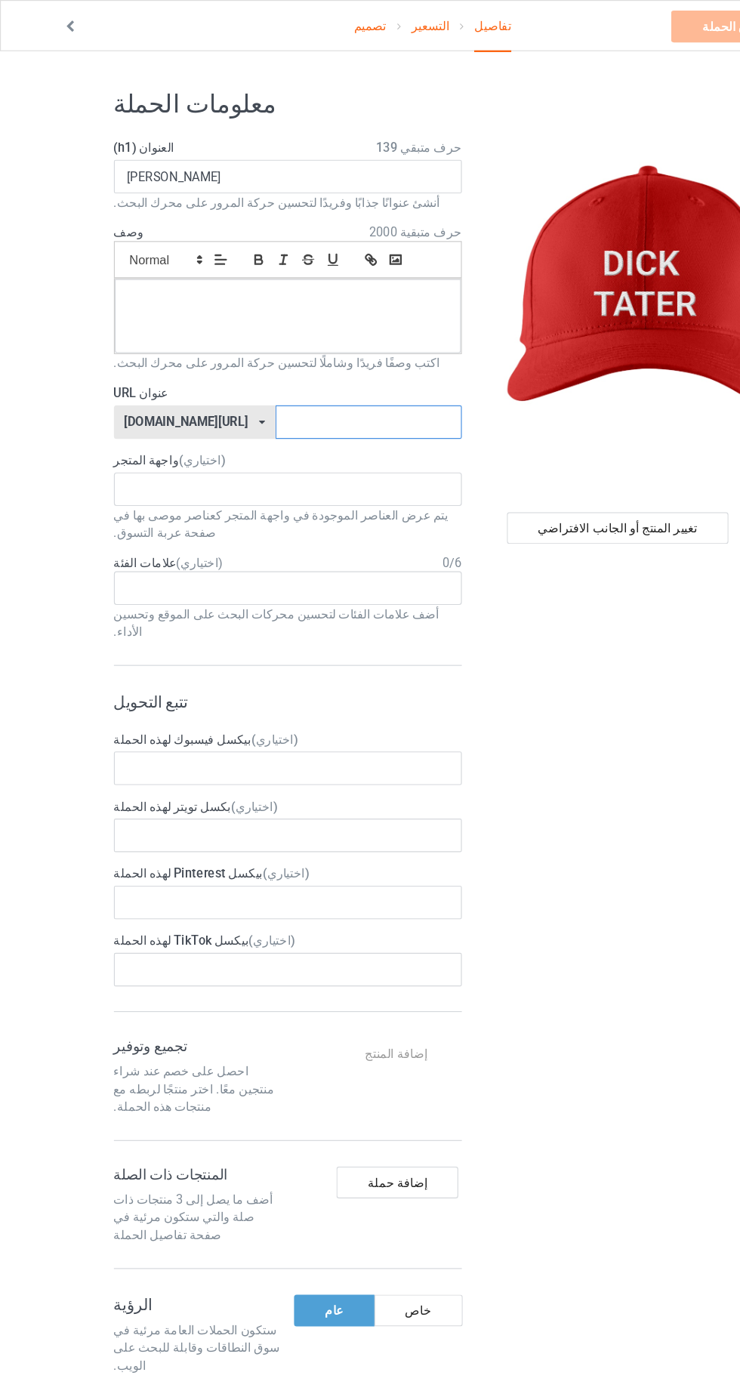
click at [333, 364] on input "text" at bounding box center [315, 361] width 159 height 29
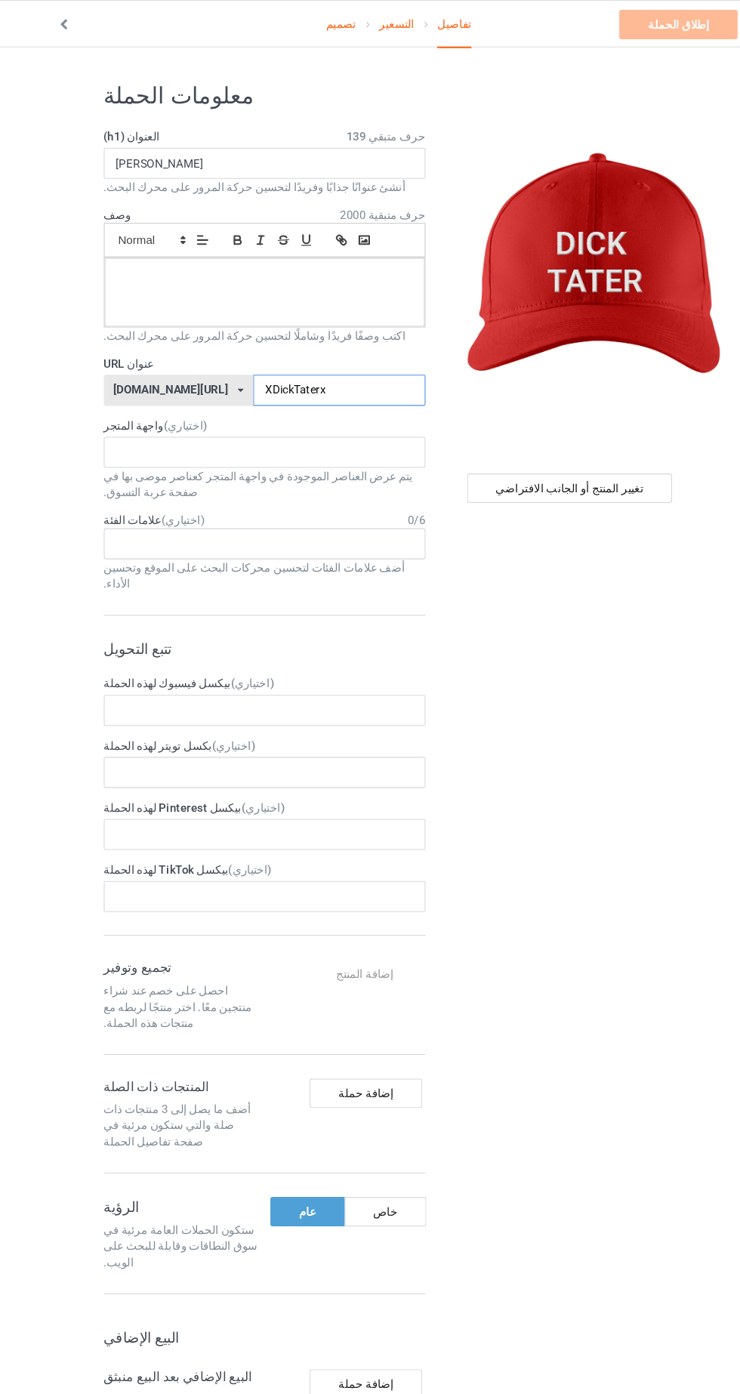
type input "XDickTaterx"
click at [359, 283] on div at bounding box center [246, 270] width 296 height 63
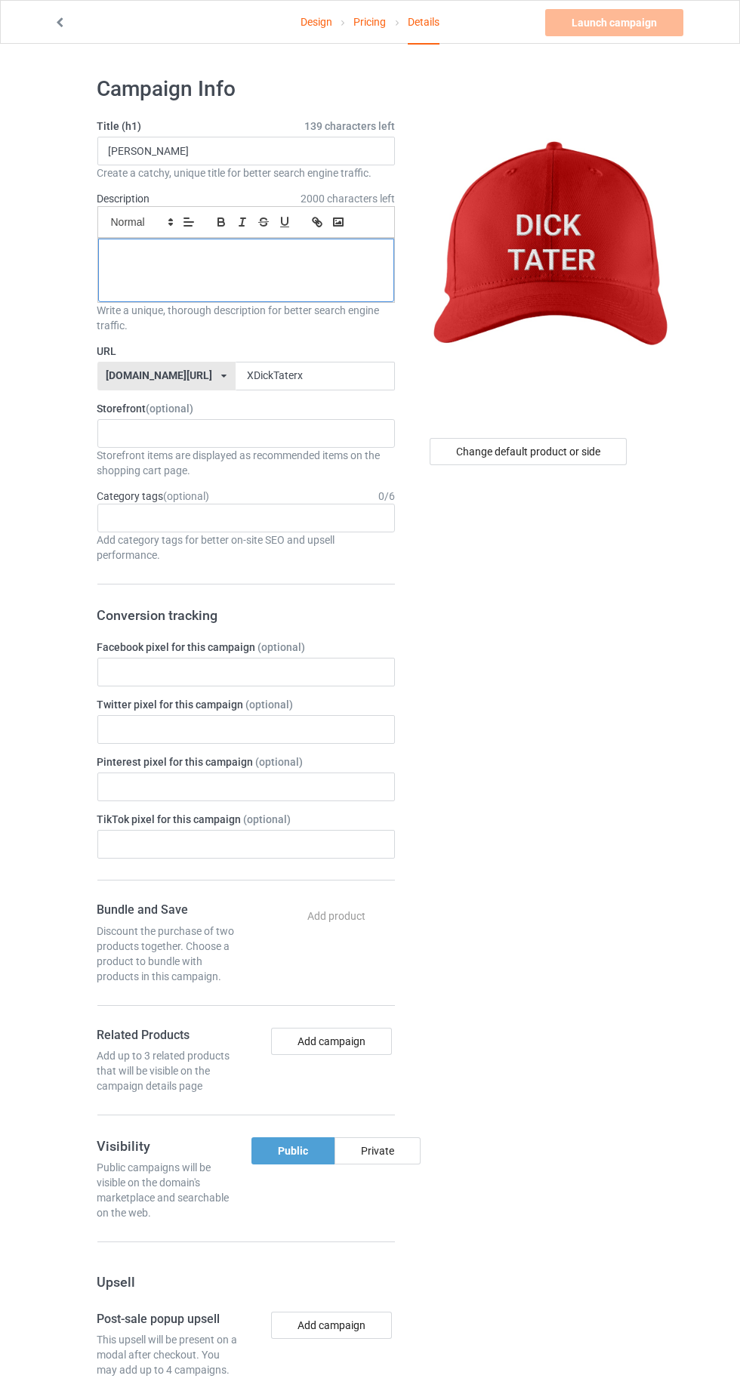
click at [310, 277] on div at bounding box center [246, 270] width 296 height 63
click at [652, 32] on link "Launch campaign" at bounding box center [614, 22] width 138 height 27
